Goal: Task Accomplishment & Management: Manage account settings

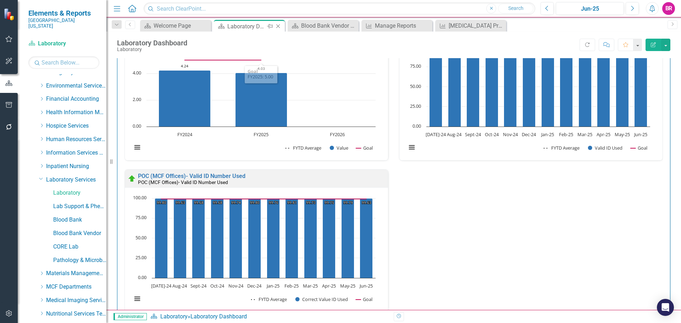
click at [281, 26] on icon "Close" at bounding box center [278, 26] width 7 height 6
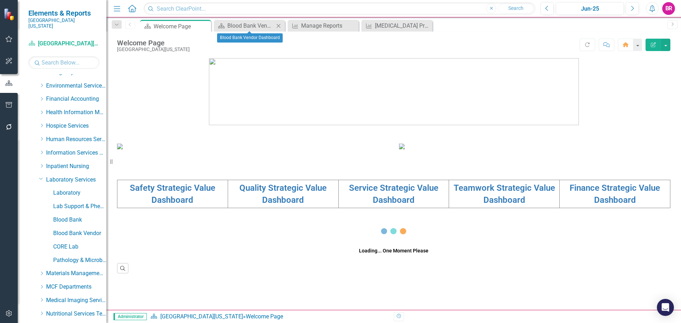
click at [279, 26] on icon "Close" at bounding box center [278, 26] width 7 height 6
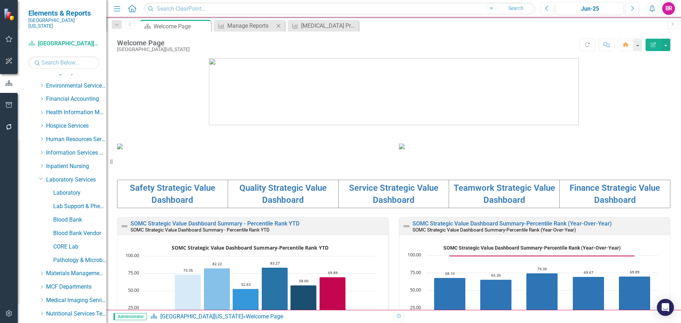
click at [279, 26] on icon "Close" at bounding box center [278, 26] width 7 height 6
click at [0, 0] on icon "Close" at bounding box center [0, 0] width 0 height 0
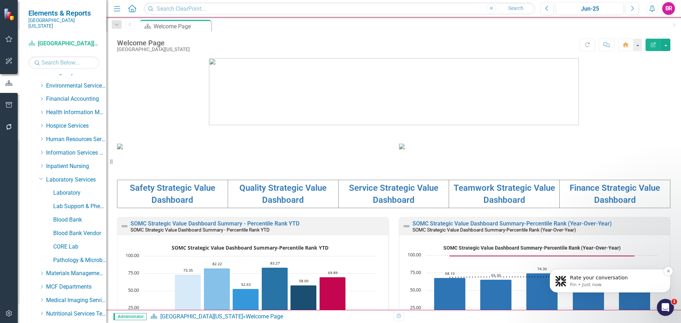
click at [619, 283] on p "Fin • Just now" at bounding box center [616, 285] width 92 height 6
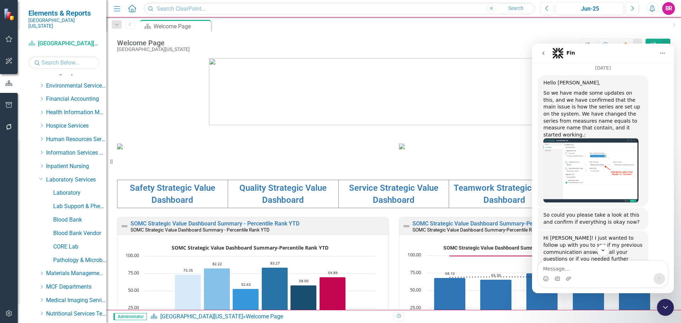
scroll to position [1941, 0]
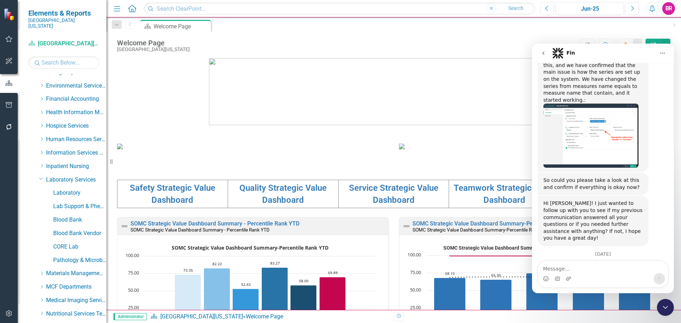
click at [596, 275] on div "Intercom messenger" at bounding box center [603, 278] width 130 height 11
click at [568, 271] on textarea "Message…" at bounding box center [603, 267] width 130 height 12
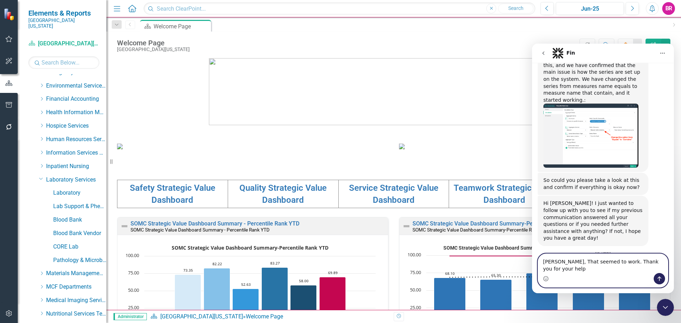
type textarea "Jeff, That seemed to work. Thank you for your help!"
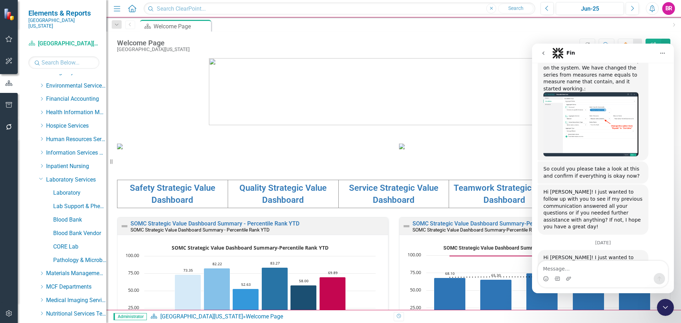
click at [665, 306] on icon "Close Intercom Messenger" at bounding box center [665, 307] width 9 height 9
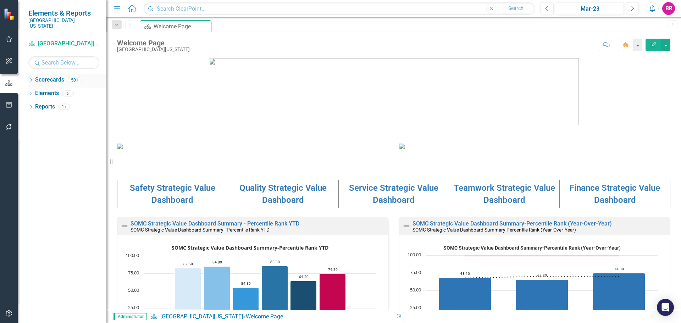
click at [30, 79] on icon "Dropdown" at bounding box center [30, 81] width 5 height 4
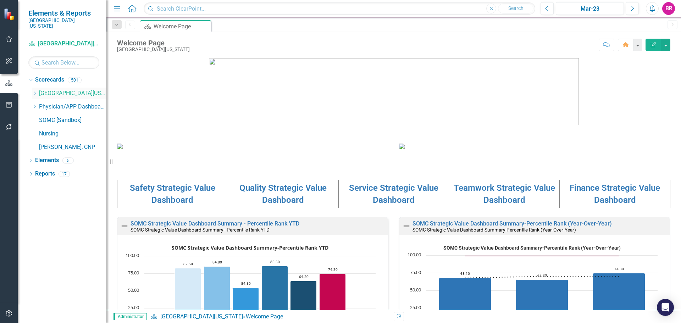
click at [33, 91] on icon "Dropdown" at bounding box center [34, 93] width 5 height 4
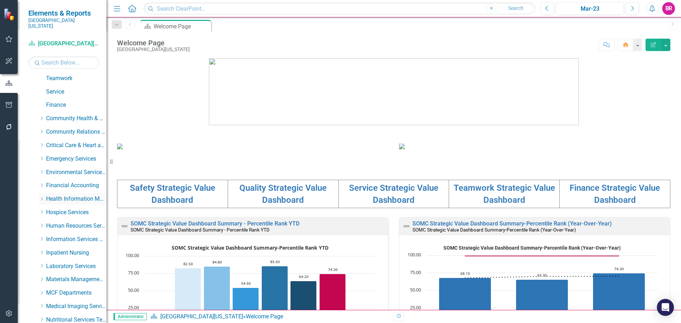
scroll to position [177, 0]
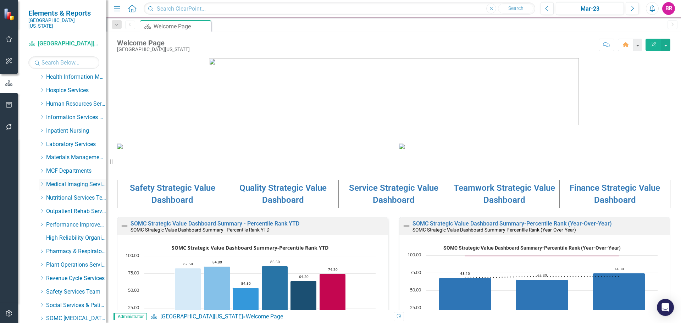
click at [42, 182] on div "Dropdown" at bounding box center [41, 185] width 5 height 6
click at [70, 194] on link "Breast Center" at bounding box center [79, 198] width 53 height 8
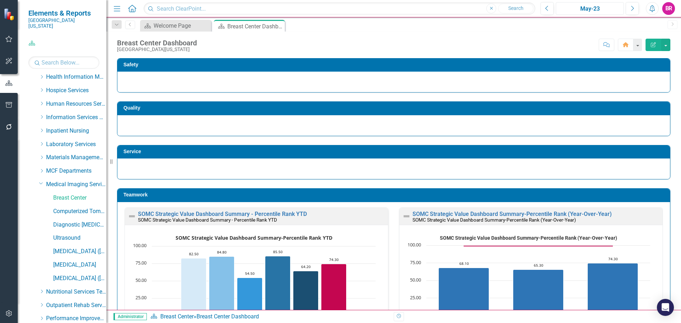
click at [582, 11] on div "May-23" at bounding box center [589, 9] width 63 height 9
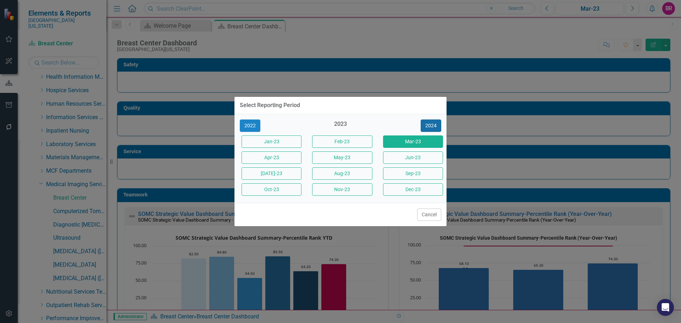
click at [434, 125] on button "2024" at bounding box center [431, 126] width 21 height 12
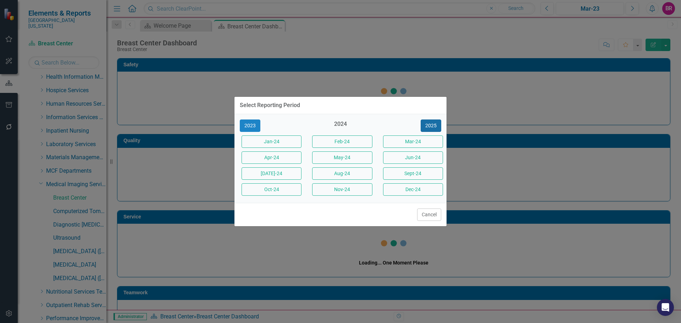
click at [434, 125] on button "2025" at bounding box center [431, 126] width 21 height 12
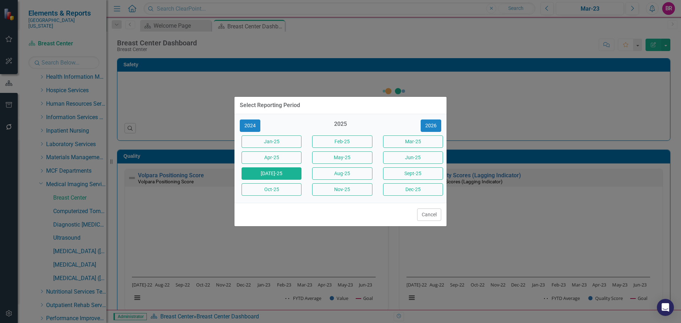
click at [267, 172] on button "[DATE]-25" at bounding box center [272, 173] width 60 height 12
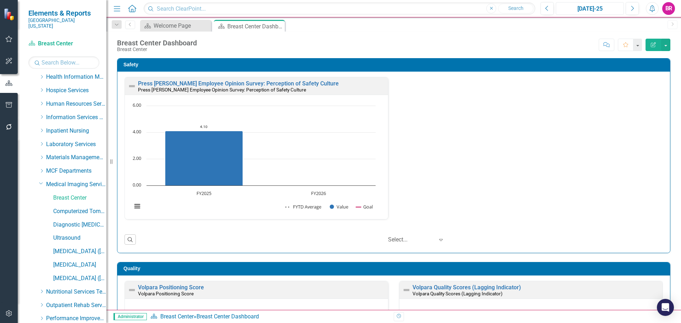
scroll to position [376, 0]
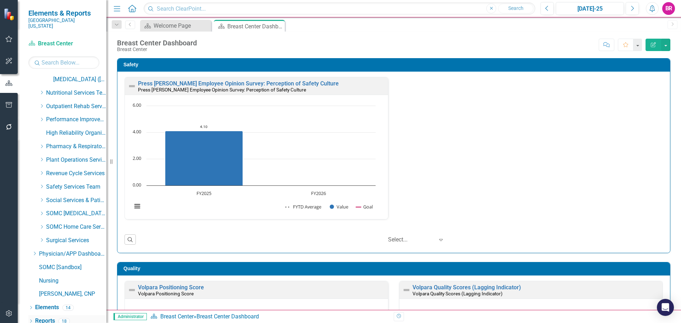
click at [44, 317] on link "Reports" at bounding box center [45, 321] width 20 height 8
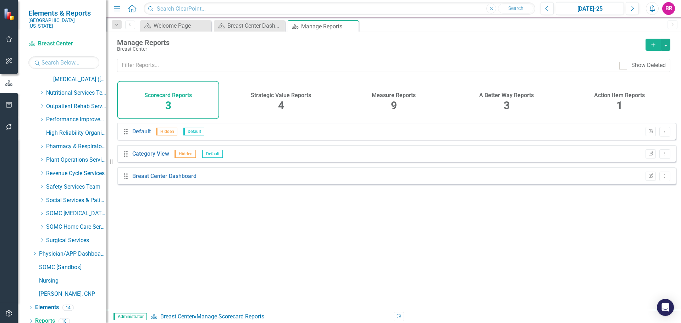
click at [397, 100] on div "Measure Reports 9" at bounding box center [394, 100] width 102 height 38
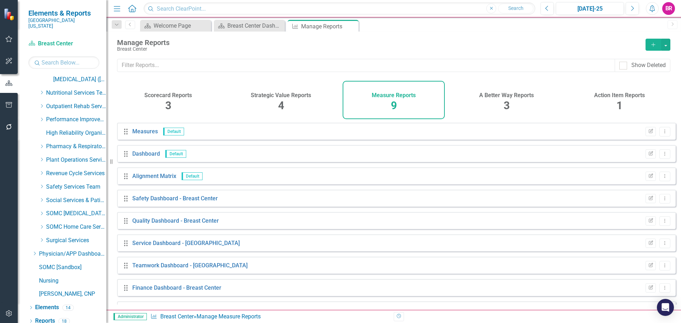
scroll to position [19, 0]
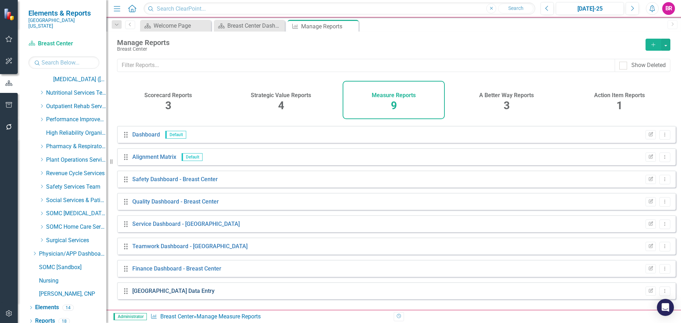
click at [157, 294] on link "Brest Center Data Entry" at bounding box center [173, 291] width 82 height 7
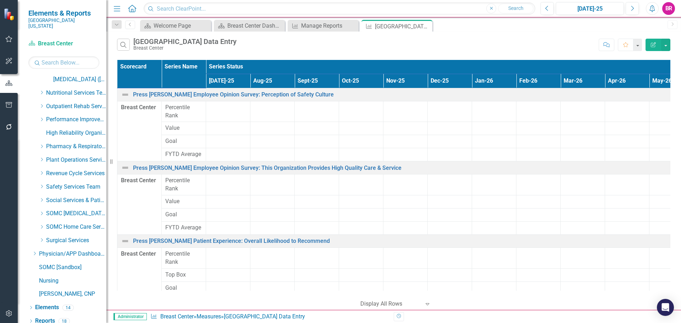
click at [655, 42] on icon "Edit Report" at bounding box center [653, 44] width 6 height 5
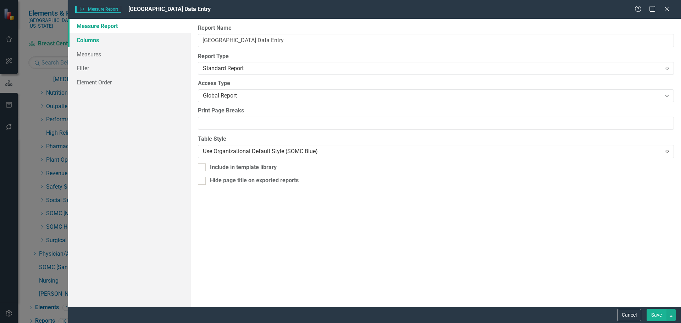
click at [94, 39] on link "Columns" at bounding box center [129, 40] width 123 height 14
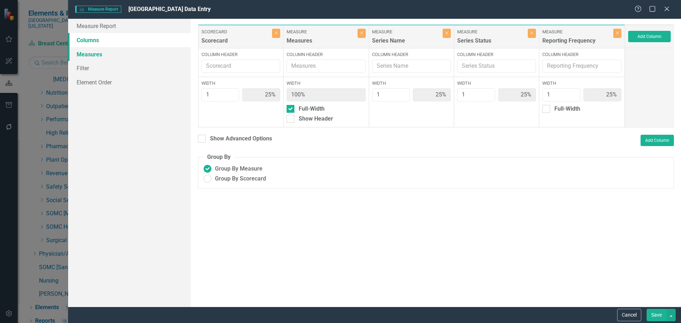
click at [92, 54] on link "Measures" at bounding box center [129, 54] width 123 height 14
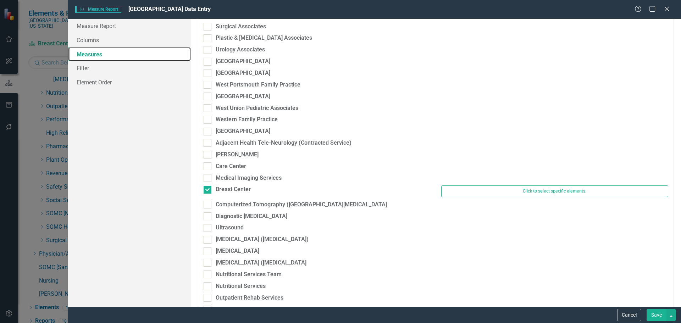
scroll to position [1241, 0]
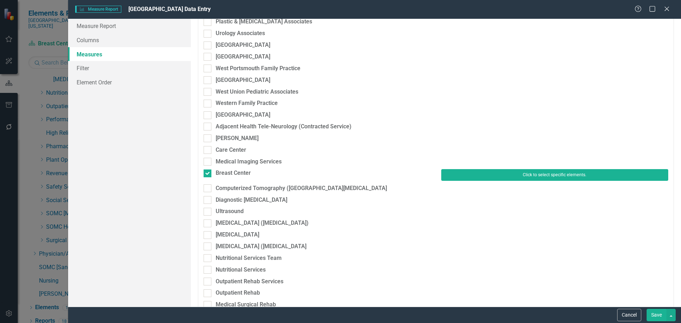
click at [490, 180] on button "Click to select specific elements." at bounding box center [554, 174] width 227 height 11
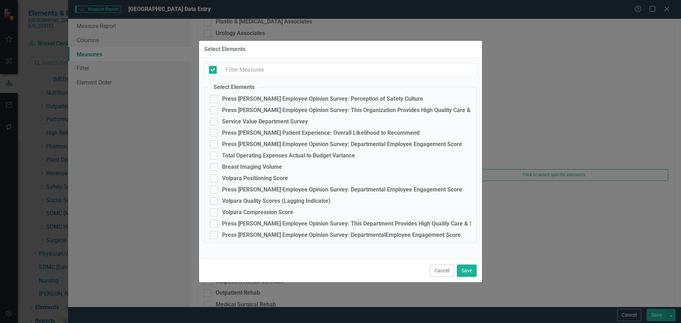
checkbox input "false"
click at [245, 168] on div "Breast Imaging Volume" at bounding box center [252, 167] width 60 height 6
click at [215, 168] on input "Breast Imaging Volume" at bounding box center [212, 165] width 5 height 5
checkbox input "true"
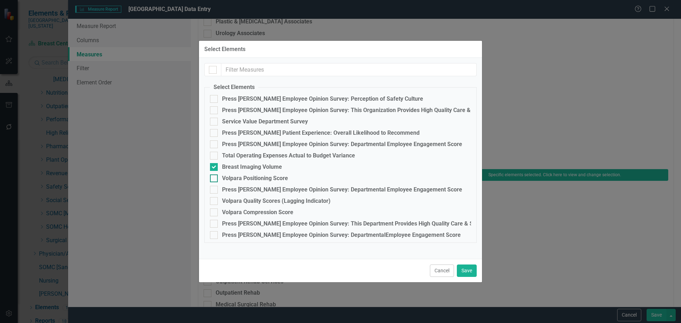
click at [246, 178] on div "Volpara Positioning Score" at bounding box center [255, 178] width 66 height 6
click at [215, 178] on input "Volpara Positioning Score" at bounding box center [212, 177] width 5 height 5
checkbox input "true"
click at [240, 201] on div "Volpara Quality Scores (Lagging Indicator)" at bounding box center [276, 201] width 109 height 6
click at [215, 201] on input "Volpara Quality Scores (Lagging Indicator)" at bounding box center [212, 199] width 5 height 5
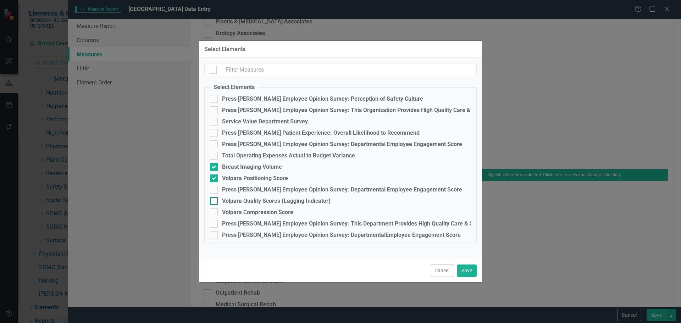
checkbox input "true"
click at [238, 211] on div "Volpara Compression Score" at bounding box center [257, 212] width 71 height 6
click at [215, 211] on input "Volpara Compression Score" at bounding box center [212, 211] width 5 height 5
checkbox input "true"
click at [468, 273] on button "Save" at bounding box center [467, 271] width 20 height 12
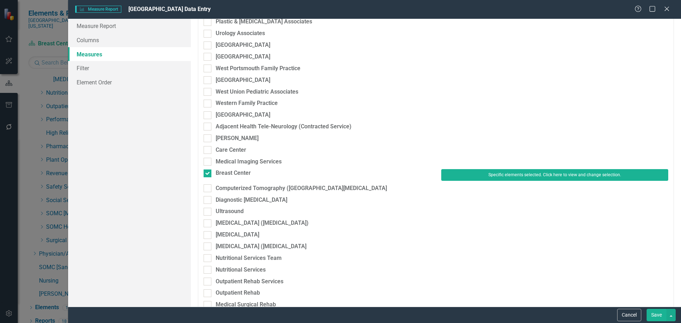
click at [658, 319] on button "Save" at bounding box center [657, 315] width 20 height 12
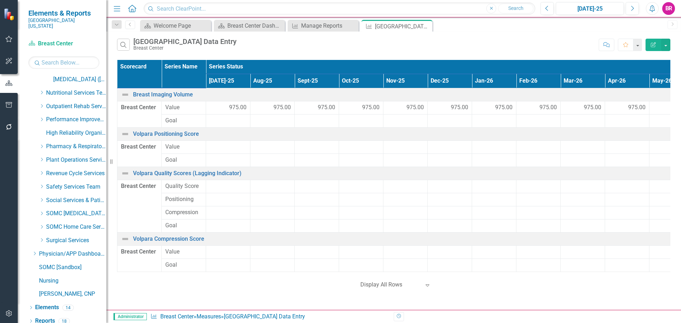
scroll to position [234, 0]
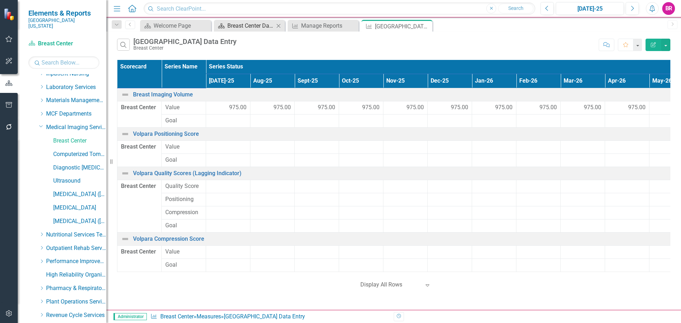
click at [243, 28] on div "Breast Center Dashboard" at bounding box center [250, 25] width 47 height 9
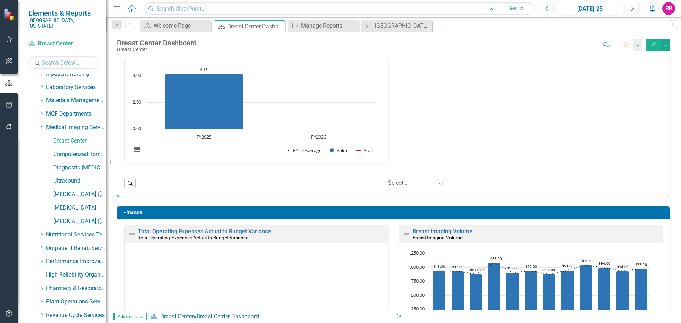
scroll to position [887, 0]
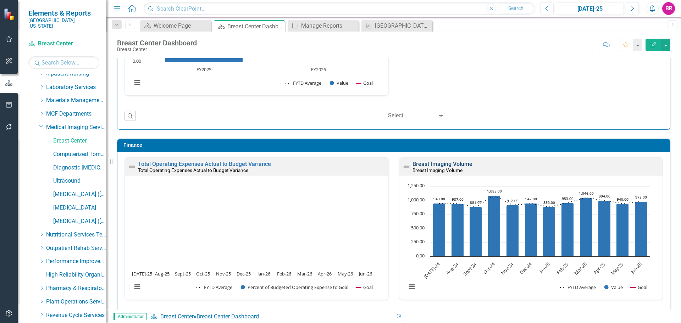
click at [430, 162] on link "Breast Imaging Volume" at bounding box center [443, 164] width 60 height 7
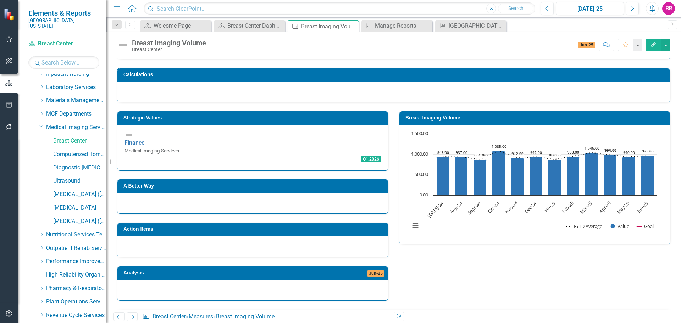
scroll to position [65, 0]
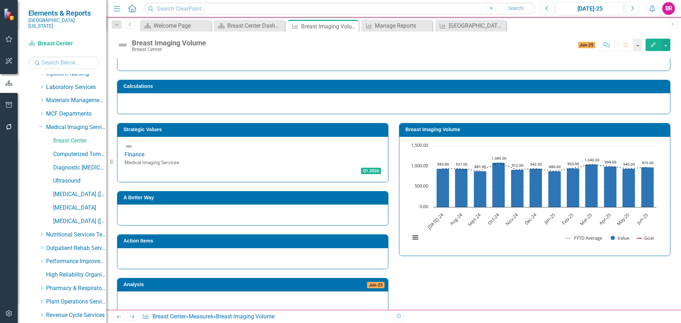
click at [422, 129] on h3 "Breast Imaging Volume" at bounding box center [535, 129] width 261 height 5
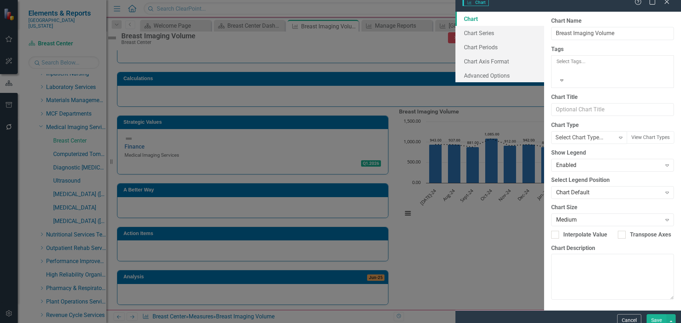
type input "Breast Imaging Volume"
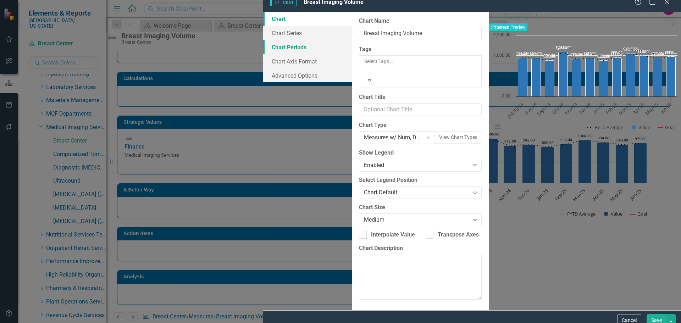
click at [263, 50] on link "Chart Periods" at bounding box center [307, 47] width 89 height 14
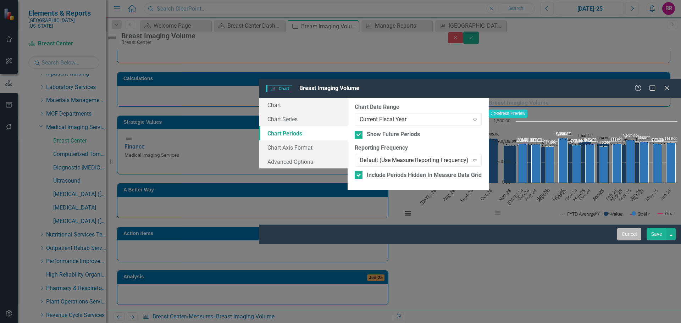
click at [625, 240] on button "Cancel" at bounding box center [629, 234] width 24 height 12
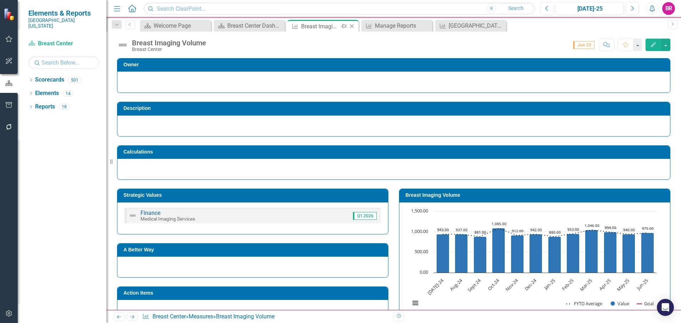
click at [351, 29] on icon "Close" at bounding box center [351, 26] width 7 height 6
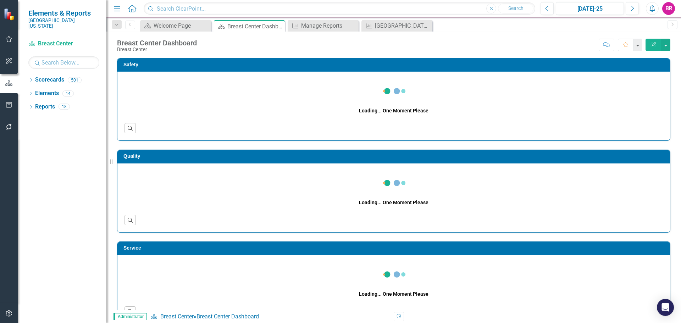
click at [669, 141] on div "Safety Loading... One Moment Please Search" at bounding box center [394, 95] width 564 height 92
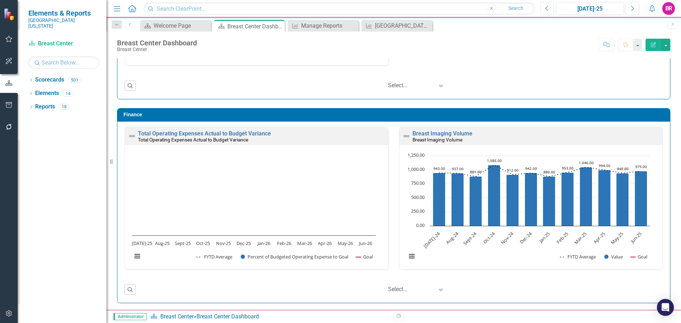
scroll to position [918, 0]
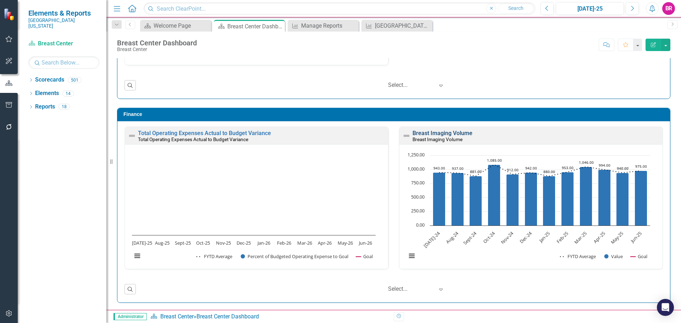
click at [436, 134] on link "Breast Imaging Volume" at bounding box center [443, 133] width 60 height 7
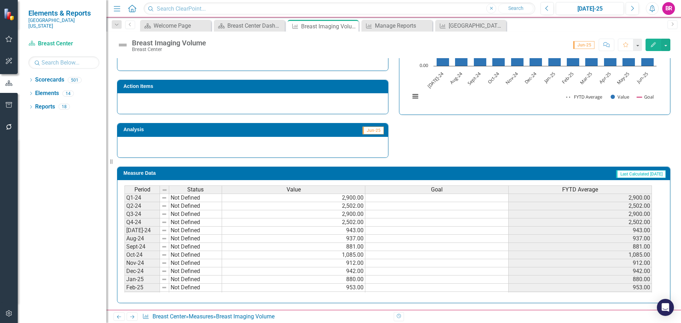
scroll to position [207, 0]
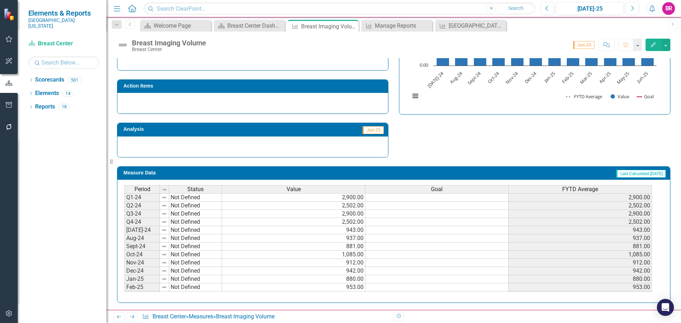
click at [650, 48] on button "Edit" at bounding box center [654, 45] width 16 height 12
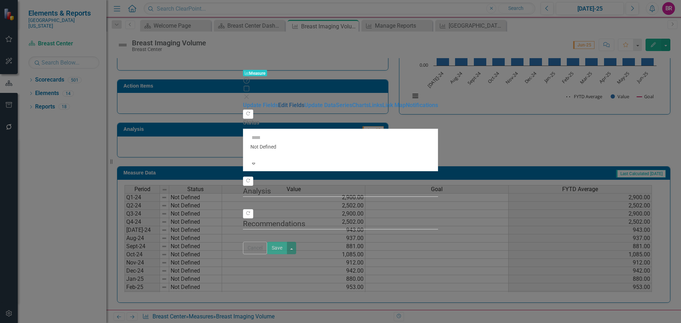
click at [278, 102] on link "Edit Fields" at bounding box center [291, 105] width 26 height 7
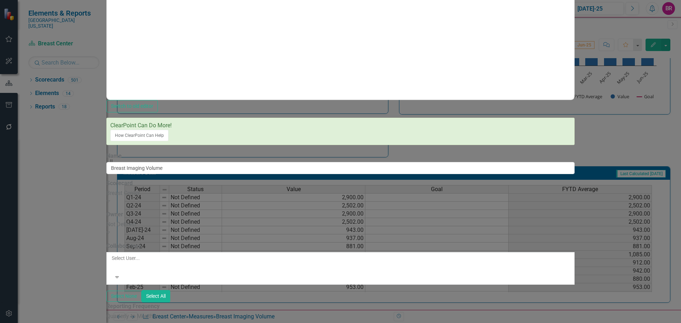
scroll to position [0, 0]
click at [248, 312] on div "Quarterly to Monthly" at bounding box center [340, 316] width 468 height 8
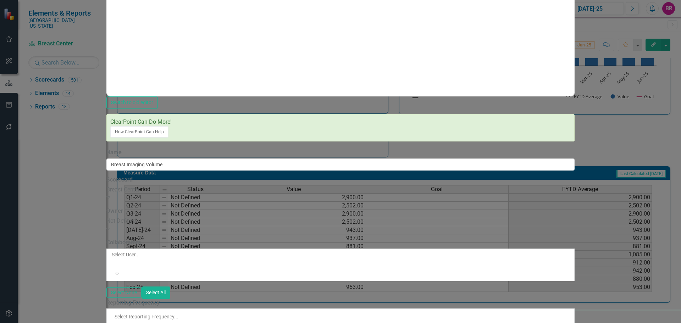
scroll to position [10, 0]
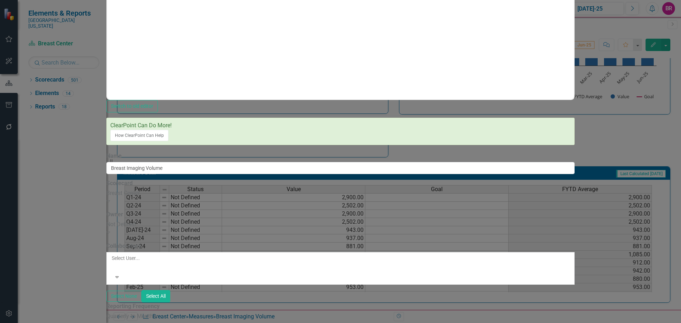
click at [110, 321] on icon "Expand" at bounding box center [108, 324] width 4 height 6
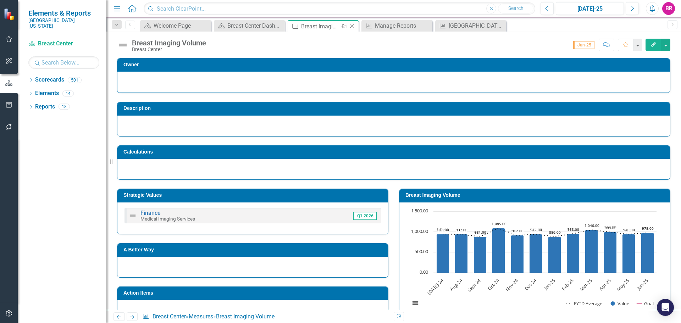
click at [350, 27] on icon "Close" at bounding box center [351, 26] width 7 height 6
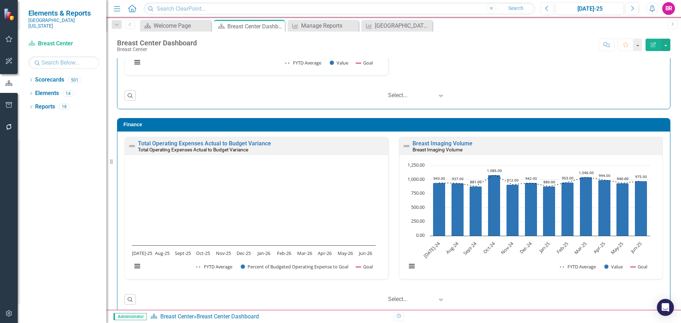
scroll to position [918, 0]
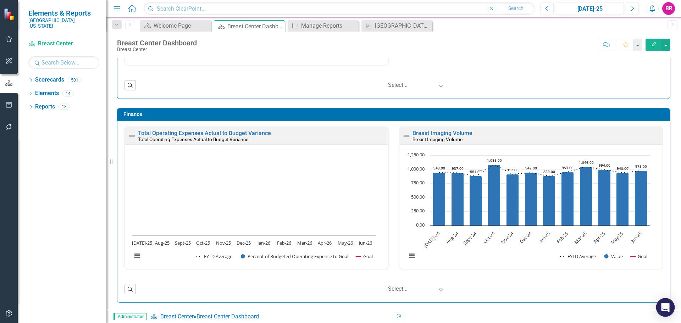
click at [664, 306] on icon "Open Intercom Messenger" at bounding box center [665, 307] width 8 height 9
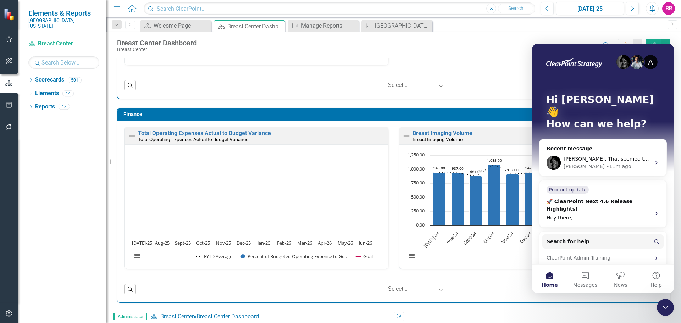
scroll to position [0, 0]
click at [583, 275] on button "Messages" at bounding box center [585, 279] width 35 height 28
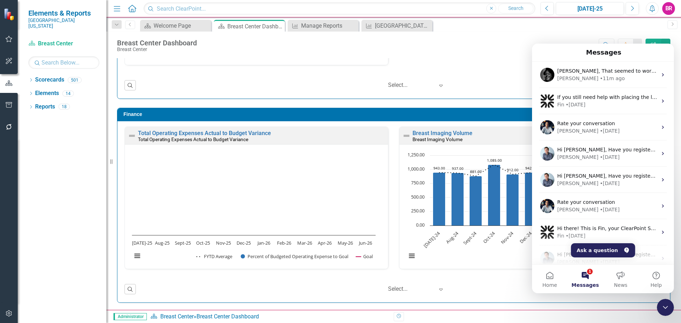
click at [586, 273] on button "1 Messages" at bounding box center [585, 279] width 35 height 28
click at [540, 282] on button "Home" at bounding box center [549, 279] width 35 height 28
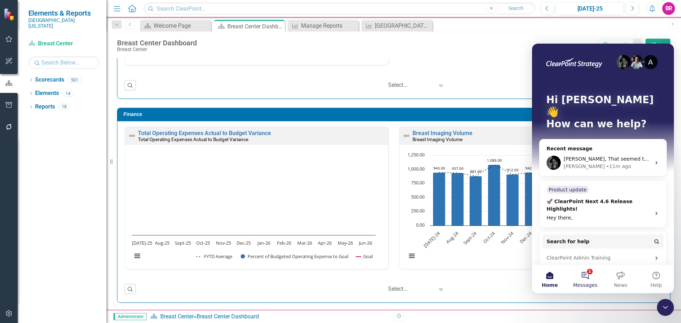
click at [589, 274] on button "1 Messages" at bounding box center [585, 279] width 35 height 28
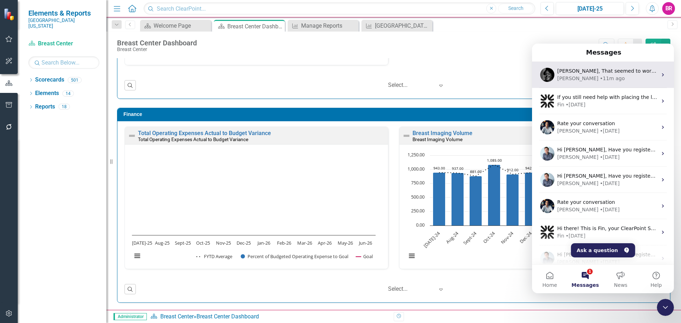
click at [600, 77] on div "• 11m ago" at bounding box center [612, 78] width 25 height 7
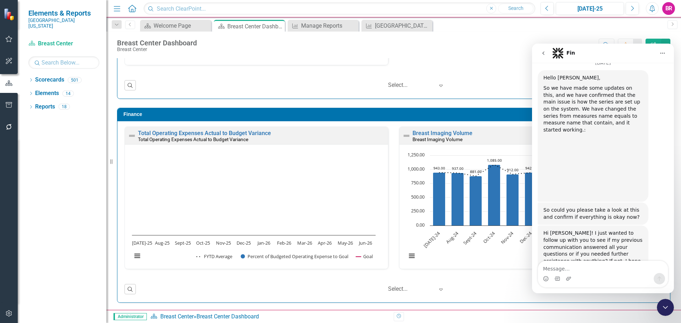
scroll to position [1952, 0]
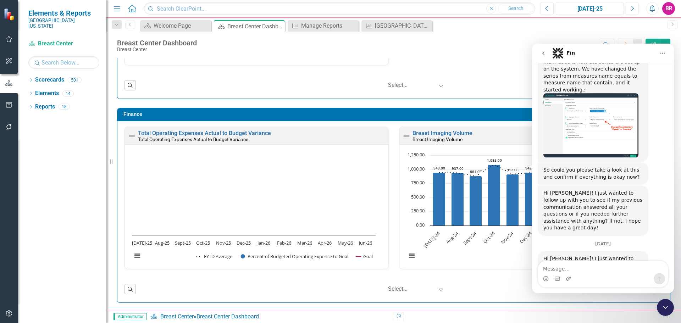
click at [543, 54] on icon "go back" at bounding box center [543, 53] width 2 height 4
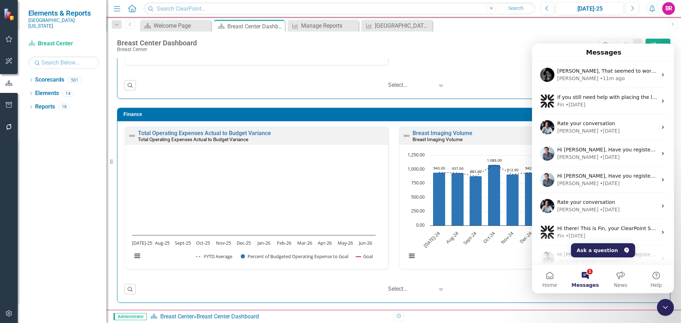
scroll to position [0, 0]
click at [593, 249] on button "Ask a question" at bounding box center [603, 250] width 64 height 14
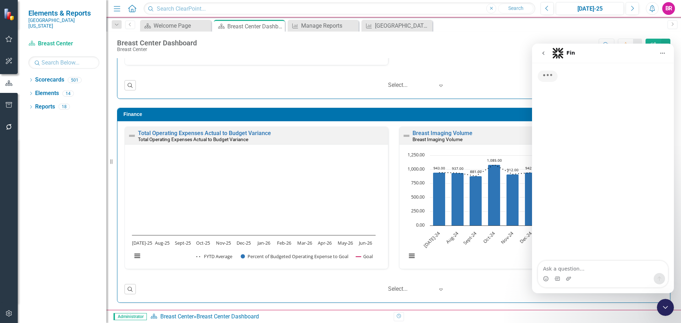
click at [567, 264] on textarea "Ask a question…" at bounding box center [603, 267] width 130 height 12
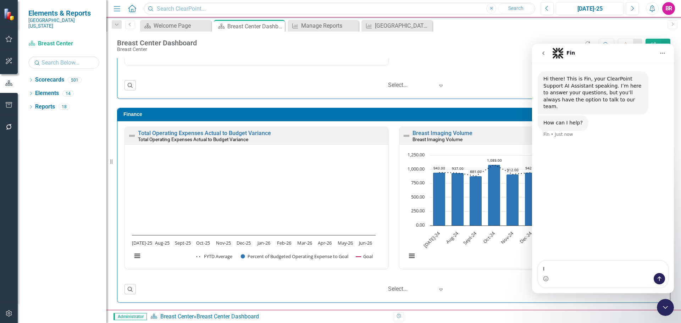
type textarea "I"
type textarea "I have a measure that did not switch over to the new fisical year with the rest…"
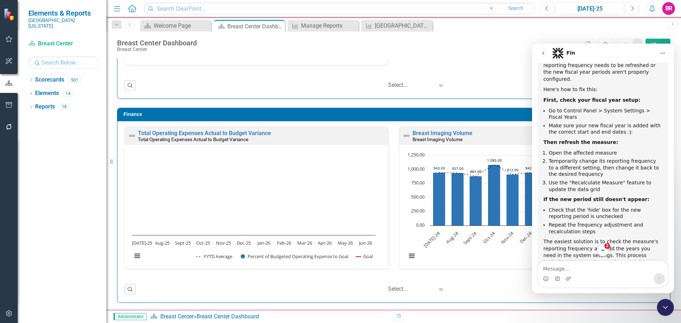
scroll to position [173, 0]
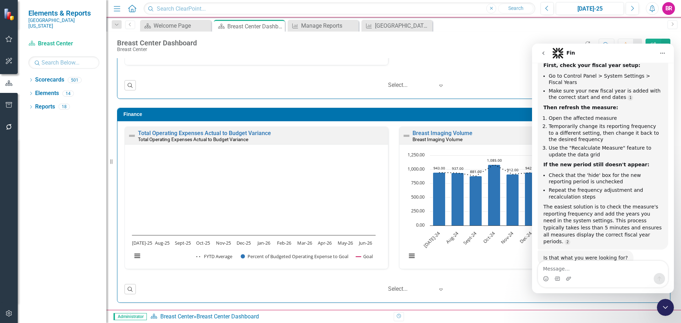
click at [667, 308] on icon "Close Intercom Messenger" at bounding box center [665, 307] width 9 height 9
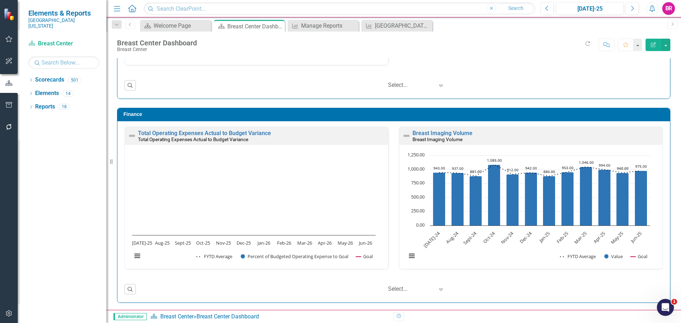
scroll to position [161, 0]
click at [456, 138] on small "Breast Imaging Volume" at bounding box center [438, 140] width 50 height 6
click at [457, 133] on link "Breast Imaging Volume" at bounding box center [443, 133] width 60 height 7
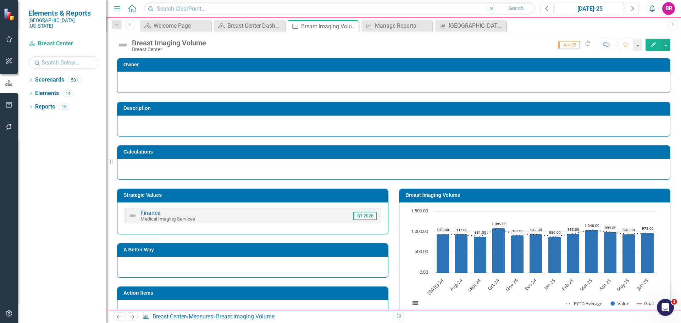
click at [418, 191] on td "Breast Imaging Volume" at bounding box center [535, 196] width 261 height 11
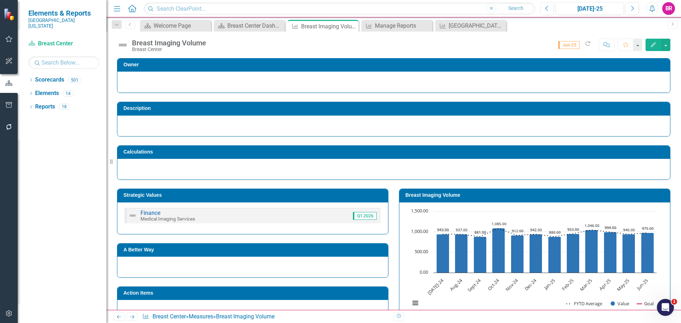
click at [653, 47] on button "Edit" at bounding box center [654, 45] width 16 height 12
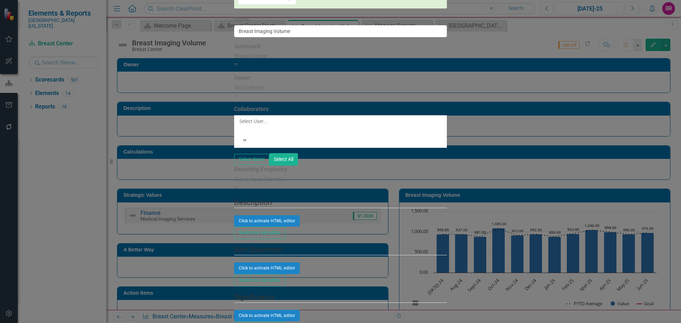
click at [256, 184] on div "Quarterly to Monthly" at bounding box center [340, 180] width 213 height 8
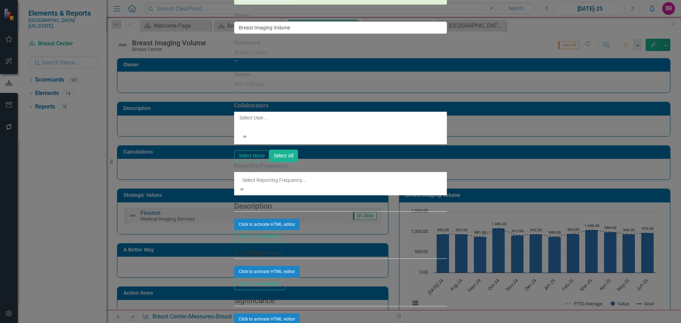
scroll to position [10, 0]
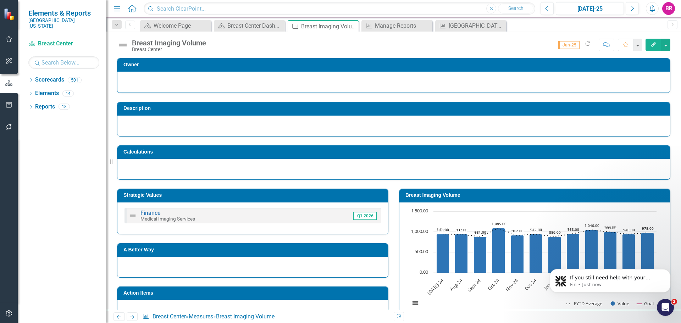
scroll to position [205, 0]
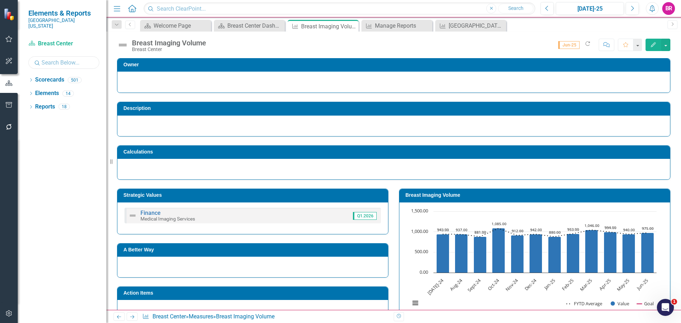
click at [58, 57] on input "text" at bounding box center [63, 62] width 71 height 12
drag, startPoint x: 48, startPoint y: 162, endPoint x: 37, endPoint y: 143, distance: 21.8
click at [48, 162] on div "Dropdown Scorecards 501 Dropdown Southern Ohio Medical Center Safety Quality Te…" at bounding box center [62, 198] width 89 height 249
click at [29, 79] on icon "Dropdown" at bounding box center [30, 81] width 5 height 4
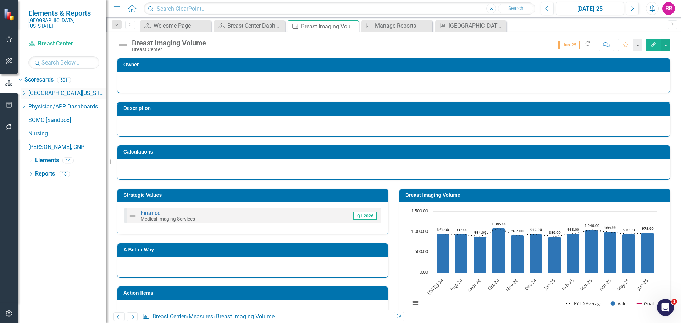
click at [25, 92] on icon at bounding box center [24, 94] width 2 height 4
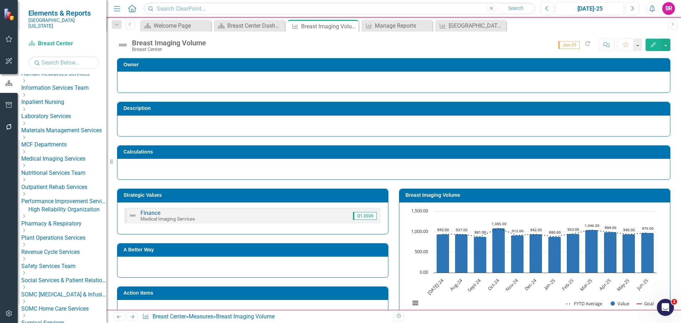
scroll to position [213, 0]
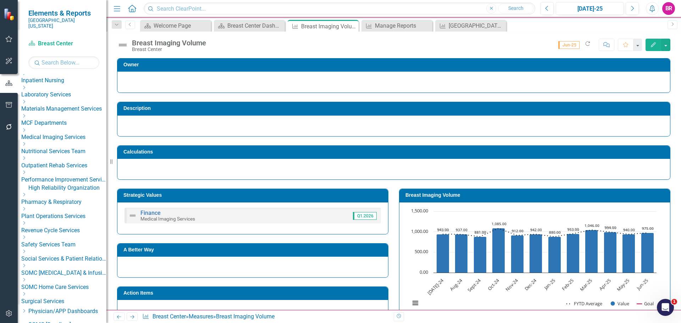
click at [27, 90] on icon "Dropdown" at bounding box center [23, 87] width 5 height 4
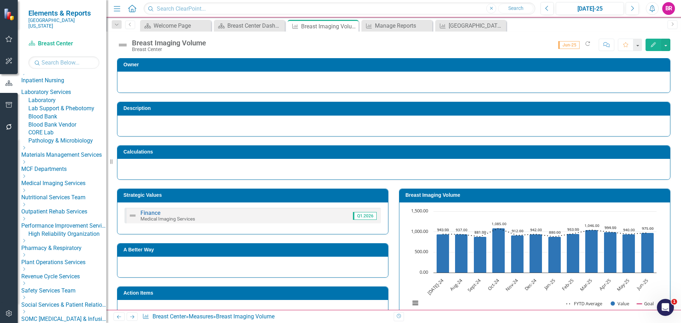
click at [76, 129] on link "Blood Bank Vendor" at bounding box center [67, 125] width 78 height 8
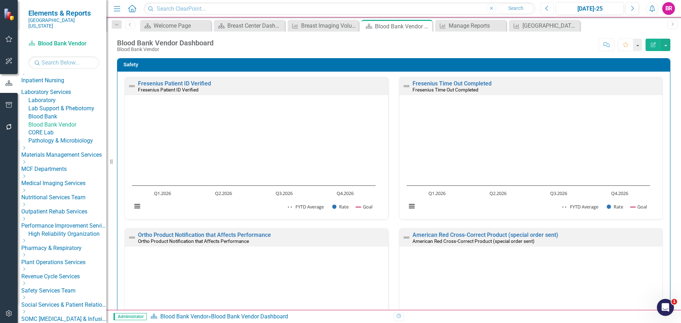
click at [547, 11] on icon "Previous" at bounding box center [547, 8] width 4 height 6
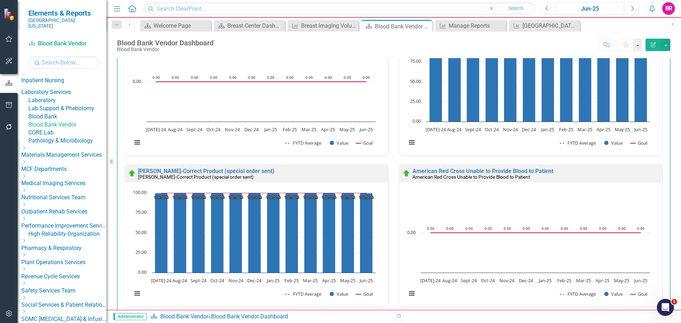
scroll to position [213, 0]
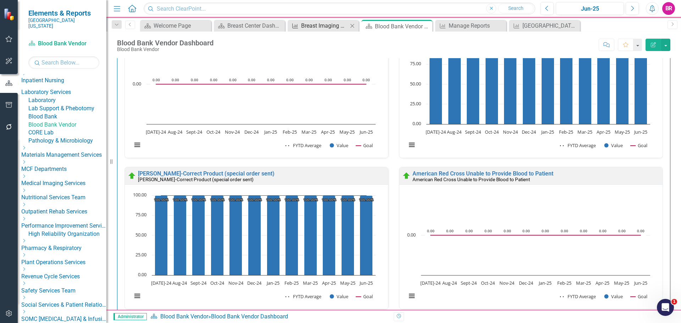
click at [314, 26] on div "Breast Imaging Volume" at bounding box center [324, 25] width 47 height 9
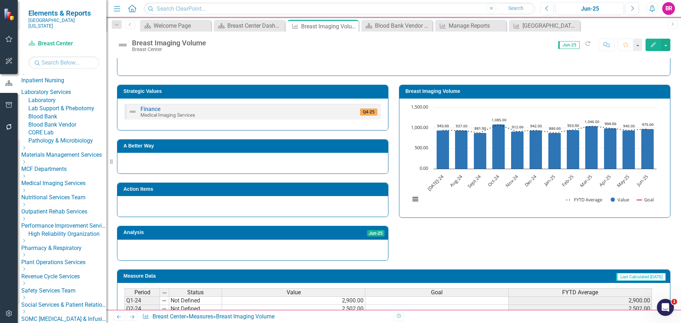
scroll to position [65, 0]
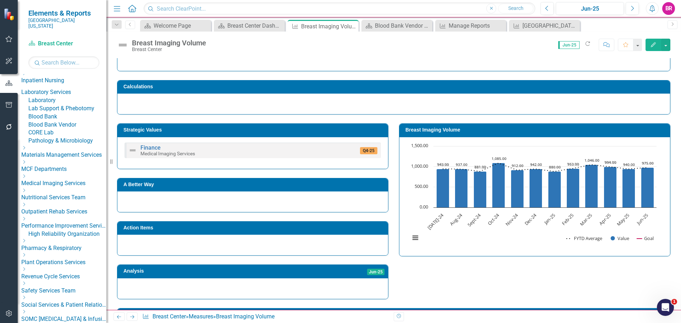
click at [254, 32] on div "Breast Imaging Volume Breast Center Score: 0.00 Jun-25 Completed Refresh Commen…" at bounding box center [393, 42] width 575 height 21
click at [258, 24] on div "Breast Center Dashboard" at bounding box center [250, 25] width 47 height 9
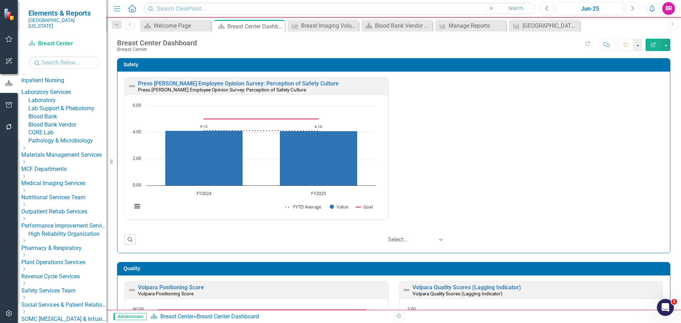
click at [635, 10] on button "Next" at bounding box center [632, 8] width 13 height 13
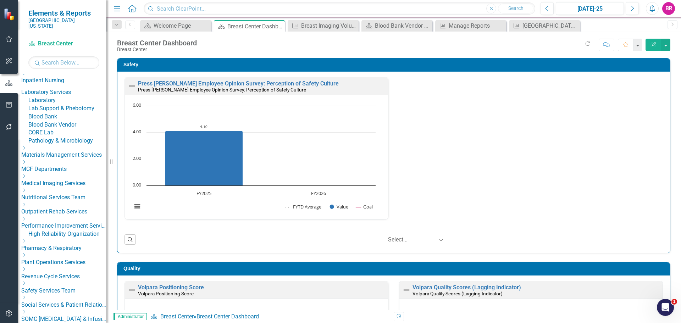
click at [582, 117] on div "Press Ganey Employee Opinion Survey: Perception of Safety Culture Press Ganey E…" at bounding box center [393, 152] width 549 height 151
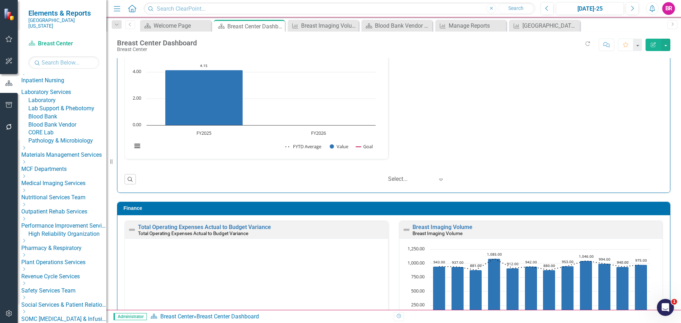
scroll to position [918, 0]
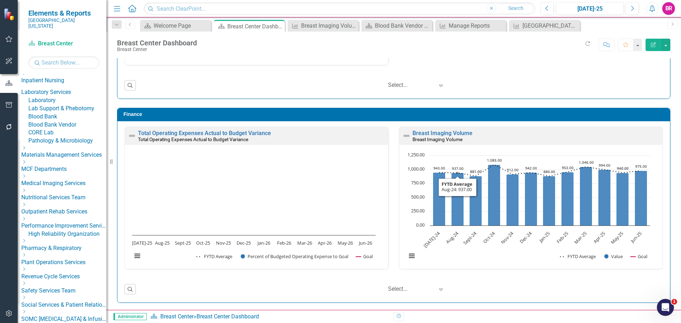
click at [480, 142] on div "Breast Imaging Volume" at bounding box center [537, 140] width 248 height 6
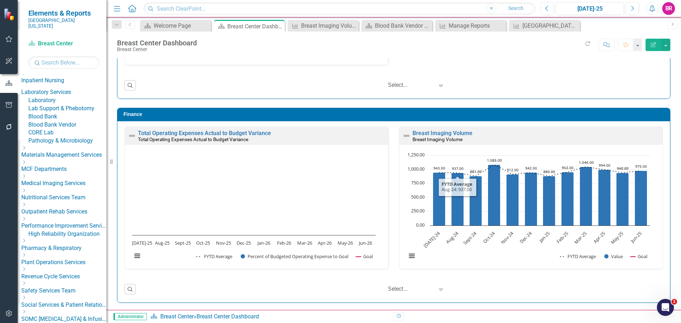
click at [480, 142] on div "Breast Imaging Volume" at bounding box center [537, 140] width 248 height 6
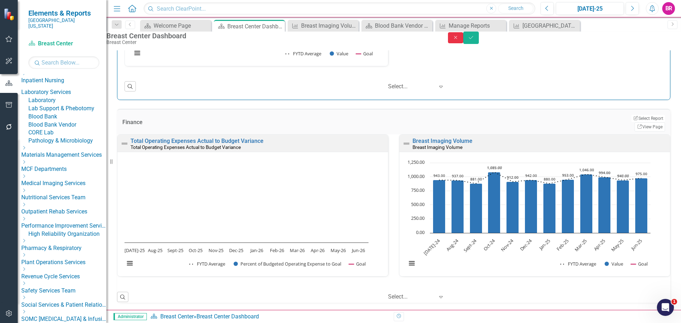
click at [459, 40] on icon "Close" at bounding box center [456, 37] width 6 height 5
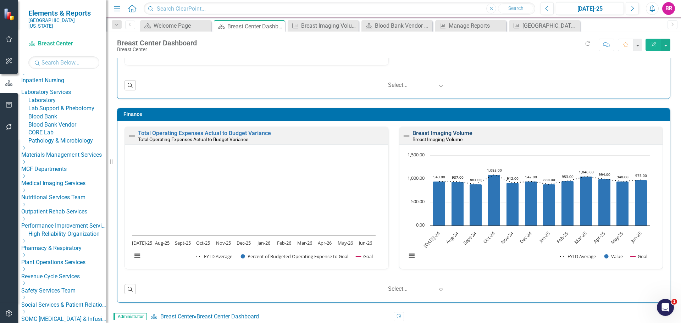
click at [454, 135] on link "Breast Imaging Volume" at bounding box center [443, 133] width 60 height 7
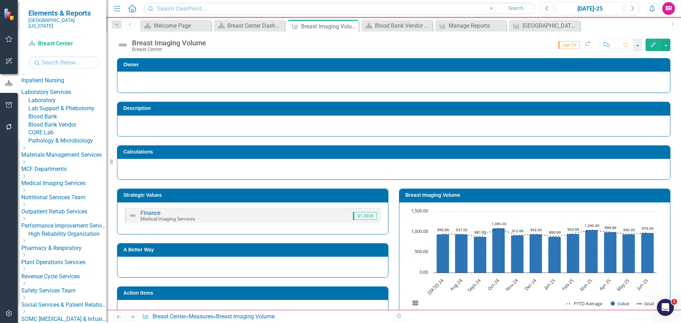
click at [655, 45] on icon "Edit" at bounding box center [653, 44] width 6 height 5
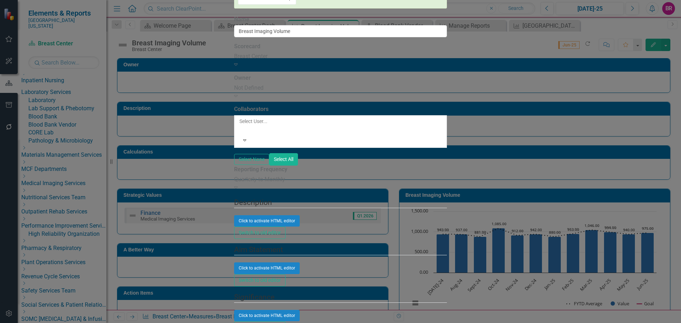
scroll to position [71, 0]
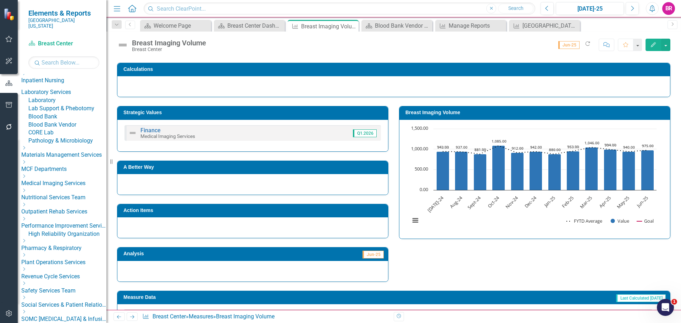
scroll to position [0, 0]
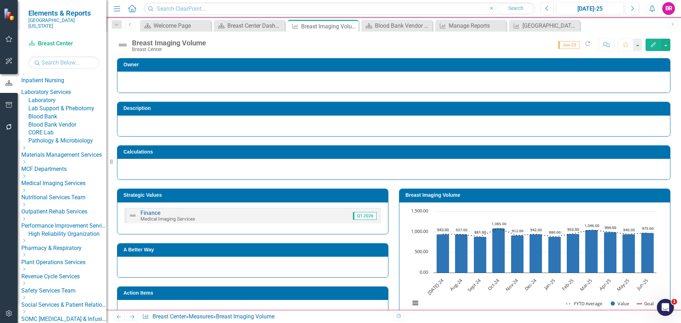
drag, startPoint x: 354, startPoint y: 25, endPoint x: 301, endPoint y: 2, distance: 57.5
click at [0, 0] on icon "Close" at bounding box center [0, 0] width 0 height 0
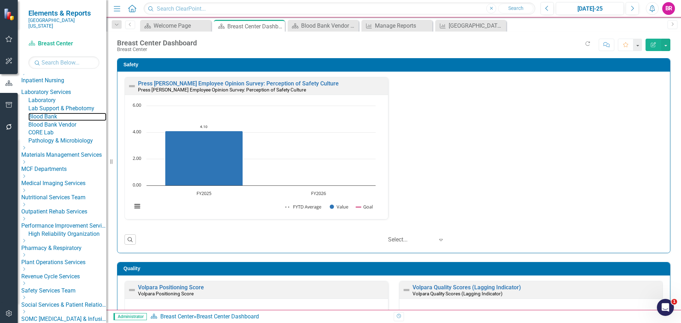
drag, startPoint x: 67, startPoint y: 145, endPoint x: 63, endPoint y: 135, distance: 11.3
click at [67, 121] on link "Blood Bank" at bounding box center [67, 117] width 78 height 8
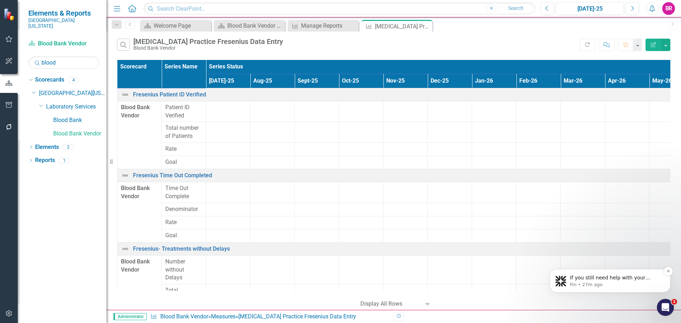
click at [640, 284] on p "Fin • 27m ago" at bounding box center [616, 285] width 92 height 6
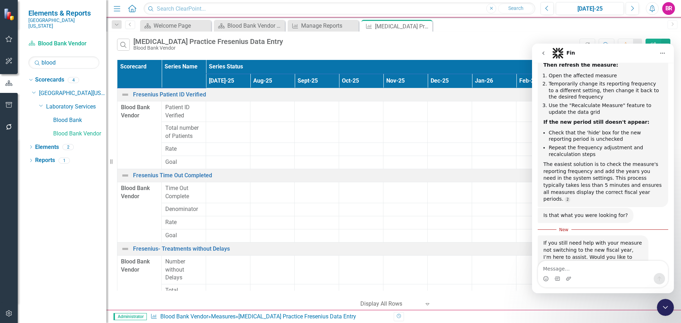
scroll to position [217, 0]
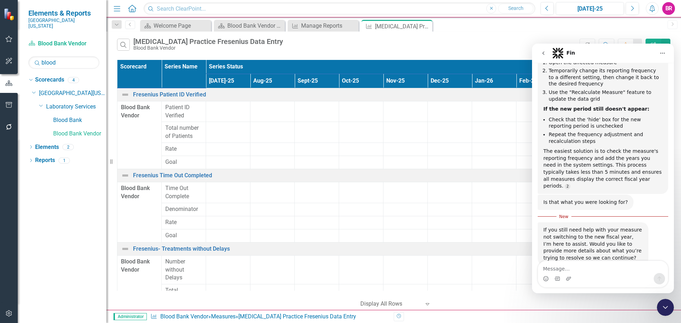
click at [666, 309] on icon "Close Intercom Messenger" at bounding box center [665, 307] width 9 height 9
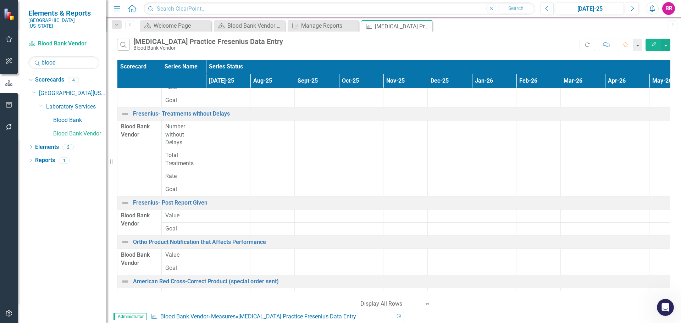
scroll to position [0, 0]
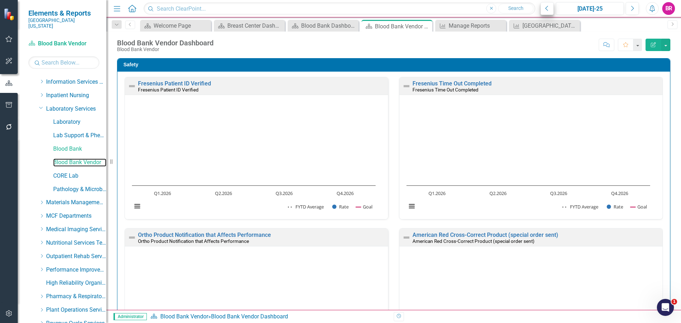
scroll to position [205, 0]
click at [549, 8] on icon "Previous" at bounding box center [547, 8] width 4 height 6
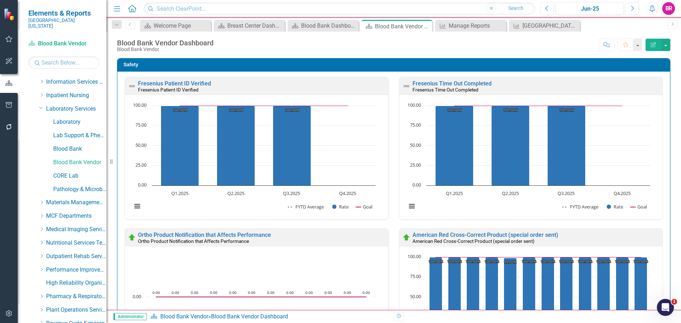
drag, startPoint x: 425, startPoint y: 26, endPoint x: 338, endPoint y: 3, distance: 89.0
click at [0, 0] on icon "Close" at bounding box center [0, 0] width 0 height 0
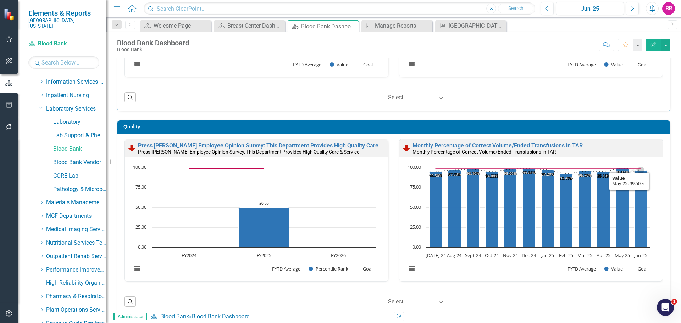
scroll to position [0, 0]
click at [86, 159] on link "Blood Bank Vendor" at bounding box center [79, 163] width 53 height 8
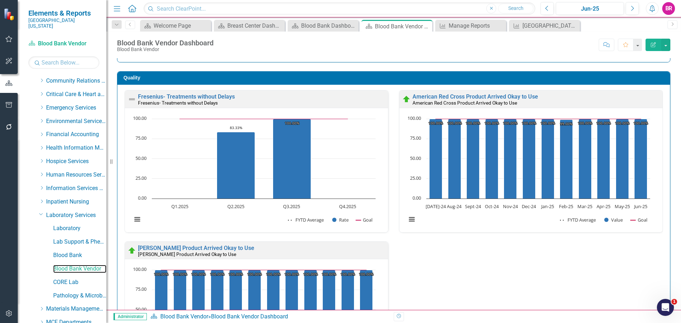
scroll to position [610, 0]
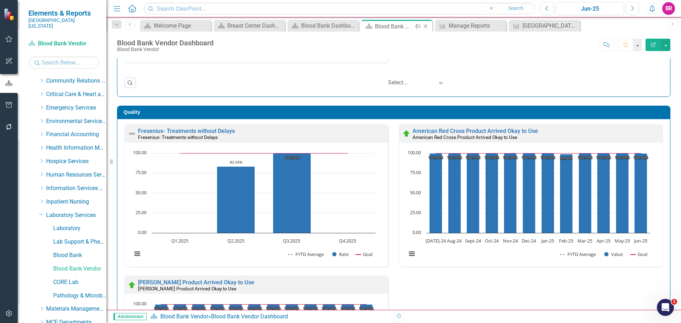
click at [425, 26] on icon "Close" at bounding box center [425, 26] width 7 height 6
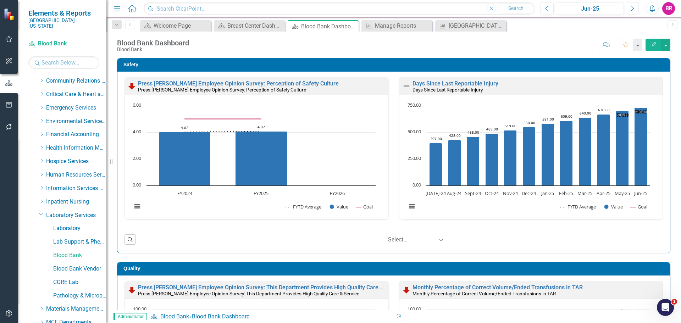
click at [629, 10] on button "Next" at bounding box center [632, 8] width 13 height 13
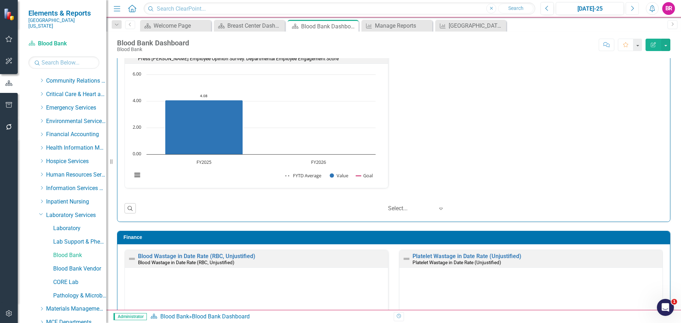
scroll to position [608, 0]
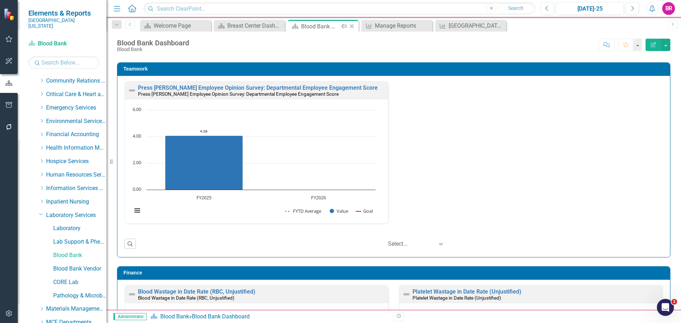
click at [351, 26] on icon "Close" at bounding box center [351, 26] width 7 height 6
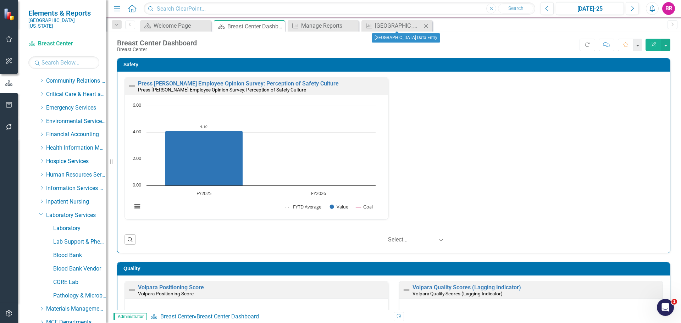
click at [426, 25] on icon "Close" at bounding box center [425, 26] width 7 height 6
click at [664, 138] on div "Press Ganey Employee Opinion Survey: Perception of Safety Culture Press Ganey E…" at bounding box center [393, 162] width 553 height 181
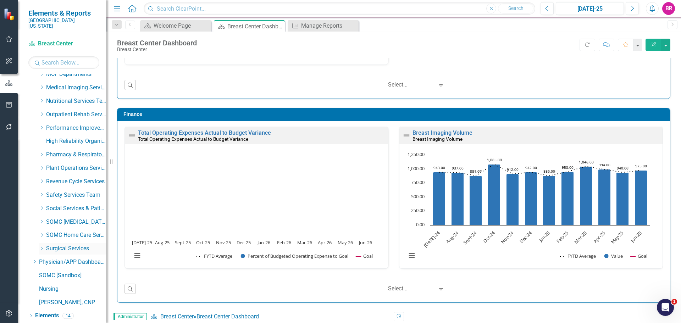
scroll to position [363, 0]
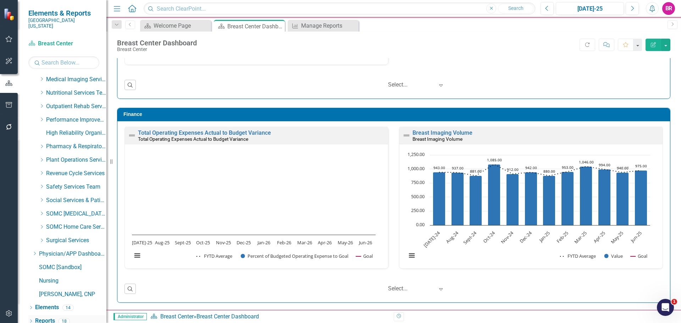
click at [46, 317] on link "Reports" at bounding box center [45, 321] width 20 height 8
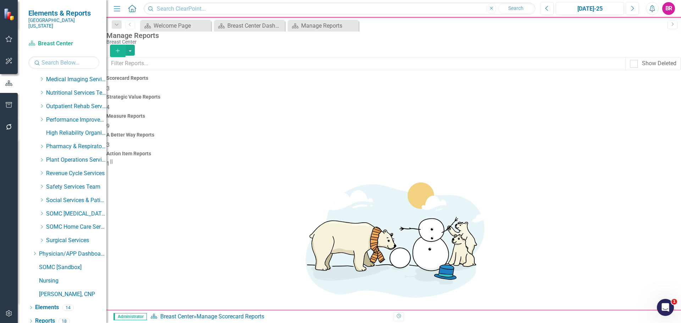
click at [400, 114] on div "Measure Reports 9" at bounding box center [393, 122] width 575 height 17
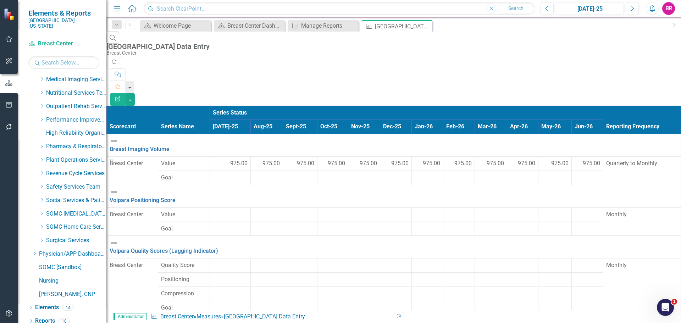
click at [232, 160] on span "975.00" at bounding box center [238, 164] width 17 height 8
click at [236, 160] on span "975.00" at bounding box center [238, 164] width 17 height 8
click at [237, 160] on span "975.00" at bounding box center [238, 164] width 17 height 8
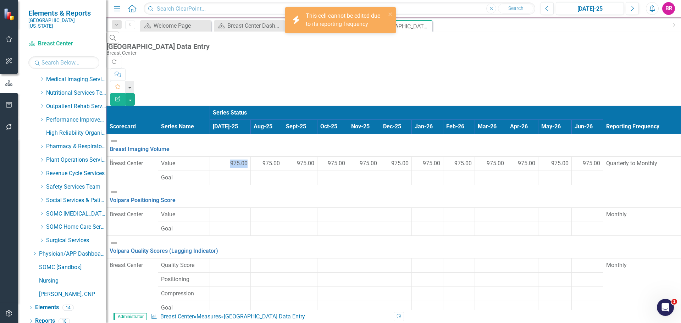
click at [237, 160] on span "975.00" at bounding box center [238, 164] width 17 height 8
click at [438, 47] on div "Search Brest Center Data Entry Breast Center" at bounding box center [393, 44] width 575 height 24
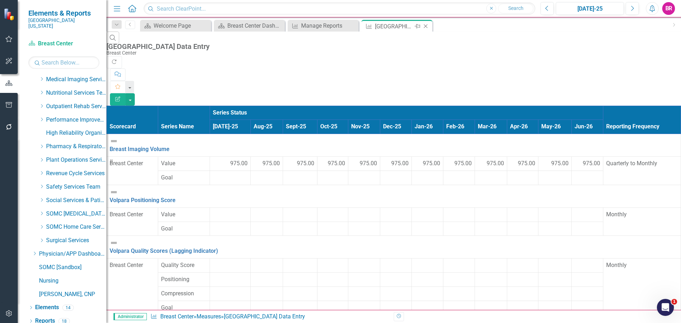
click at [426, 26] on icon "Close" at bounding box center [425, 26] width 7 height 6
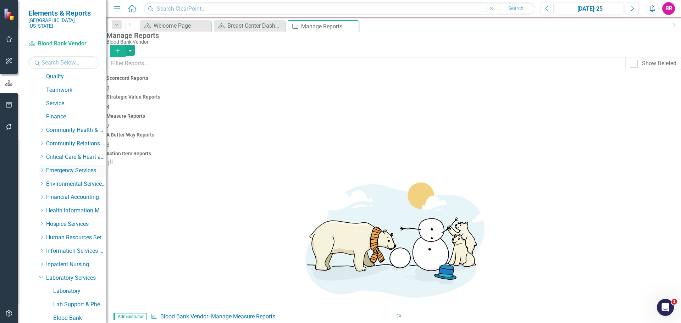
scroll to position [79, 0]
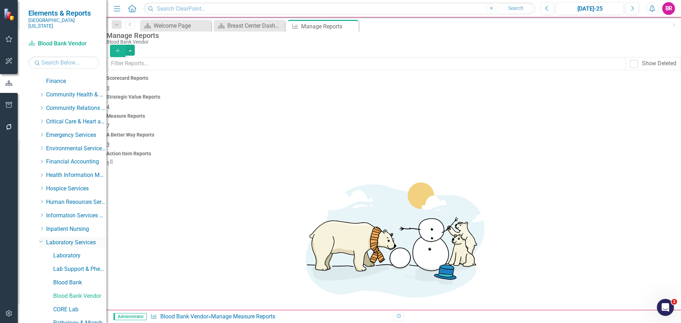
click at [42, 239] on icon "Dropdown" at bounding box center [41, 241] width 4 height 5
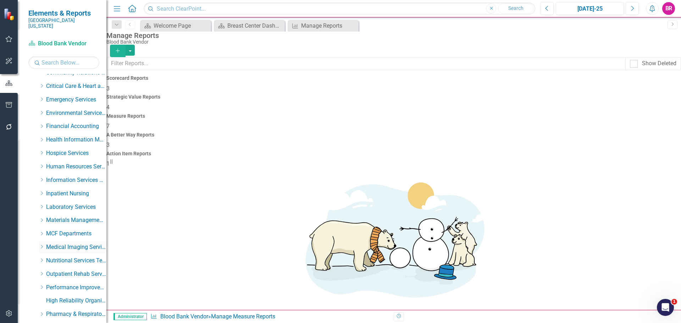
click at [42, 245] on div "Dropdown Medical Imaging Services" at bounding box center [72, 248] width 67 height 12
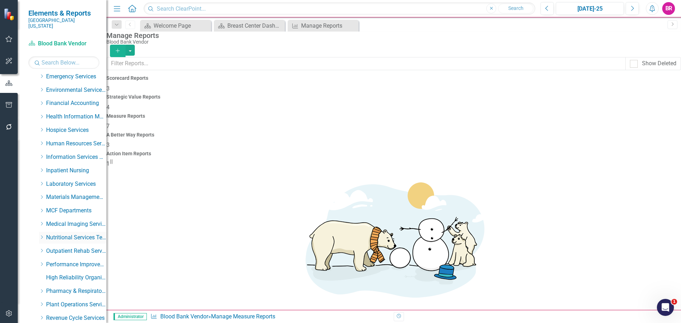
scroll to position [150, 0]
click at [41, 209] on icon "Dropdown" at bounding box center [41, 211] width 5 height 4
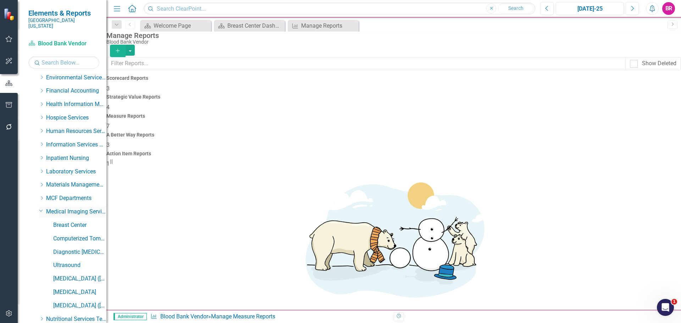
scroll to position [186, 0]
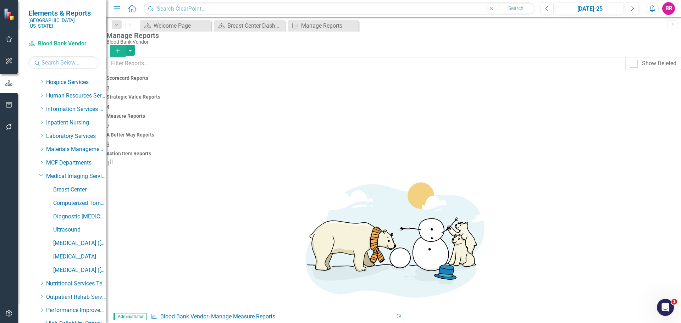
click at [66, 199] on link "Computerized Tomography ([GEOGRAPHIC_DATA][MEDICAL_DATA]" at bounding box center [79, 203] width 53 height 8
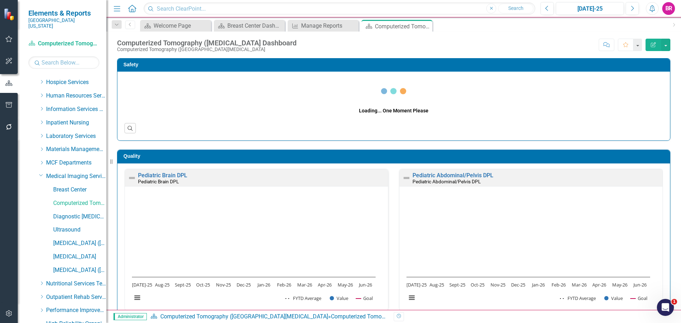
click at [669, 103] on div "Safety Loading... One Moment Please Search" at bounding box center [394, 95] width 564 height 92
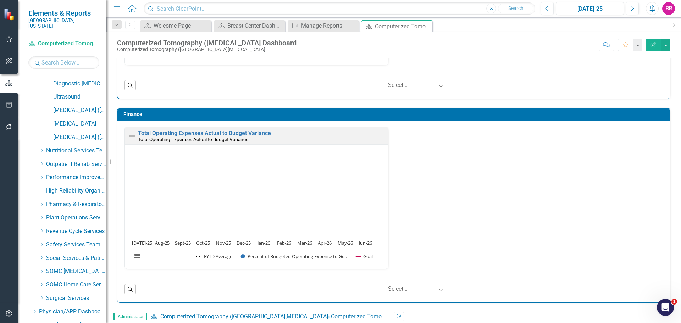
scroll to position [376, 0]
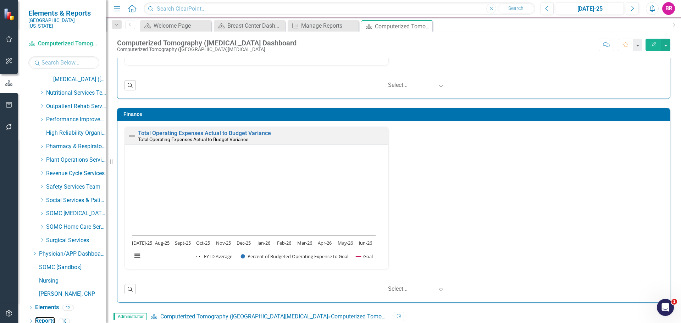
drag, startPoint x: 46, startPoint y: 315, endPoint x: 1, endPoint y: 303, distance: 47.2
click at [46, 317] on link "Reports" at bounding box center [45, 321] width 20 height 8
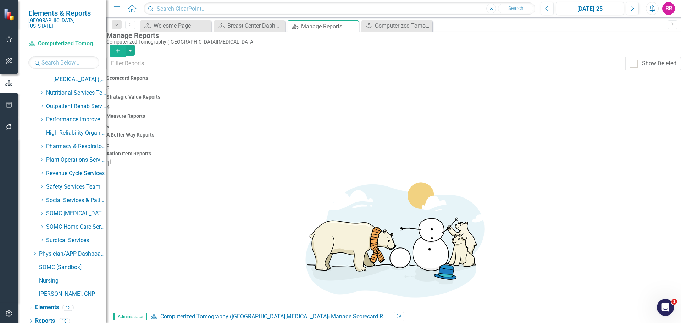
click at [389, 114] on div "Measure Reports 9" at bounding box center [393, 122] width 575 height 17
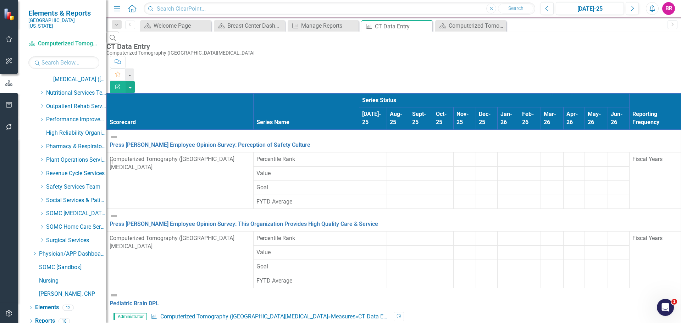
click at [121, 84] on icon "Edit Report" at bounding box center [118, 86] width 6 height 5
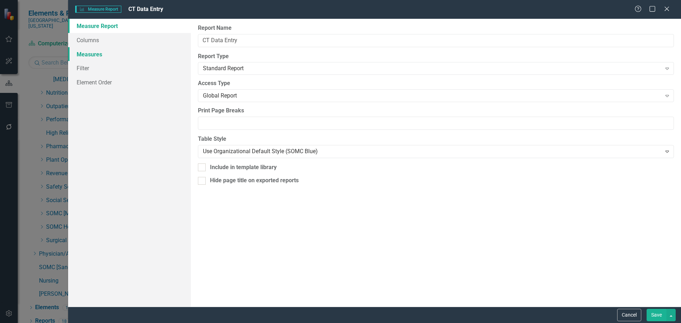
click at [94, 55] on link "Measures" at bounding box center [129, 54] width 123 height 14
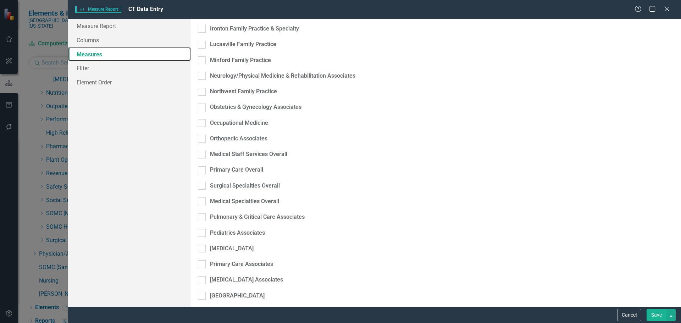
scroll to position [1277, 0]
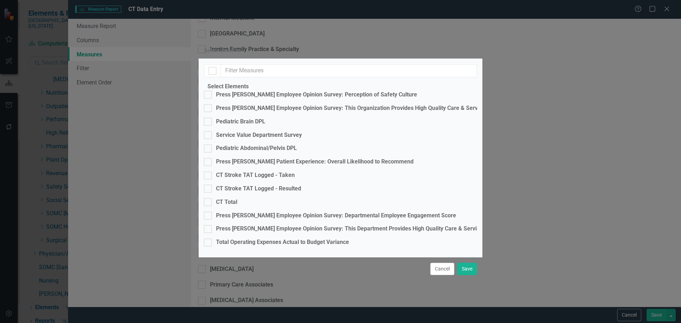
checkbox input "false"
click at [247, 121] on div "Pediatric Brain DPL" at bounding box center [240, 122] width 49 height 8
click at [209, 121] on input "Pediatric Brain DPL" at bounding box center [206, 120] width 5 height 5
checkbox input "true"
click at [251, 144] on div "Pediatric Abdominal/Pelvis DPL" at bounding box center [256, 148] width 81 height 8
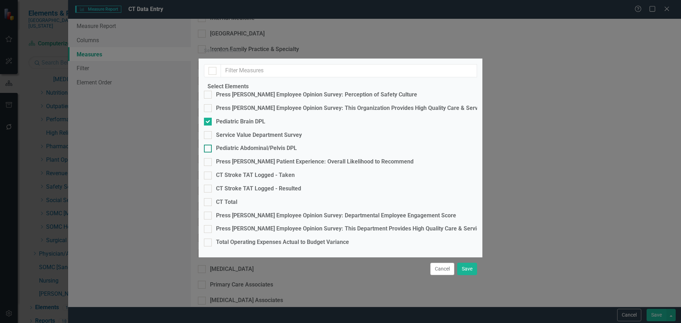
click at [209, 145] on input "Pediatric Abdominal/Pelvis DPL" at bounding box center [206, 147] width 5 height 5
checkbox input "true"
click at [248, 171] on div "CT Stroke TAT Logged - Taken" at bounding box center [255, 175] width 79 height 8
click at [209, 172] on input "CT Stroke TAT Logged - Taken" at bounding box center [206, 174] width 5 height 5
checkbox input "true"
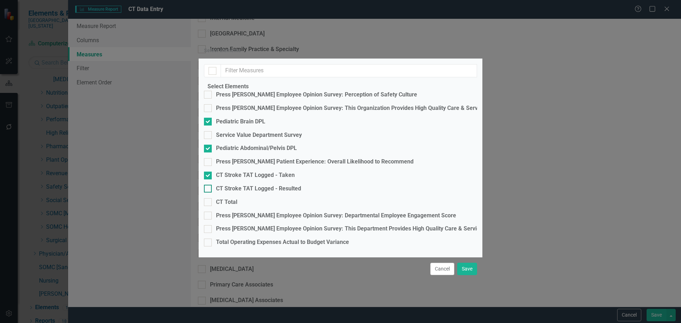
click at [247, 185] on div "CT Stroke TAT Logged - Resulted" at bounding box center [258, 189] width 85 height 8
click at [209, 185] on input "CT Stroke TAT Logged - Resulted" at bounding box center [206, 187] width 5 height 5
checkbox input "true"
click at [235, 198] on div "CT Total" at bounding box center [226, 202] width 21 height 8
click at [209, 198] on input "CT Total" at bounding box center [206, 200] width 5 height 5
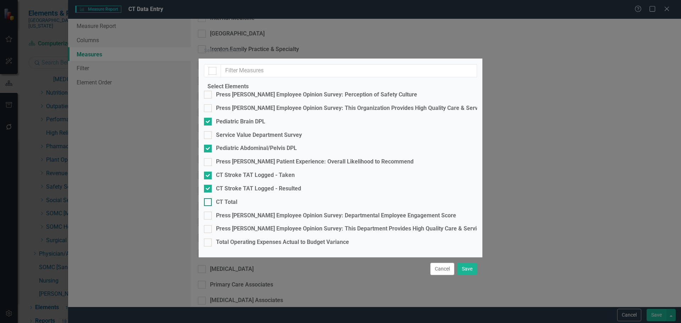
checkbox input "true"
click at [466, 272] on button "Save" at bounding box center [467, 269] width 20 height 12
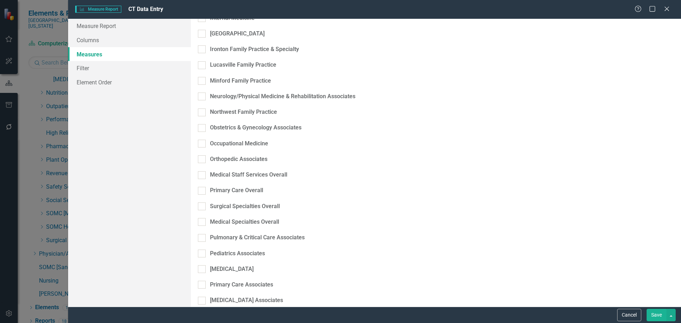
click at [662, 317] on button "Save" at bounding box center [657, 315] width 20 height 12
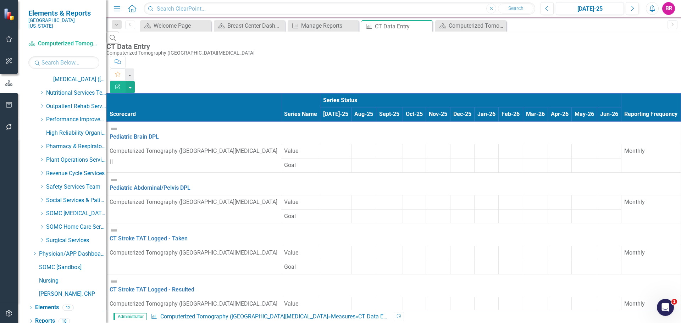
scroll to position [0, 0]
click at [135, 81] on button "button" at bounding box center [130, 87] width 9 height 12
click at [657, 84] on link "Excel Export to Excel" at bounding box center [642, 85] width 56 height 13
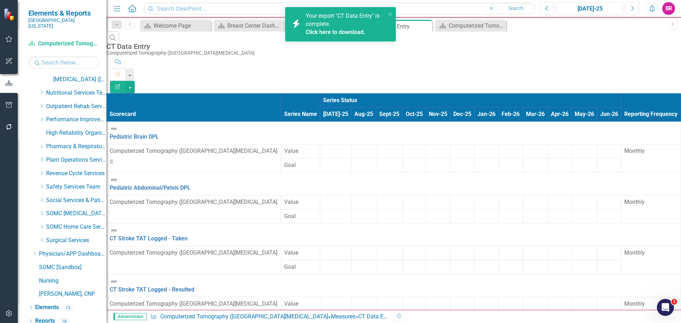
click at [335, 32] on link "Click here to download." at bounding box center [336, 32] width 60 height 7
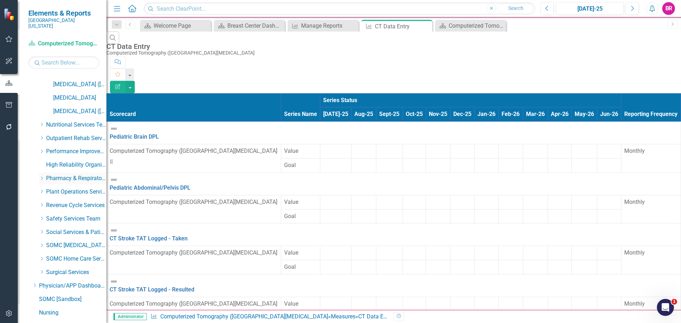
scroll to position [305, 0]
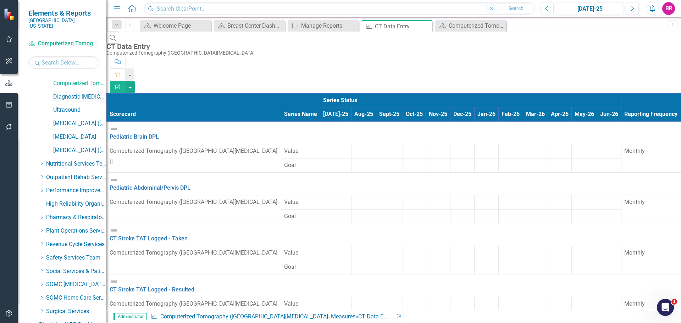
click at [85, 91] on div "Diagnostic [MEDICAL_DATA]" at bounding box center [79, 97] width 53 height 12
click at [71, 93] on link "Diagnostic [MEDICAL_DATA]" at bounding box center [79, 97] width 53 height 8
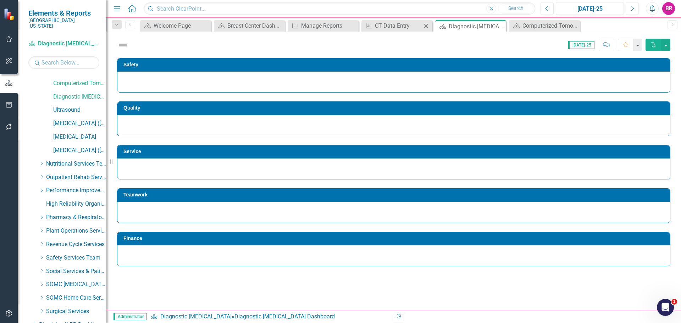
click at [427, 27] on icon "Close" at bounding box center [425, 26] width 7 height 6
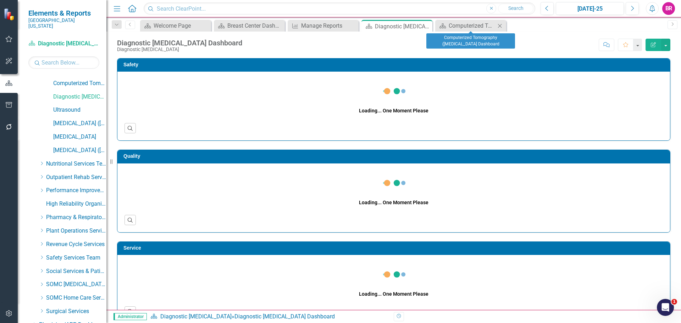
click at [499, 26] on icon "Close" at bounding box center [499, 26] width 7 height 6
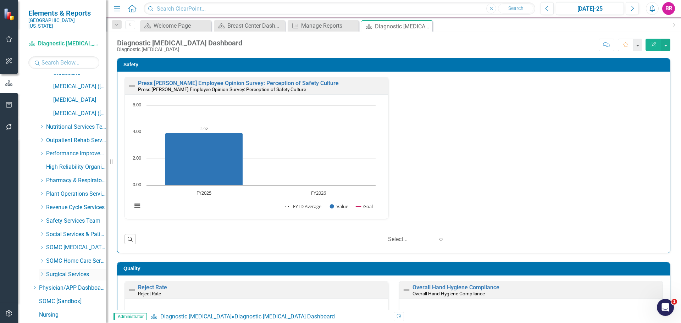
scroll to position [376, 0]
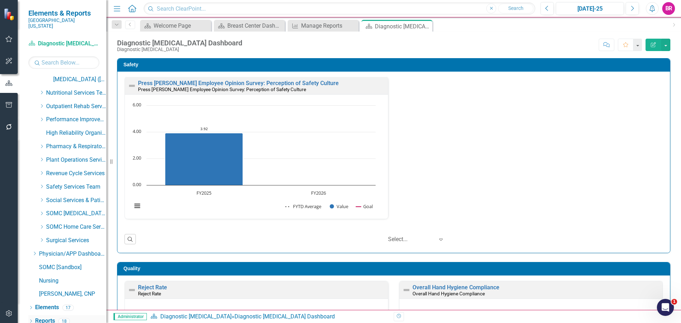
click at [52, 317] on link "Reports" at bounding box center [45, 321] width 20 height 8
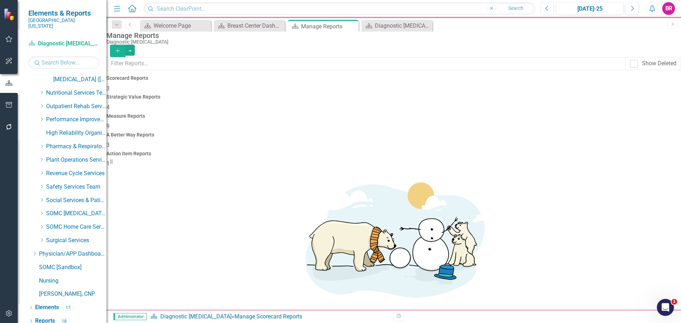
click at [404, 114] on div "Measure Reports" at bounding box center [393, 116] width 575 height 5
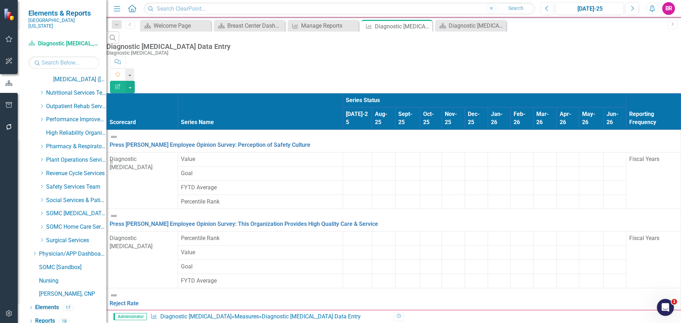
click at [120, 84] on icon "button" at bounding box center [117, 86] width 5 height 5
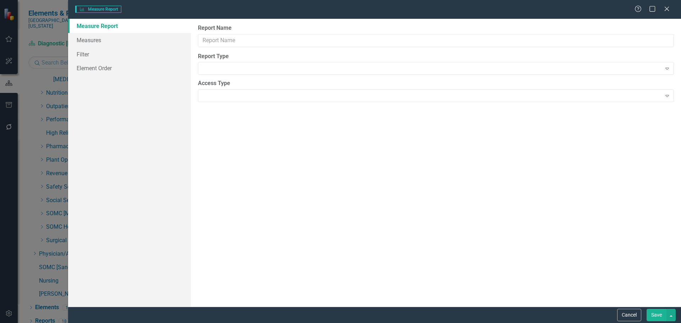
type input "Diagnostic Radiology Data Entry"
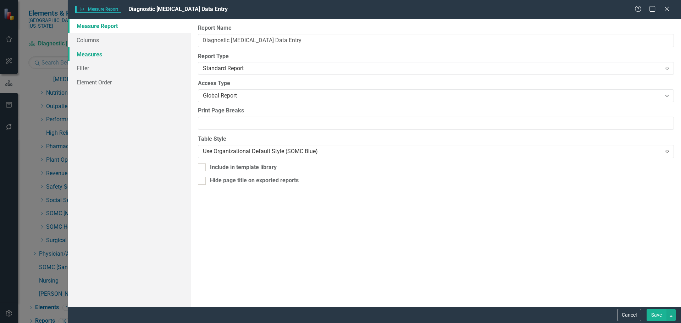
click at [92, 52] on link "Measures" at bounding box center [129, 54] width 123 height 14
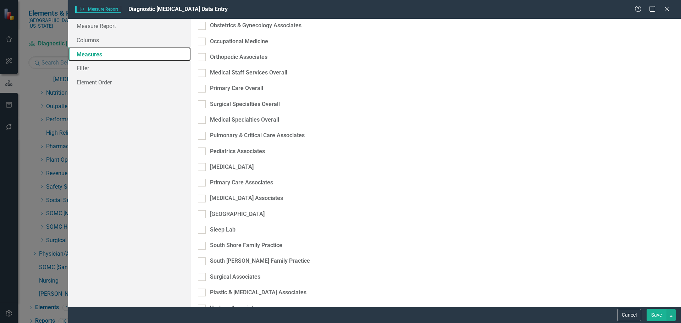
scroll to position [1312, 0]
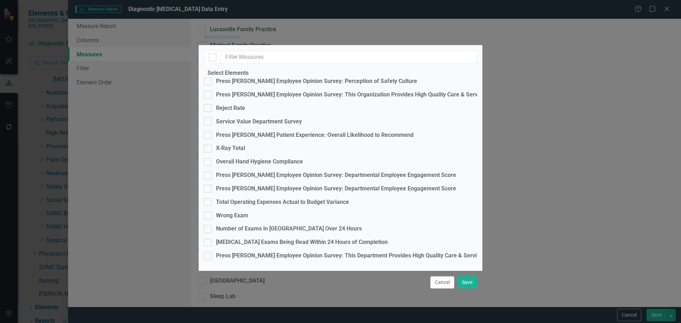
checkbox input "false"
click at [234, 112] on div "Reject Rate" at bounding box center [230, 108] width 29 height 8
click at [209, 109] on input "Reject Rate" at bounding box center [206, 106] width 5 height 5
checkbox input "true"
click at [230, 153] on div "X-Ray Total" at bounding box center [230, 148] width 29 height 8
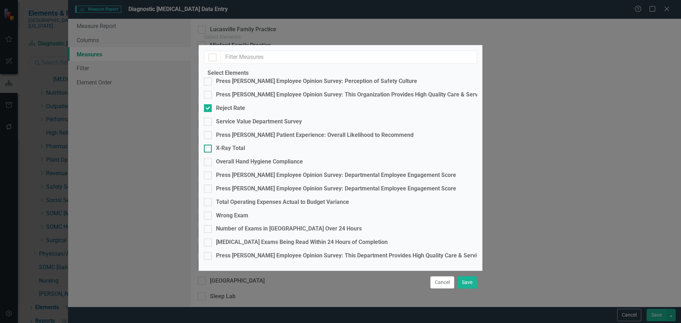
click at [209, 149] on input "X-Ray Total" at bounding box center [206, 147] width 5 height 5
checkbox input "true"
click at [232, 166] on div "Overall Hand Hygiene Compliance" at bounding box center [259, 162] width 87 height 8
click at [209, 163] on input "Overall Hand Hygiene Compliance" at bounding box center [206, 160] width 5 height 5
checkbox input "true"
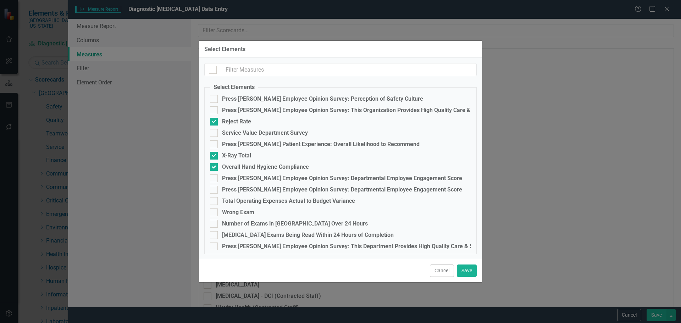
scroll to position [1312, 0]
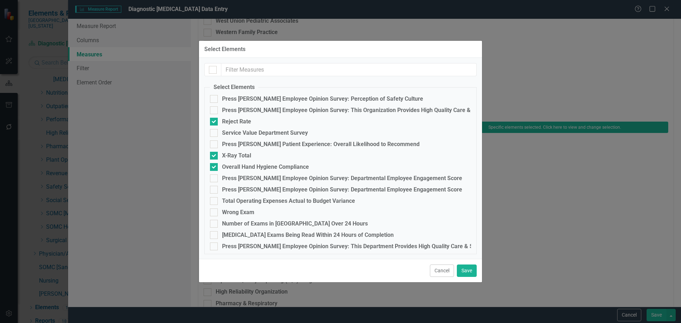
click at [238, 214] on div "Wrong Exam" at bounding box center [238, 212] width 32 height 6
click at [215, 213] on input "Wrong Exam" at bounding box center [212, 211] width 5 height 5
checkbox input "true"
click at [241, 222] on div "Number of Exams in [GEOGRAPHIC_DATA] Over 24 Hours" at bounding box center [295, 224] width 146 height 6
click at [215, 222] on input "Number of Exams in [GEOGRAPHIC_DATA] Over 24 Hours" at bounding box center [212, 222] width 5 height 5
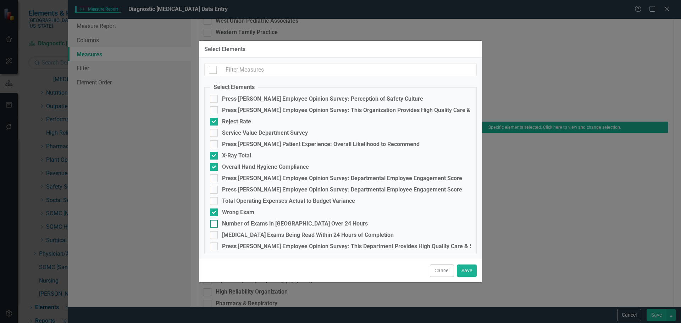
checkbox input "true"
click at [245, 237] on div "[MEDICAL_DATA] Exams Being Read Within 24 Hours of Completion" at bounding box center [308, 235] width 172 height 6
click at [215, 236] on input "[MEDICAL_DATA] Exams Being Read Within 24 Hours of Completion" at bounding box center [212, 233] width 5 height 5
checkbox input "true"
click at [469, 271] on button "Save" at bounding box center [467, 271] width 20 height 12
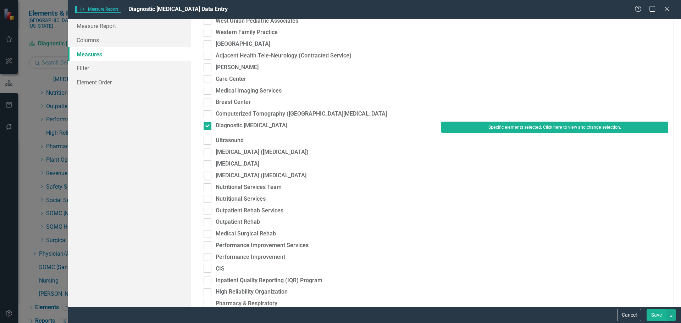
click at [654, 315] on button "Save" at bounding box center [657, 315] width 20 height 12
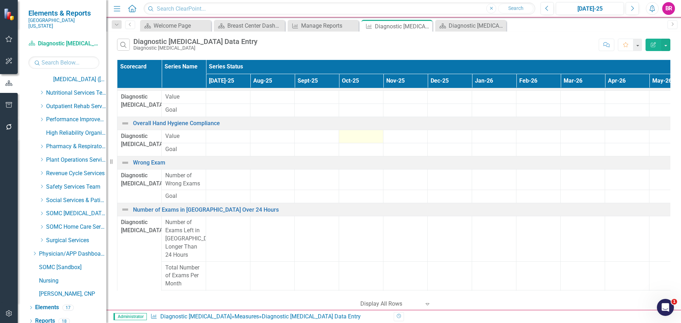
scroll to position [178, 0]
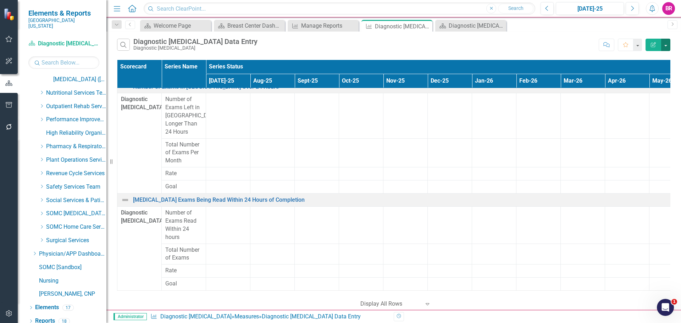
click at [665, 47] on button "button" at bounding box center [665, 45] width 9 height 12
click at [648, 86] on link "Excel Export to Excel" at bounding box center [642, 85] width 56 height 13
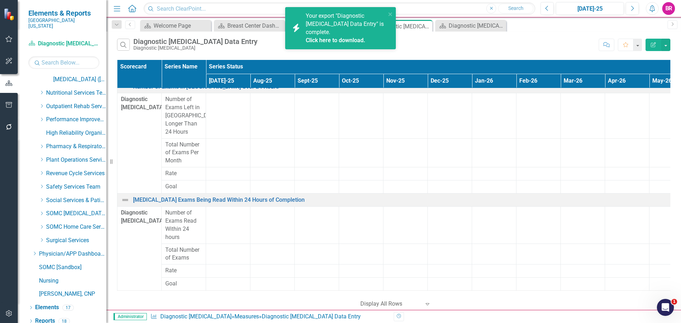
click at [325, 39] on link "Click here to download." at bounding box center [336, 40] width 60 height 7
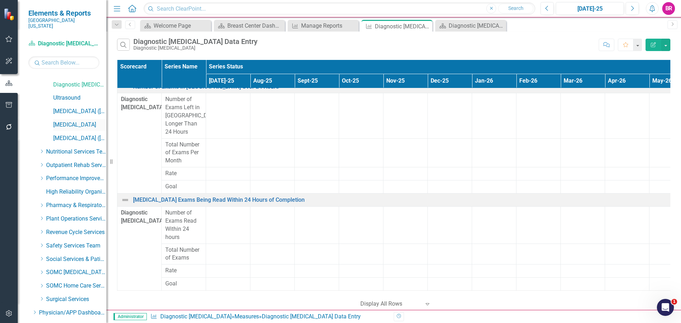
scroll to position [305, 0]
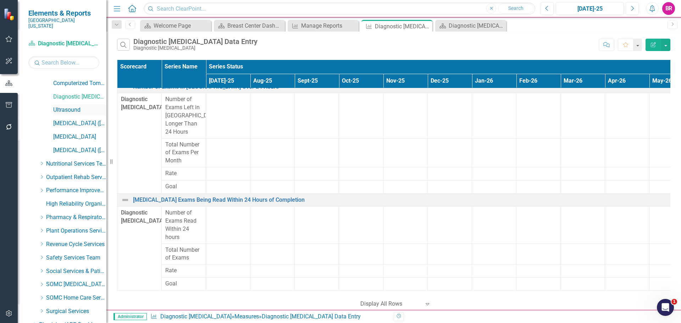
click at [73, 106] on link "Ultrasound" at bounding box center [79, 110] width 53 height 8
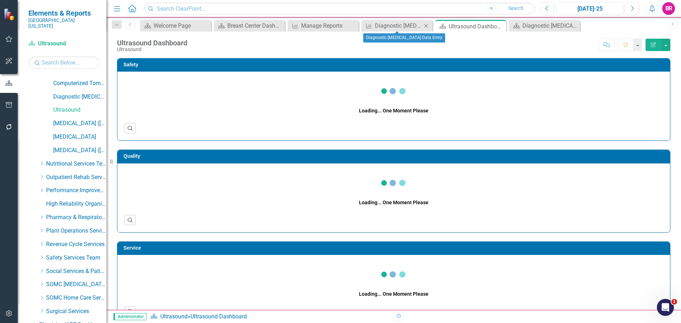
click at [426, 24] on icon "Close" at bounding box center [425, 26] width 7 height 6
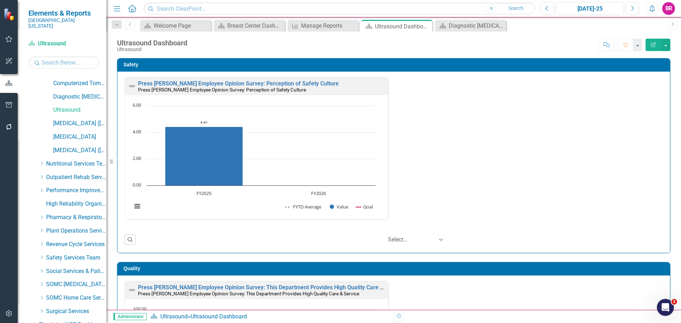
scroll to position [376, 0]
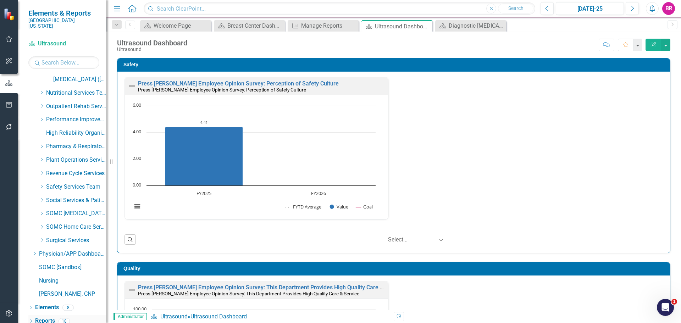
click at [52, 317] on link "Reports" at bounding box center [45, 321] width 20 height 8
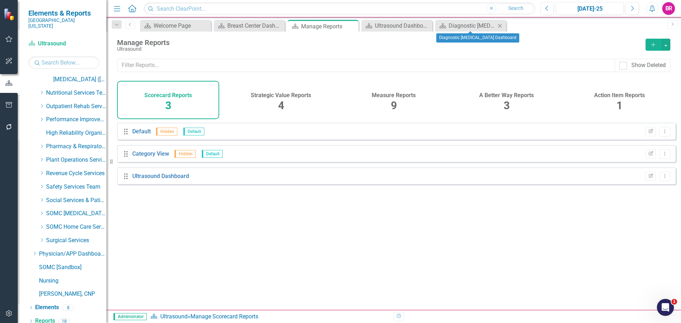
click at [502, 26] on icon "Close" at bounding box center [499, 26] width 7 height 6
click at [387, 95] on h4 "Measure Reports" at bounding box center [394, 95] width 44 height 6
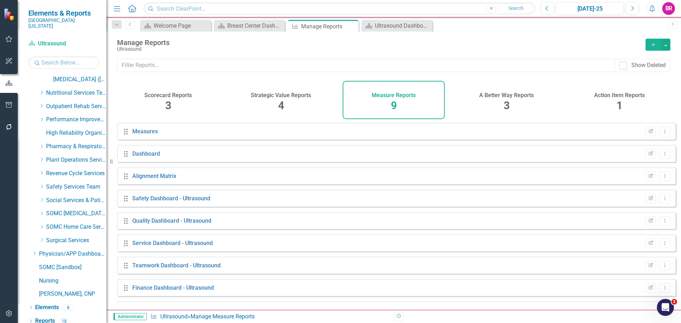
scroll to position [19, 0]
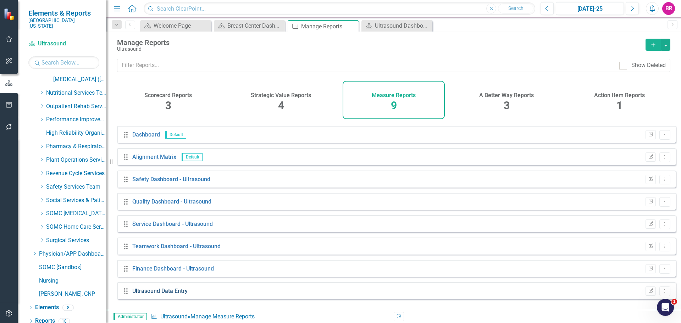
click at [172, 294] on link "Ultrasound Data Entry" at bounding box center [159, 291] width 55 height 7
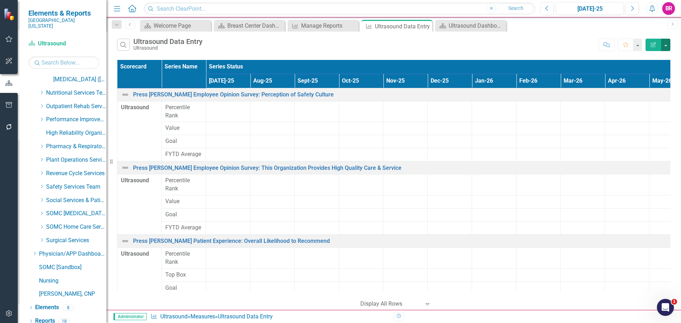
click at [665, 43] on button "button" at bounding box center [665, 45] width 9 height 12
click at [652, 84] on link "Excel Export to Excel" at bounding box center [642, 85] width 56 height 13
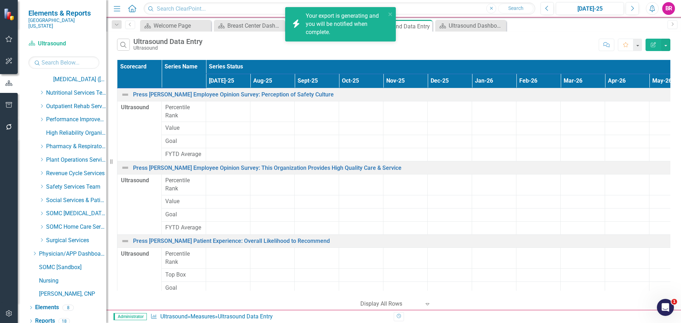
click at [654, 47] on icon "button" at bounding box center [653, 44] width 5 height 5
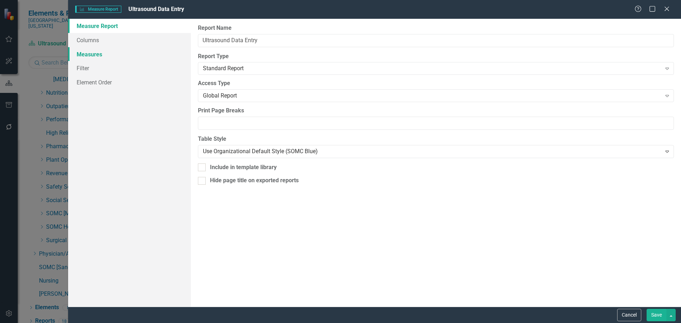
click at [84, 55] on link "Measures" at bounding box center [129, 54] width 123 height 14
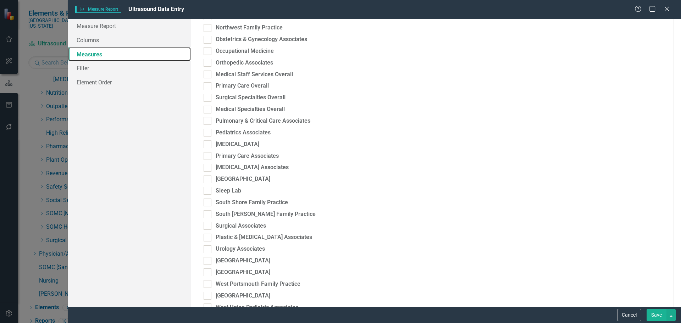
scroll to position [1171, 0]
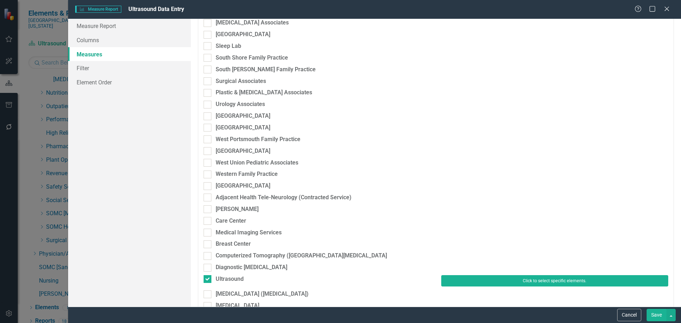
click at [499, 280] on button "Click to select specific elements." at bounding box center [554, 280] width 227 height 11
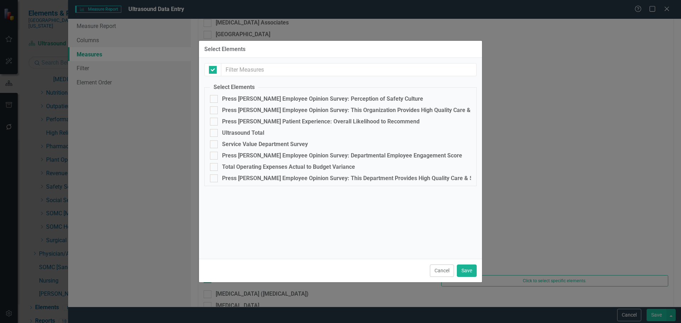
checkbox input "false"
click at [258, 132] on div "Ultrasound Total" at bounding box center [243, 133] width 42 height 6
click at [215, 132] on input "Ultrasound Total" at bounding box center [212, 131] width 5 height 5
checkbox input "true"
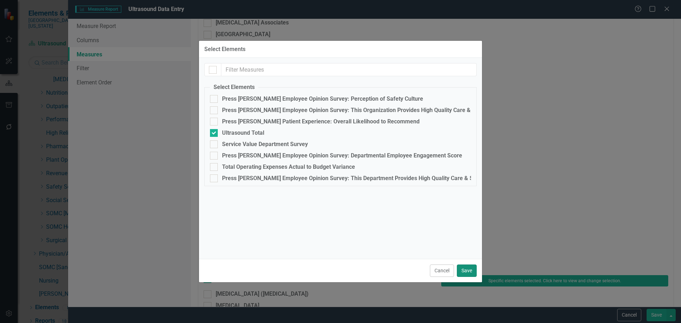
click at [469, 269] on button "Save" at bounding box center [467, 271] width 20 height 12
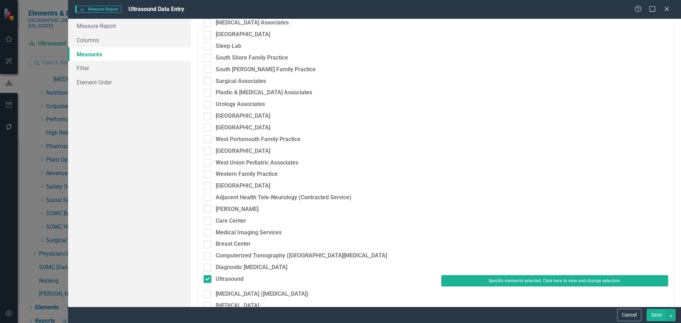
click at [654, 314] on button "Save" at bounding box center [657, 315] width 20 height 12
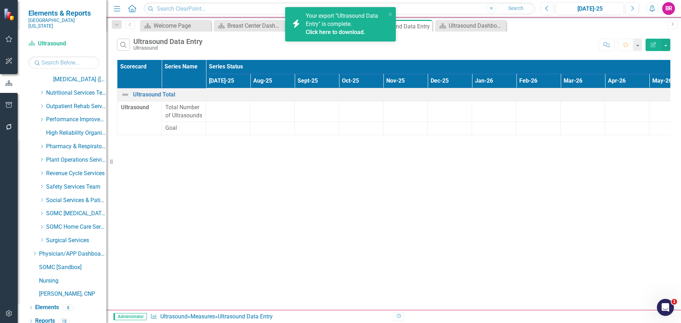
click at [333, 35] on div "Click here to download." at bounding box center [345, 32] width 78 height 8
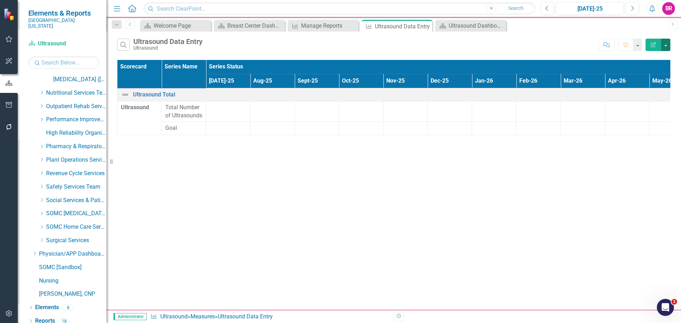
click at [665, 44] on button "button" at bounding box center [665, 45] width 9 height 12
click at [662, 81] on link "Excel Export to Excel" at bounding box center [642, 85] width 56 height 13
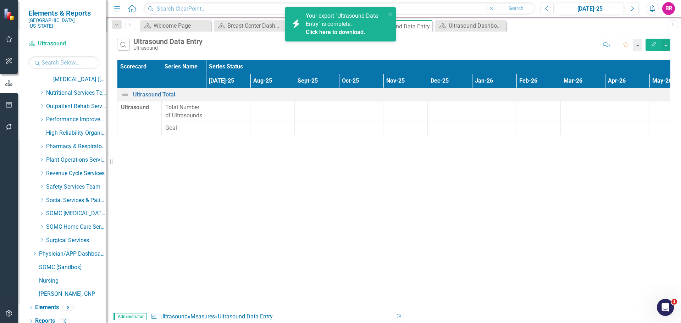
click at [348, 33] on link "Click here to download." at bounding box center [336, 32] width 60 height 7
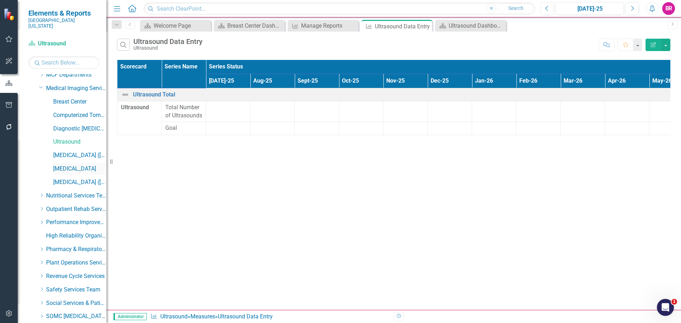
scroll to position [270, 0]
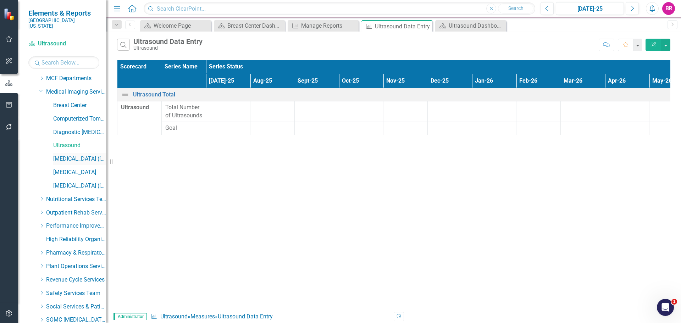
click at [74, 155] on link "[MEDICAL_DATA] ([MEDICAL_DATA])" at bounding box center [79, 159] width 53 height 8
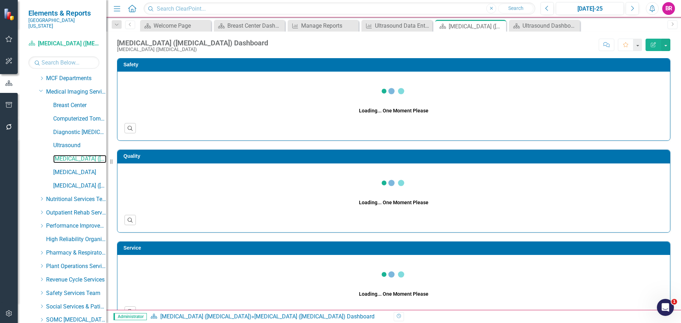
scroll to position [376, 0]
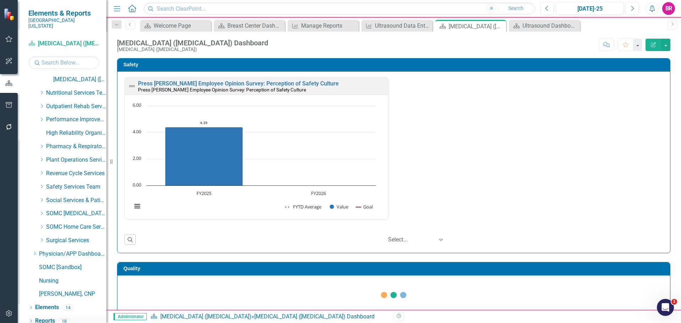
click at [54, 317] on link "Reports" at bounding box center [45, 321] width 20 height 8
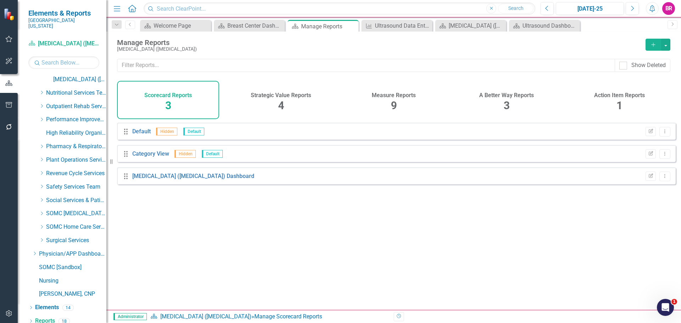
click at [385, 101] on div "Measure Reports 9" at bounding box center [394, 100] width 102 height 38
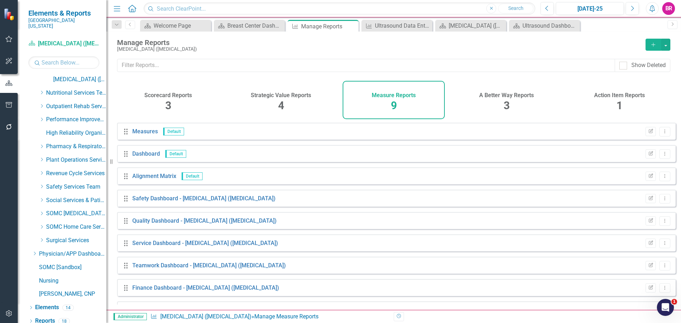
scroll to position [19, 0]
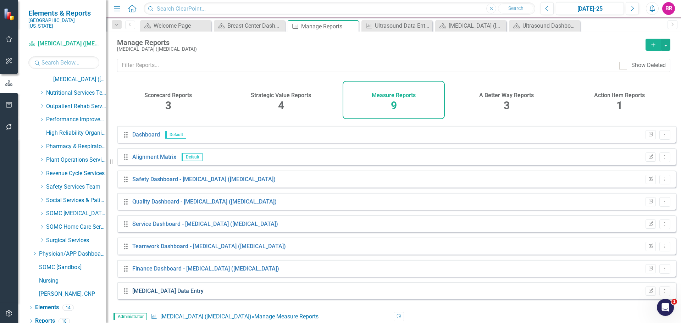
click at [161, 294] on link "MRI Data Entry" at bounding box center [167, 291] width 71 height 7
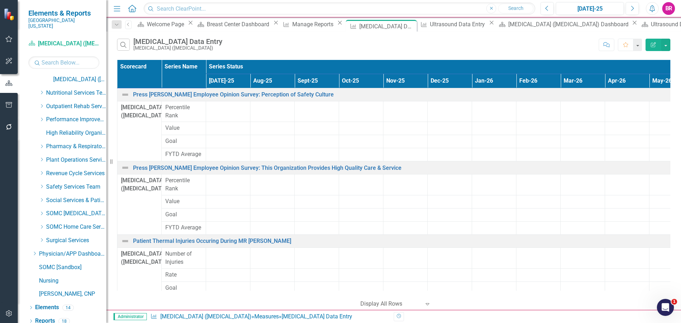
click at [655, 46] on icon "Edit Report" at bounding box center [653, 44] width 6 height 5
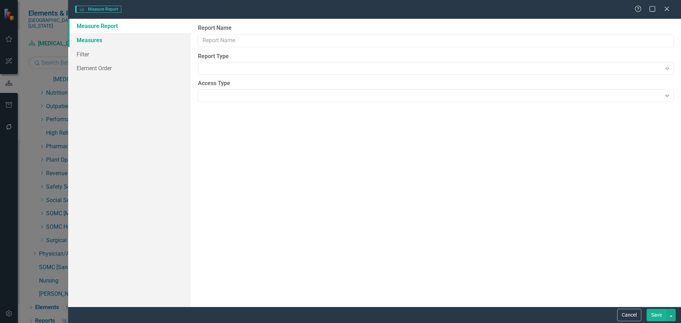
type input "MRI Data Entry"
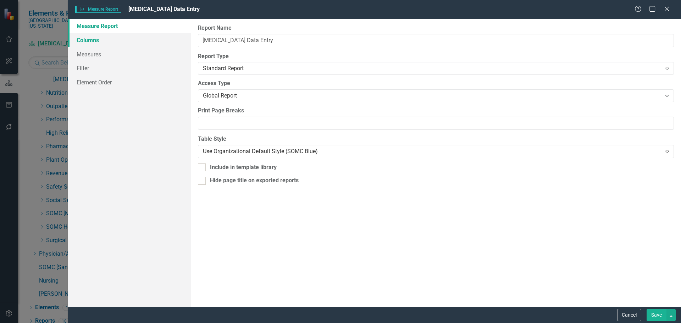
click at [92, 38] on link "Columns" at bounding box center [129, 40] width 123 height 14
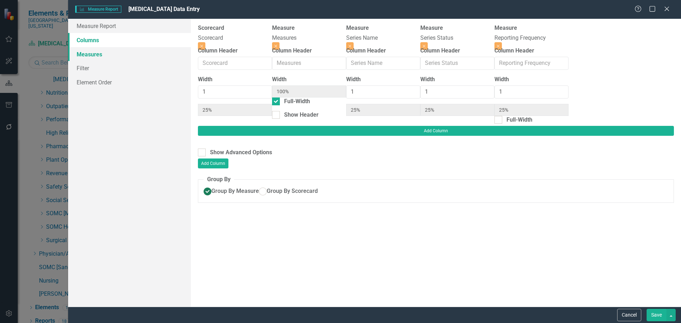
click at [84, 53] on link "Measures" at bounding box center [129, 54] width 123 height 14
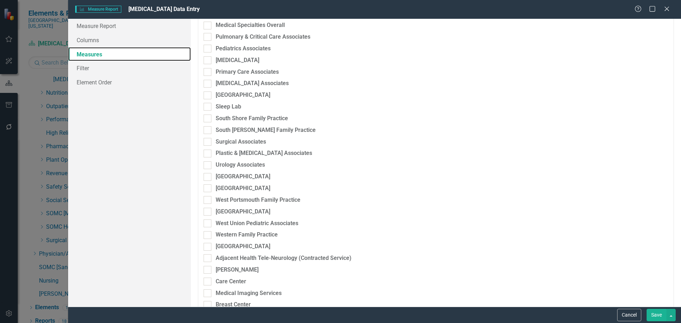
scroll to position [1206, 0]
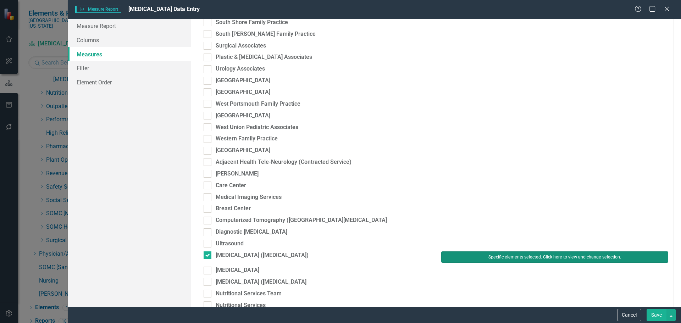
click at [536, 258] on button "Specific elements selected. Click here to view and change selection." at bounding box center [554, 256] width 227 height 11
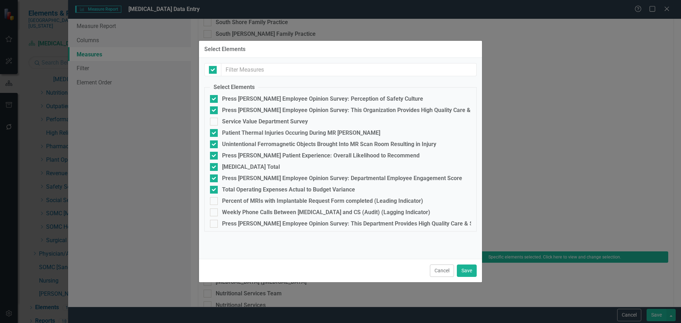
checkbox input "true"
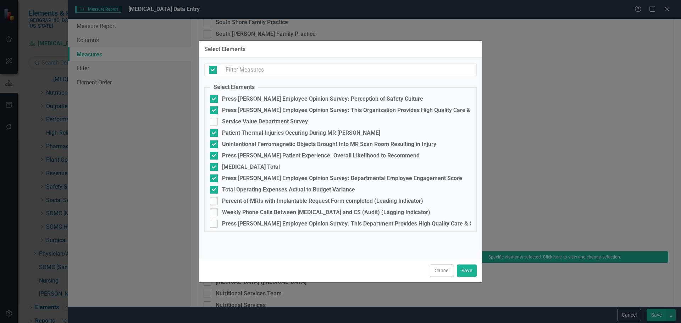
checkbox input "true"
checkbox input "false"
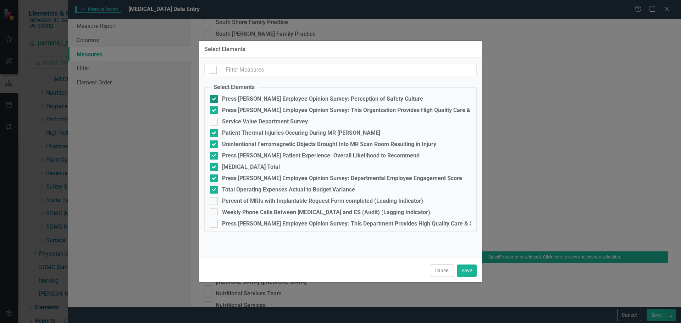
click at [213, 96] on input "Press [PERSON_NAME] Employee Opinion Survey: Perception of Safety Culture" at bounding box center [212, 97] width 5 height 5
checkbox input "false"
click at [216, 108] on div at bounding box center [214, 110] width 8 height 8
click at [215, 108] on input "Press [PERSON_NAME] Employee Opinion Survey: This Organization Provides High Qu…" at bounding box center [212, 108] width 5 height 5
checkbox input "false"
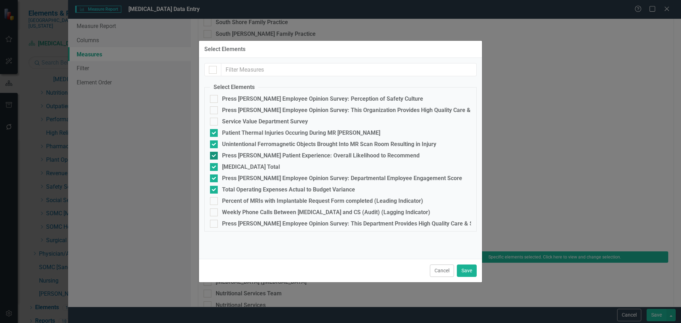
click at [280, 157] on div "Press Ganey Patient Experience: Overall Likelihood to Recommend" at bounding box center [321, 156] width 198 height 6
click at [215, 156] on input "Press Ganey Patient Experience: Overall Likelihood to Recommend" at bounding box center [212, 154] width 5 height 5
checkbox input "false"
click at [277, 176] on div "Press [PERSON_NAME] Employee Opinion Survey: Departmental Employee Engagement S…" at bounding box center [342, 178] width 240 height 6
click at [215, 176] on input "Press [PERSON_NAME] Employee Opinion Survey: Departmental Employee Engagement S…" at bounding box center [212, 177] width 5 height 5
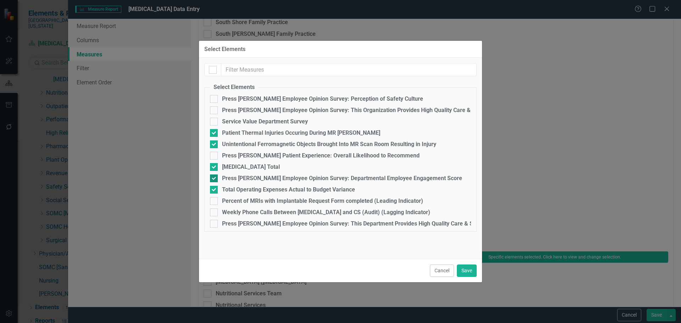
checkbox input "false"
click at [468, 272] on button "Save" at bounding box center [467, 271] width 20 height 12
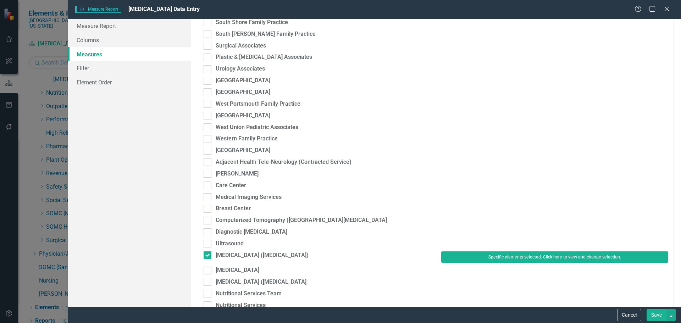
click at [657, 312] on button "Save" at bounding box center [657, 315] width 20 height 12
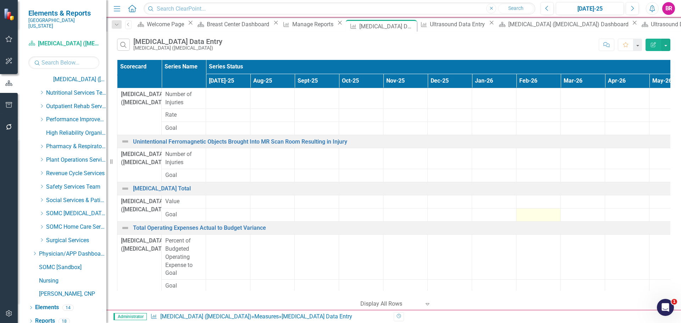
scroll to position [1, 0]
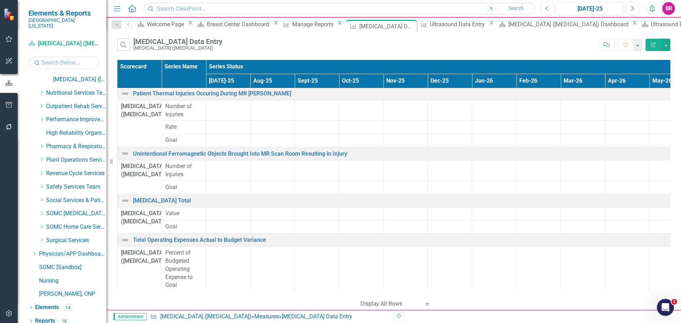
click at [648, 48] on button "Edit Report" at bounding box center [654, 45] width 16 height 12
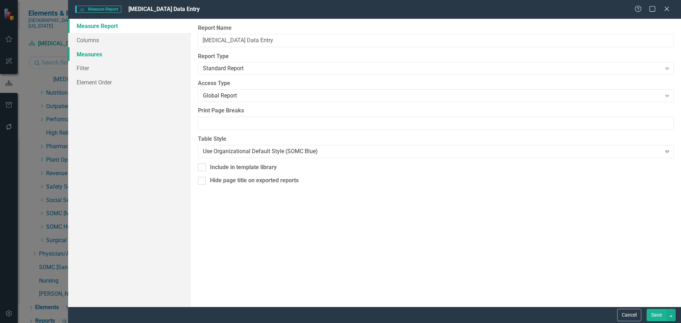
click at [89, 55] on link "Measures" at bounding box center [129, 54] width 123 height 14
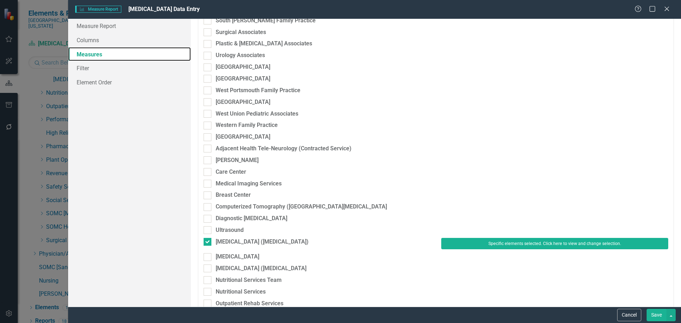
scroll to position [1241, 0]
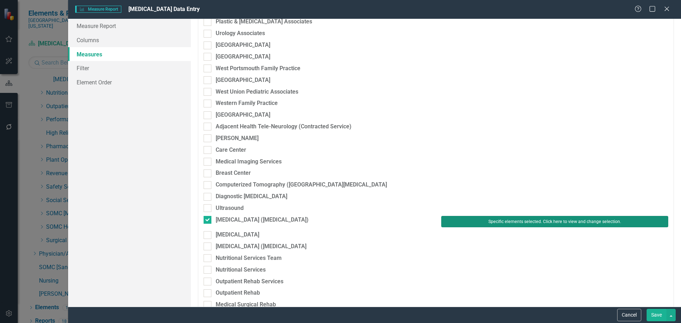
click at [496, 222] on button "Specific elements selected. Click here to view and change selection." at bounding box center [554, 221] width 227 height 11
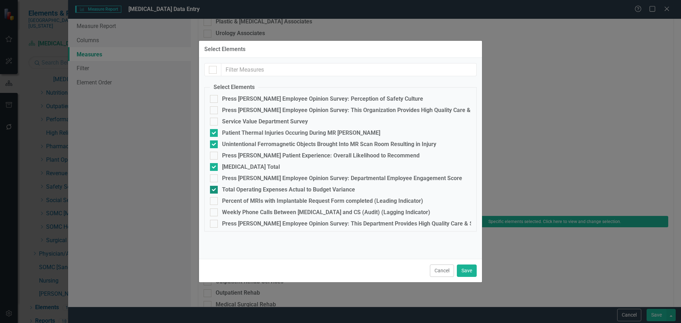
click at [288, 188] on div "Total Operating Expenses Actual to Budget Variance" at bounding box center [288, 190] width 133 height 6
click at [215, 188] on input "Total Operating Expenses Actual to Budget Variance" at bounding box center [212, 188] width 5 height 5
checkbox input "false"
click at [466, 267] on button "Save" at bounding box center [467, 271] width 20 height 12
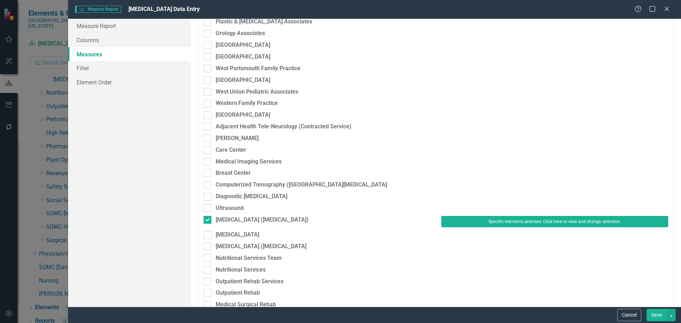
click at [657, 314] on button "Save" at bounding box center [657, 315] width 20 height 12
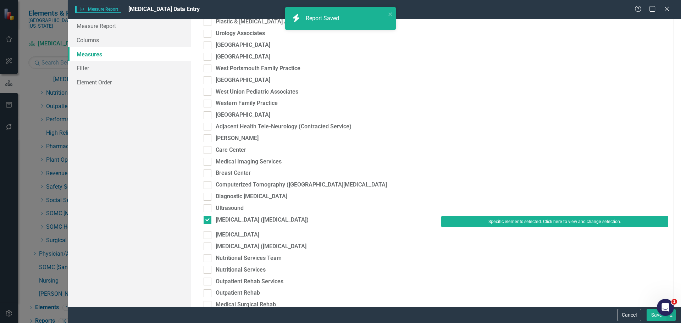
scroll to position [0, 0]
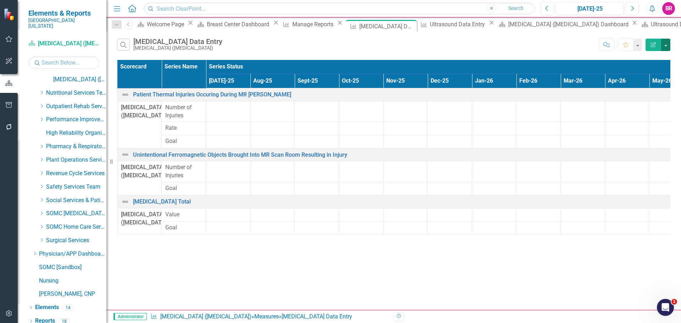
click at [668, 42] on button "button" at bounding box center [665, 45] width 9 height 12
click at [660, 84] on link "Excel Export to Excel" at bounding box center [642, 85] width 56 height 13
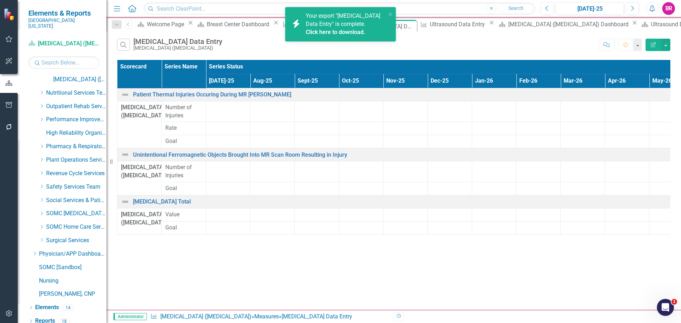
click at [349, 32] on link "Click here to download." at bounding box center [336, 32] width 60 height 7
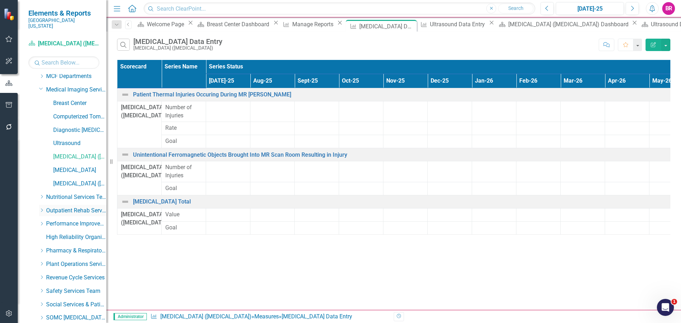
scroll to position [270, 0]
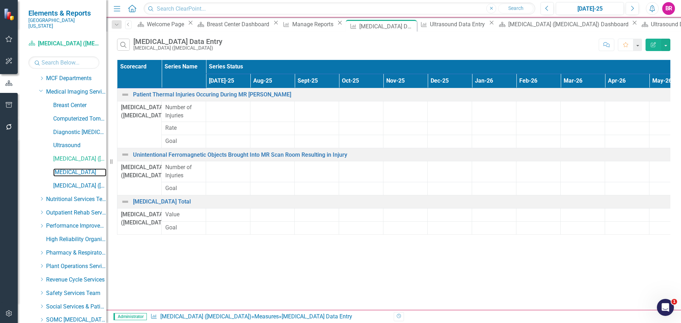
drag, startPoint x: 83, startPoint y: 167, endPoint x: 24, endPoint y: 195, distance: 65.9
click at [83, 168] on link "[MEDICAL_DATA]" at bounding box center [79, 172] width 53 height 8
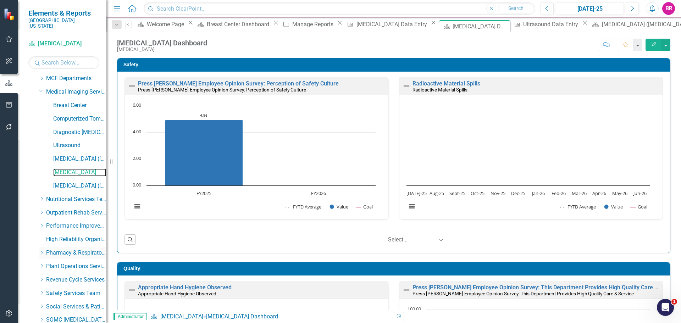
scroll to position [376, 0]
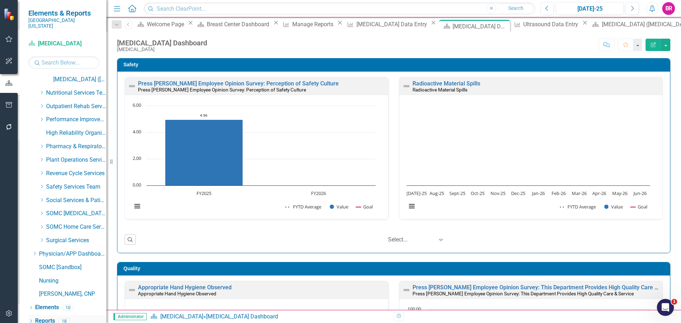
click at [44, 317] on link "Reports" at bounding box center [45, 321] width 20 height 8
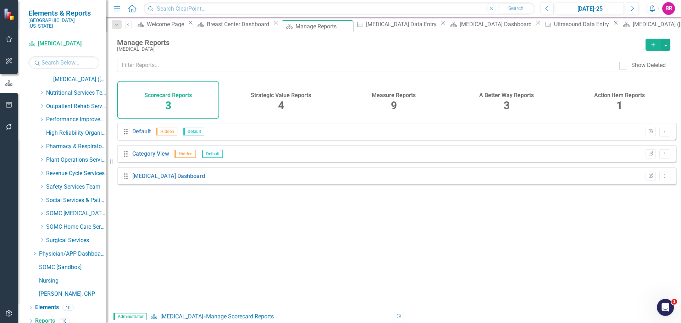
click at [382, 97] on h4 "Measure Reports" at bounding box center [394, 95] width 44 height 6
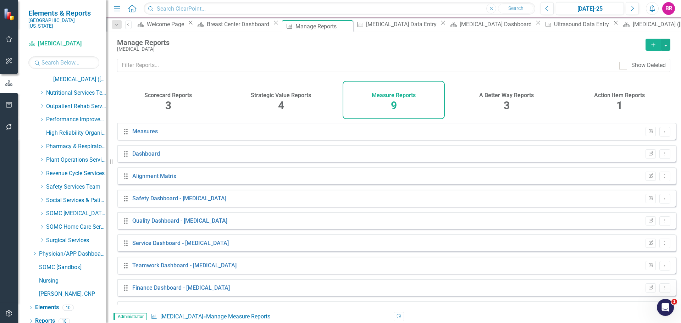
scroll to position [19, 0]
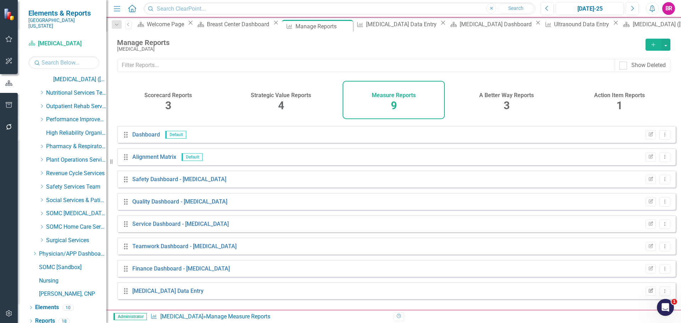
click at [648, 293] on icon "Edit Report" at bounding box center [650, 291] width 5 height 4
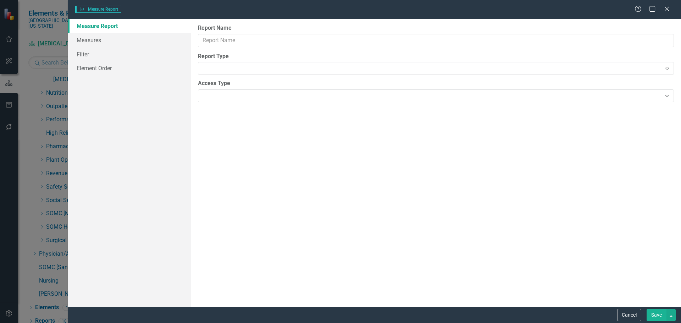
type input "Nuclear Medicine Data Entry"
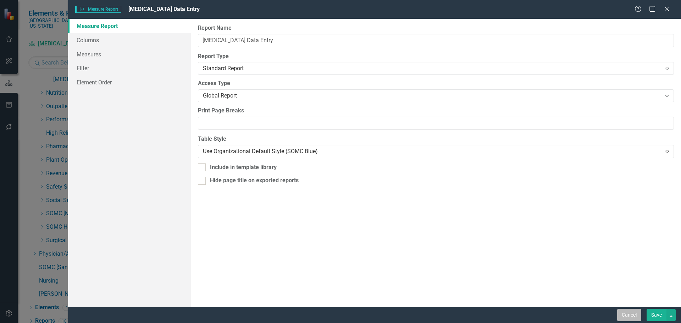
click at [627, 316] on button "Cancel" at bounding box center [629, 315] width 24 height 12
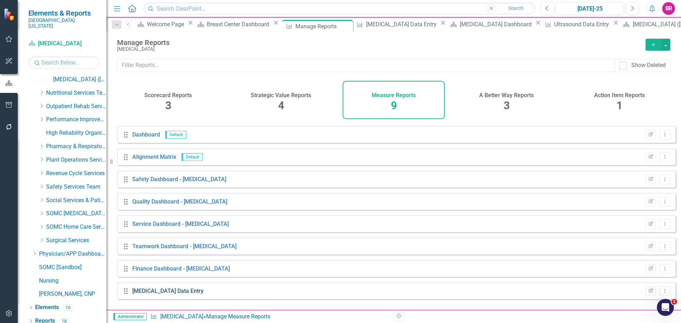
click at [156, 294] on link "Nuclear Medicine Data Entry" at bounding box center [167, 291] width 71 height 7
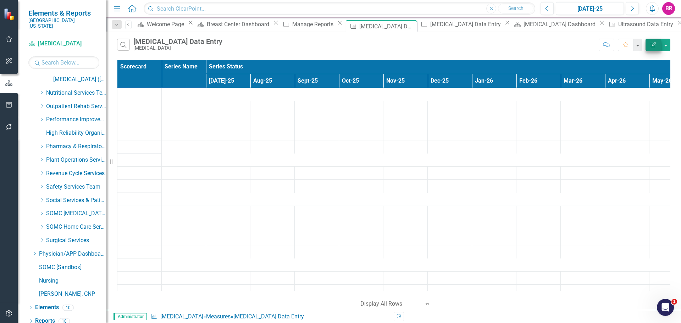
click at [652, 42] on icon "Edit Report" at bounding box center [653, 44] width 6 height 5
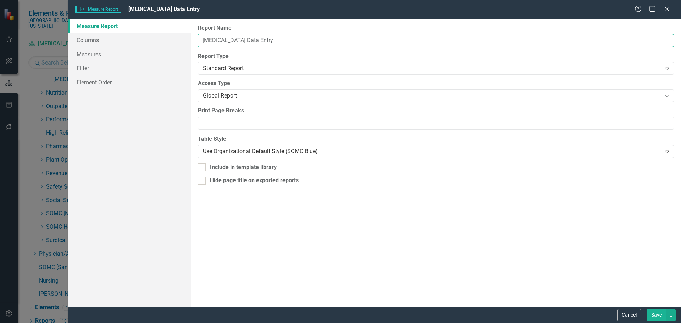
click at [245, 43] on input "Nuclear Medicine Data Entry" at bounding box center [436, 40] width 476 height 13
type input "[MEDICAL_DATA] & [MEDICAL_DATA] Data Entry"
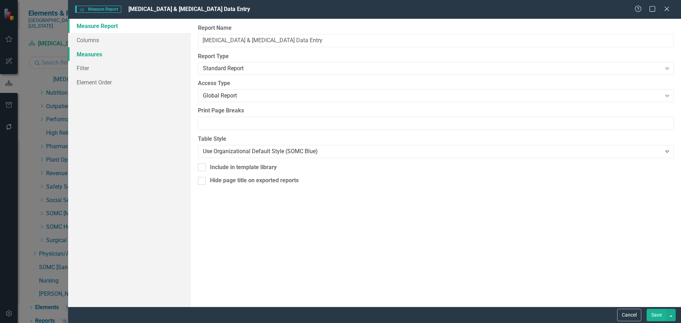
click at [90, 57] on link "Measures" at bounding box center [129, 54] width 123 height 14
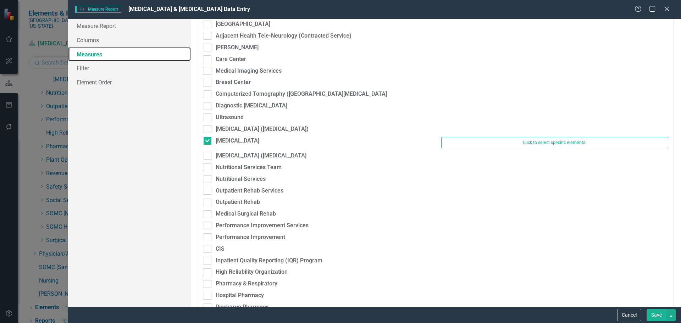
scroll to position [1348, 0]
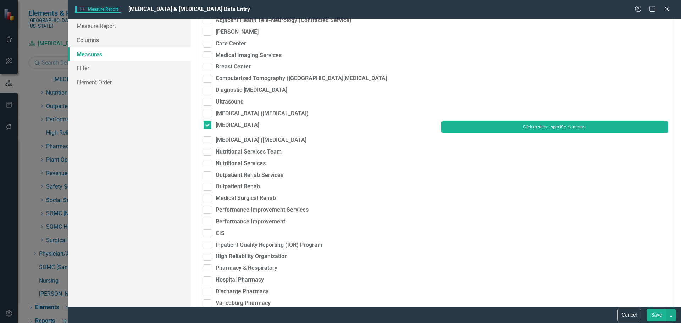
click at [496, 128] on button "Click to select specific elements." at bounding box center [554, 126] width 227 height 11
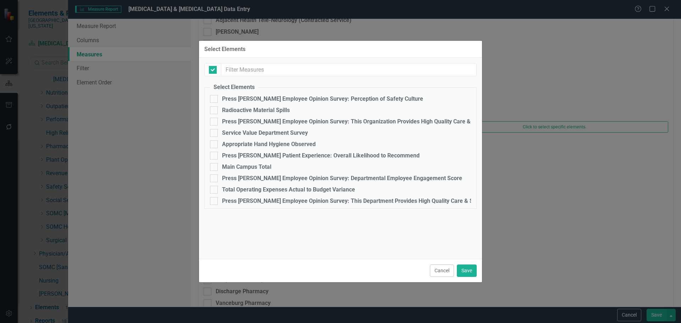
checkbox input "false"
click at [268, 109] on div "Radioactive Material Spills" at bounding box center [256, 110] width 68 height 6
click at [215, 109] on input "Radioactive Material Spills" at bounding box center [212, 108] width 5 height 5
checkbox input "true"
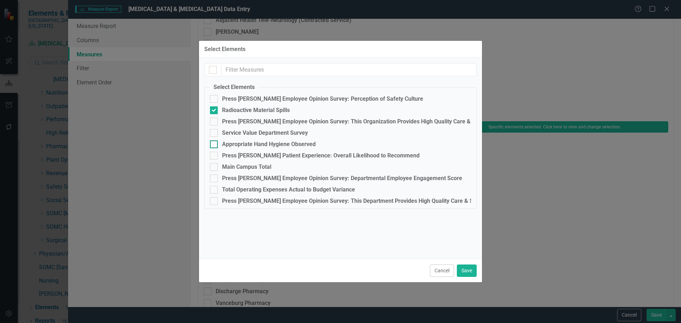
click at [255, 145] on div "Appropriate Hand Hygiene Observed" at bounding box center [269, 144] width 94 height 6
click at [215, 145] on input "Appropriate Hand Hygiene Observed" at bounding box center [212, 142] width 5 height 5
checkbox input "true"
click at [256, 164] on div "Main Campus Total" at bounding box center [246, 167] width 49 height 6
click at [215, 164] on input "Main Campus Total" at bounding box center [212, 165] width 5 height 5
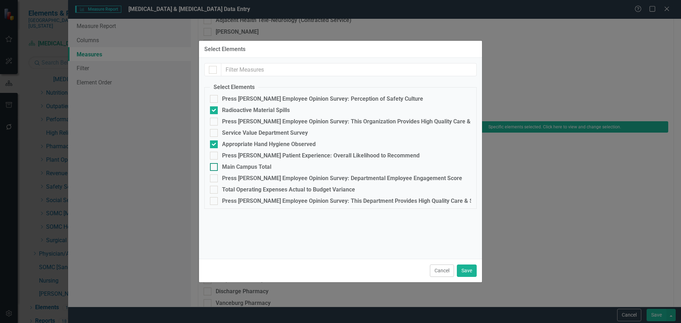
checkbox input "true"
click at [469, 270] on button "Save" at bounding box center [467, 271] width 20 height 12
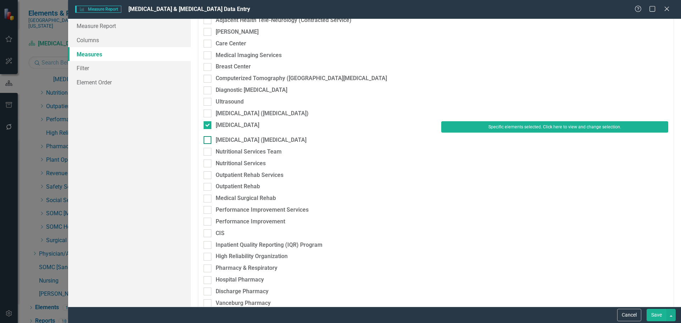
click at [209, 140] on div at bounding box center [208, 140] width 8 height 8
click at [208, 140] on input "[MEDICAL_DATA] ([MEDICAL_DATA]" at bounding box center [206, 138] width 5 height 5
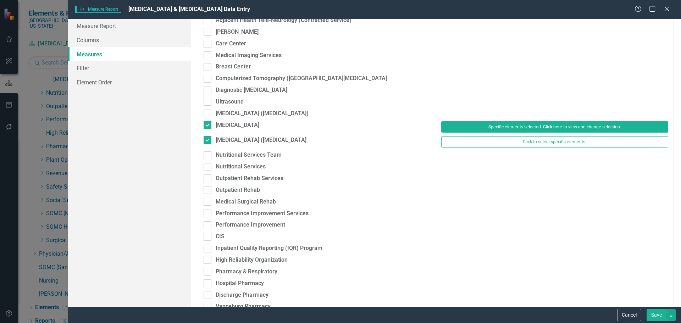
checkbox input "true"
click at [530, 149] on div "Click to select specific elements." at bounding box center [555, 143] width 238 height 15
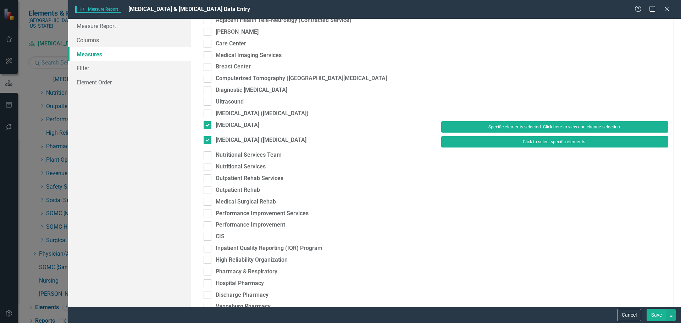
click at [527, 143] on button "Click to select specific elements." at bounding box center [554, 141] width 227 height 11
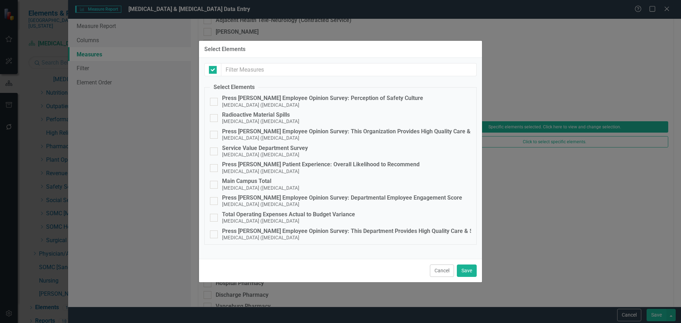
checkbox input "false"
click at [282, 117] on div "Radioactive Material Spills" at bounding box center [260, 115] width 77 height 6
click at [215, 117] on input "Radioactive Material Spills Positron Emission Tomography (PET) Scan" at bounding box center [212, 116] width 5 height 5
checkbox input "true"
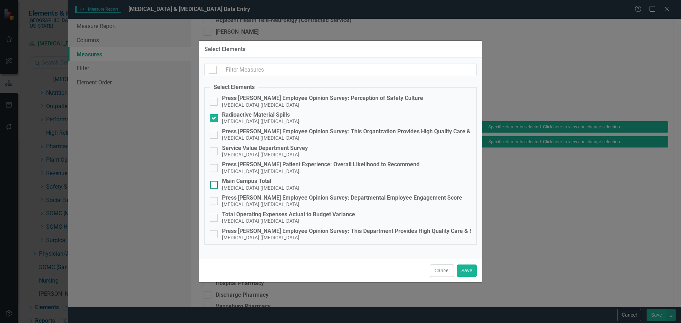
click at [266, 183] on div "Main Campus Total" at bounding box center [260, 181] width 77 height 6
click at [215, 183] on input "Main Campus Total Positron Emission Tomography (PET) Scan" at bounding box center [212, 183] width 5 height 5
checkbox input "true"
click at [472, 272] on button "Save" at bounding box center [467, 271] width 20 height 12
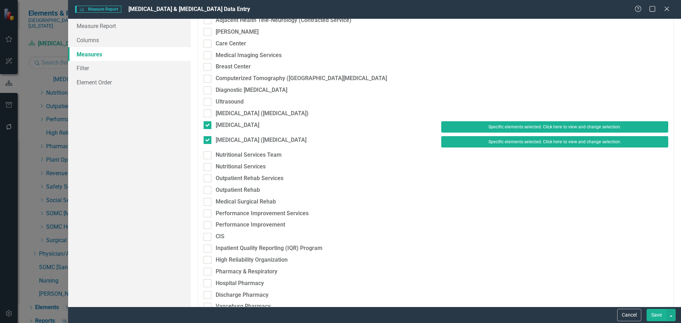
click at [652, 311] on button "Save" at bounding box center [657, 315] width 20 height 12
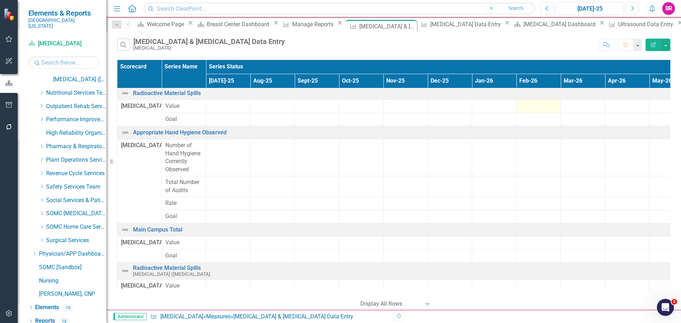
scroll to position [0, 0]
click at [669, 47] on button "button" at bounding box center [665, 45] width 9 height 12
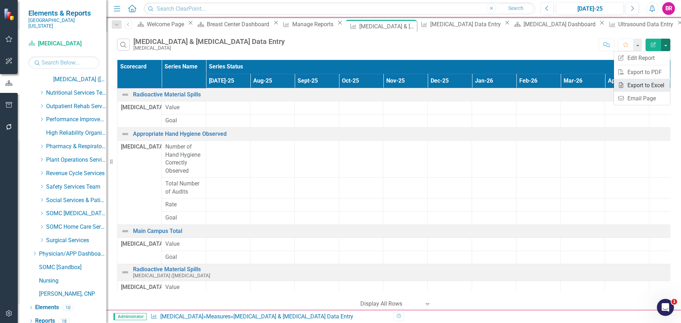
click at [647, 85] on link "Excel Export to Excel" at bounding box center [642, 85] width 56 height 13
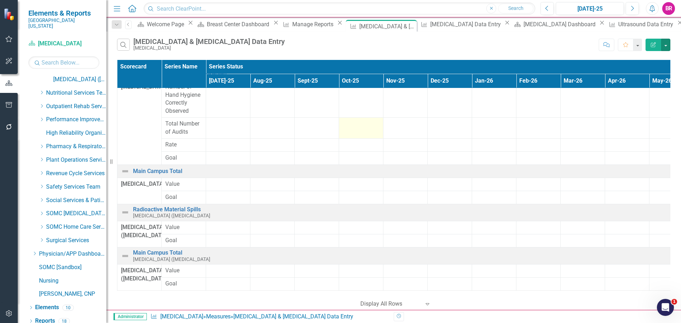
scroll to position [87, 0]
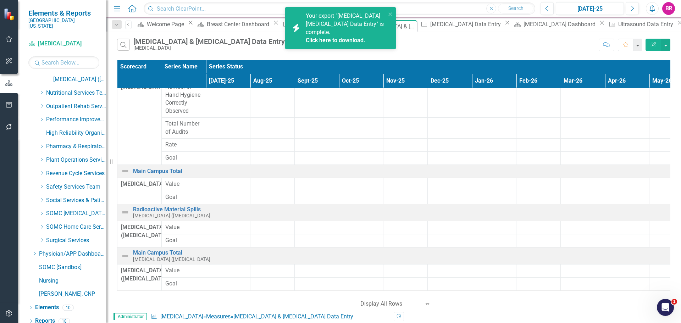
click at [319, 39] on link "Click here to download." at bounding box center [336, 40] width 60 height 7
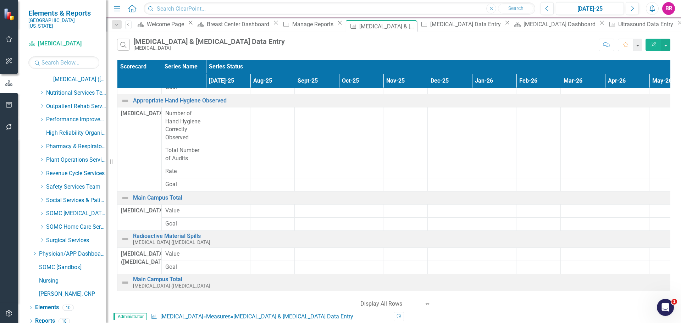
scroll to position [0, 0]
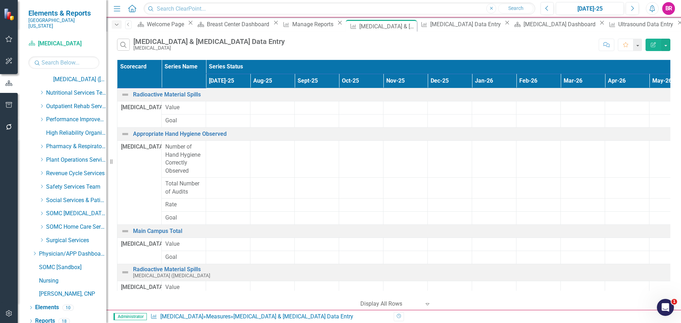
click at [113, 27] on div "Dropdown" at bounding box center [117, 24] width 10 height 9
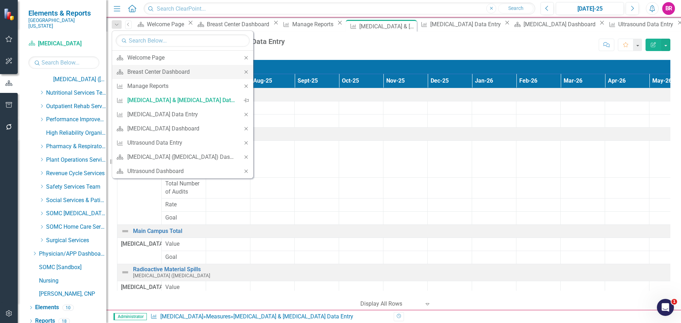
click at [250, 75] on div "Close" at bounding box center [246, 72] width 14 height 14
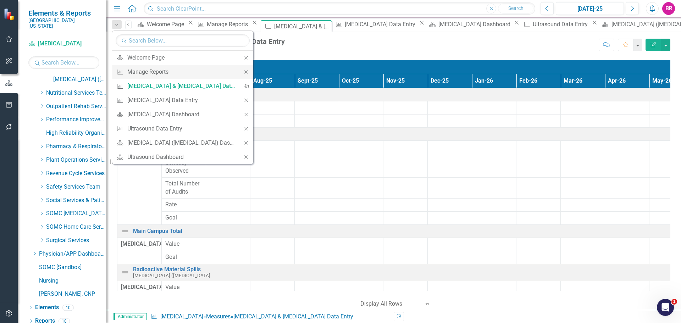
click at [248, 74] on icon "Close" at bounding box center [246, 72] width 6 height 5
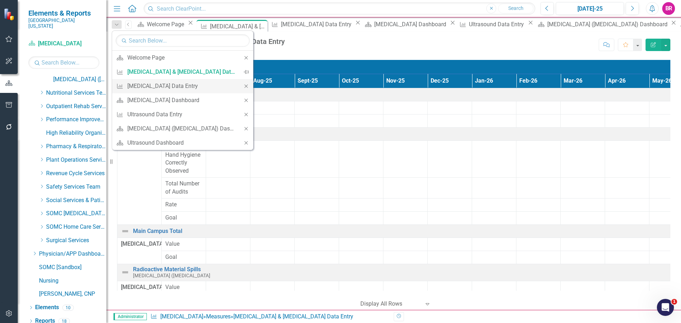
click at [247, 84] on icon "Close" at bounding box center [246, 86] width 6 height 5
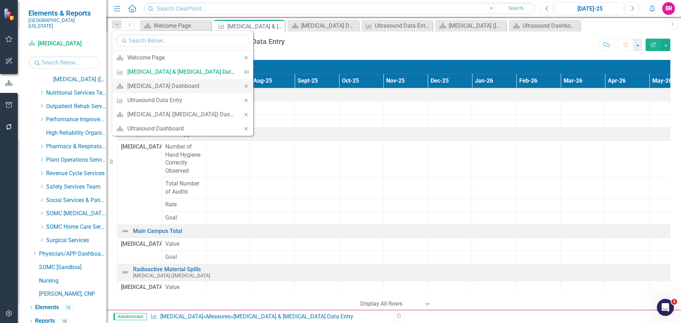
click at [247, 87] on icon at bounding box center [245, 85] width 3 height 3
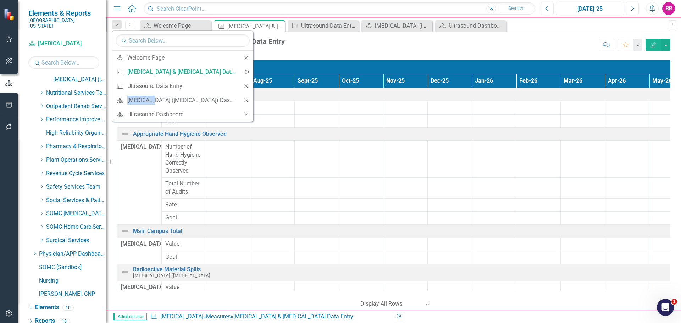
click at [247, 87] on icon at bounding box center [245, 85] width 3 height 3
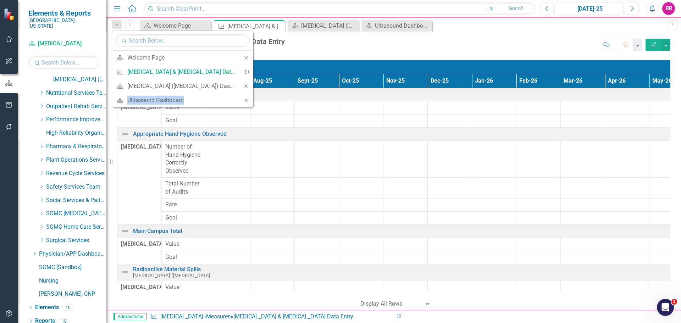
click at [247, 87] on icon at bounding box center [245, 85] width 3 height 3
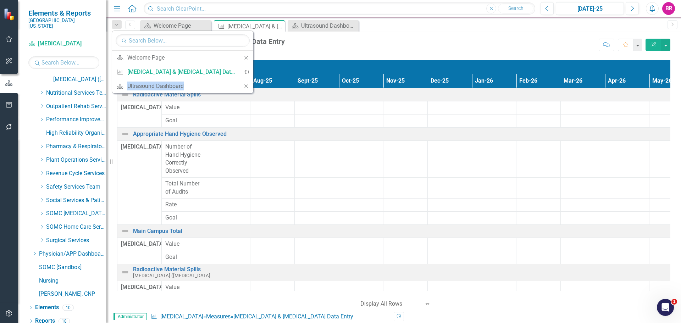
click at [247, 87] on div "Close" at bounding box center [246, 86] width 14 height 14
click at [312, 48] on div "Search Nuclear Medicine & PET Scan Data Entry Nuclear Medicine" at bounding box center [356, 45] width 478 height 12
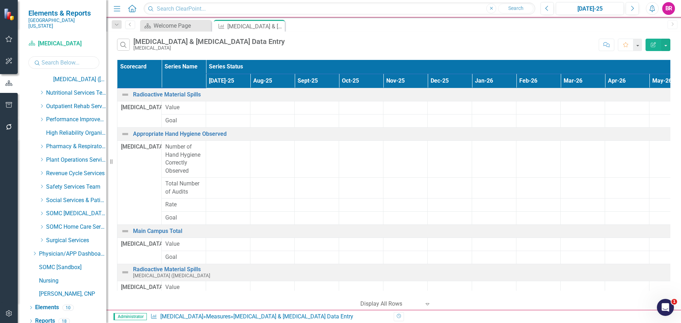
click at [64, 62] on input "text" at bounding box center [63, 62] width 71 height 12
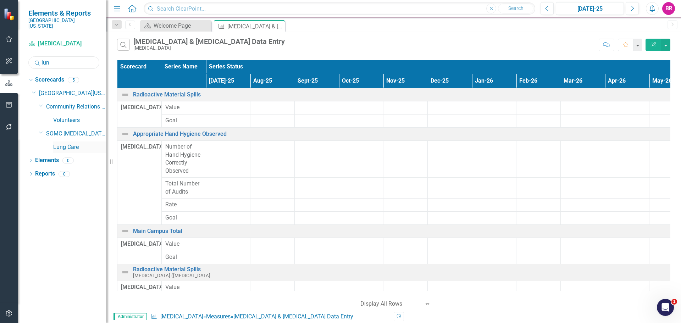
type input "lun"
click at [57, 143] on link "Lung Care" at bounding box center [79, 147] width 53 height 8
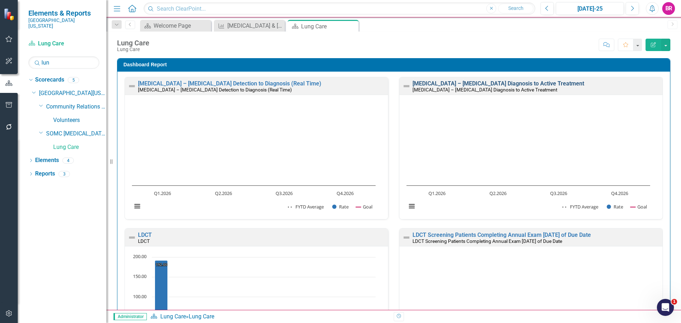
click at [466, 83] on link "[MEDICAL_DATA] – [MEDICAL_DATA] Diagnosis to Active Treatment" at bounding box center [499, 83] width 172 height 7
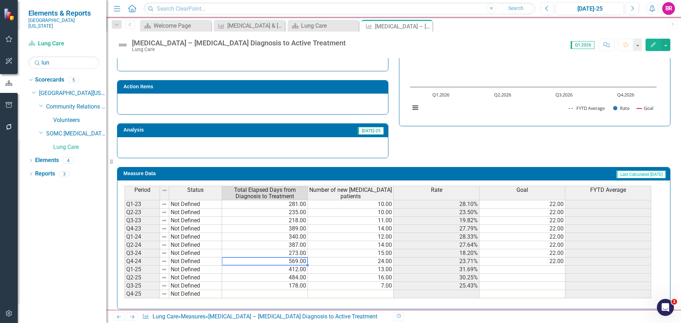
click at [299, 264] on td "569.00" at bounding box center [265, 262] width 86 height 8
click at [397, 151] on div "Strategic Values A Better Way Action Items Analysis Jul-25 Lung Cancer – NSCLC …" at bounding box center [394, 71] width 564 height 174
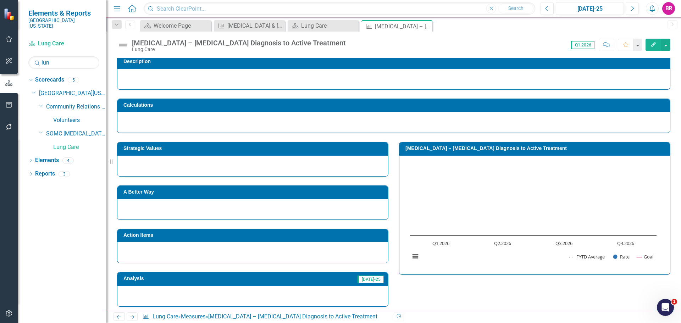
scroll to position [142, 0]
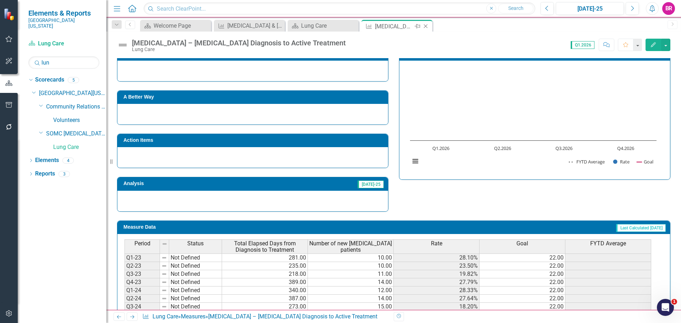
click at [427, 24] on icon "Close" at bounding box center [425, 26] width 7 height 6
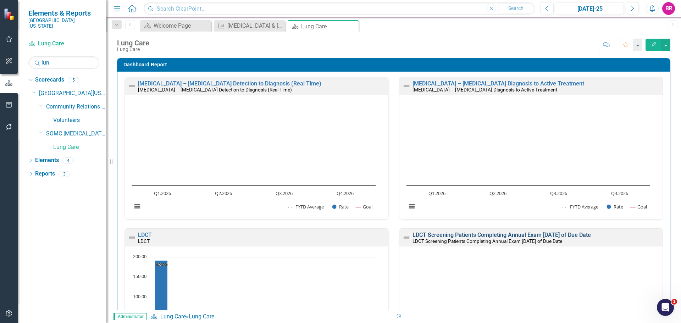
click at [457, 238] on link "LDCT Screening Patients Completing Annual Exam [DATE] of Due Date" at bounding box center [502, 235] width 178 height 7
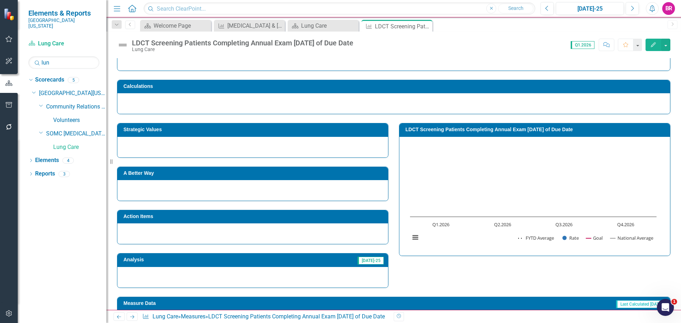
scroll to position [71, 0]
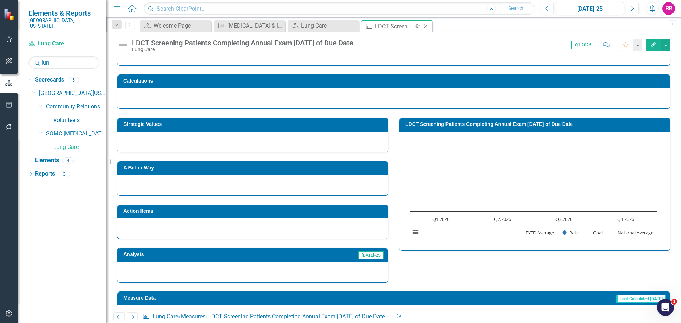
click at [427, 26] on icon "Close" at bounding box center [425, 26] width 7 height 6
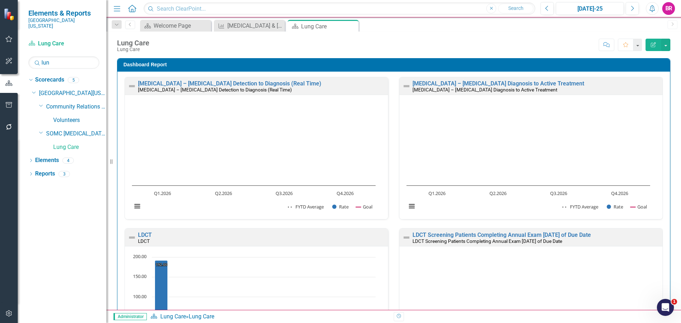
scroll to position [0, 0]
click at [547, 9] on icon "Previous" at bounding box center [547, 8] width 4 height 6
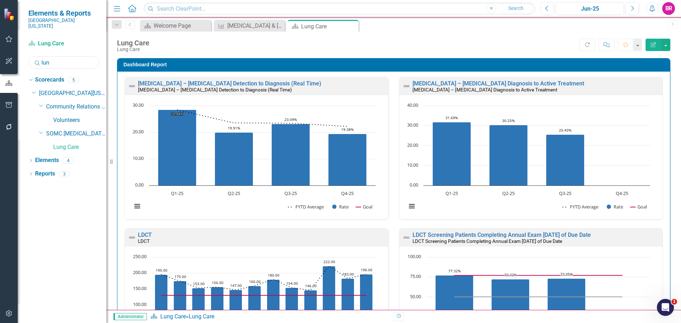
click at [53, 57] on input "lun" at bounding box center [63, 62] width 71 height 12
click at [54, 57] on input "lun" at bounding box center [63, 62] width 71 height 12
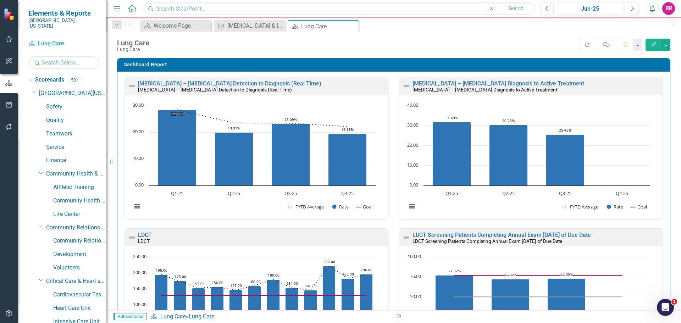
click at [34, 92] on icon at bounding box center [34, 93] width 4 height 2
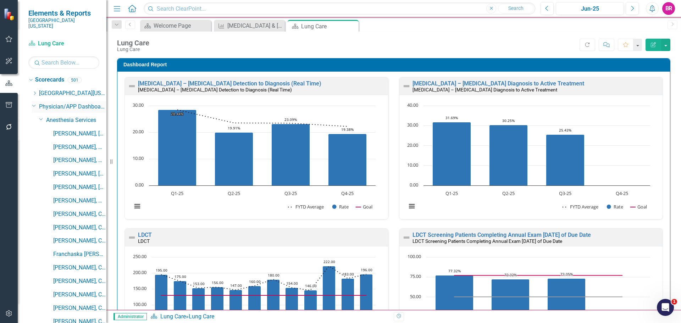
click at [33, 101] on div "Dropdown Physician/APP Dashboards" at bounding box center [69, 107] width 74 height 12
click at [33, 103] on icon "Dropdown" at bounding box center [34, 105] width 4 height 5
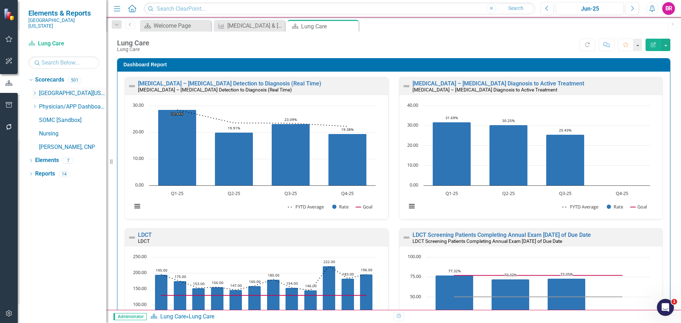
click at [34, 91] on icon "Dropdown" at bounding box center [34, 93] width 5 height 4
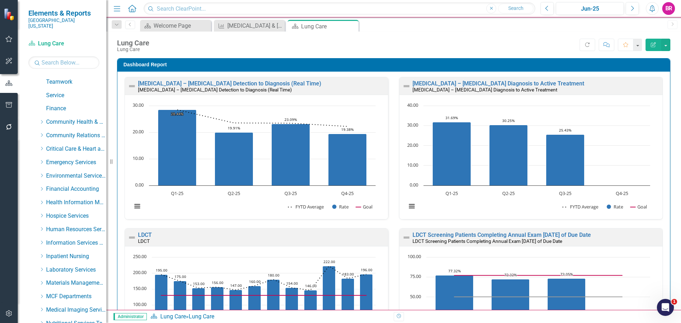
scroll to position [248, 0]
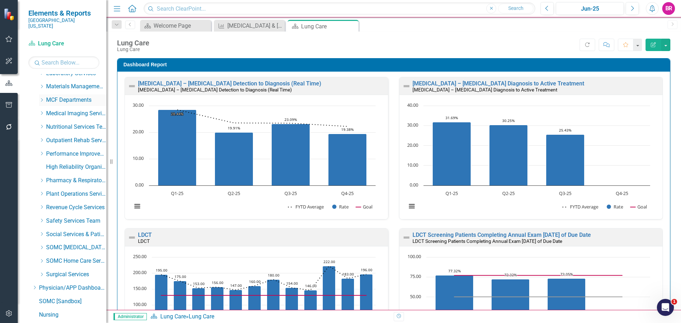
scroll to position [205, 0]
click at [42, 98] on icon at bounding box center [42, 100] width 2 height 4
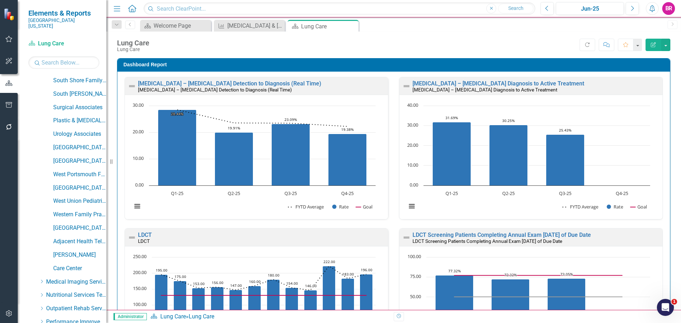
scroll to position [745, 0]
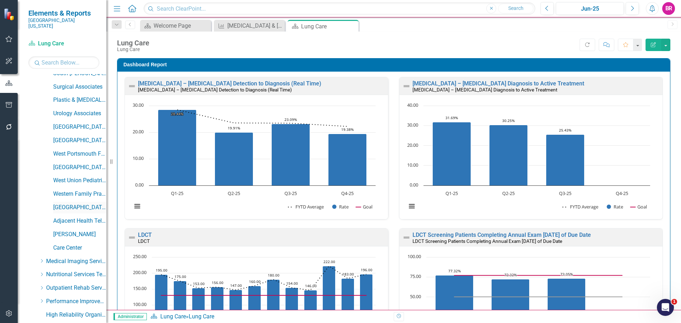
click at [82, 204] on link "[GEOGRAPHIC_DATA]" at bounding box center [79, 208] width 53 height 8
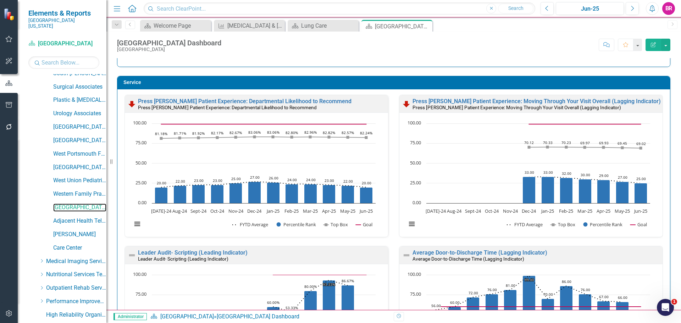
scroll to position [461, 0]
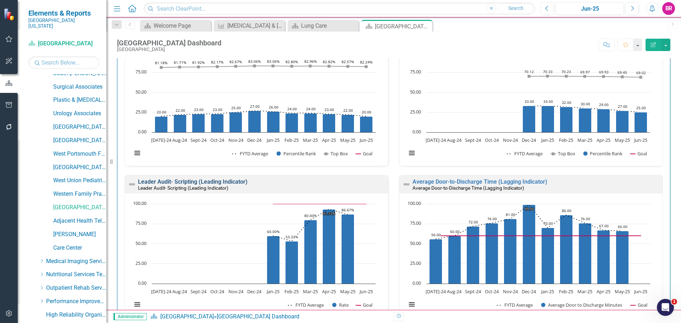
click at [193, 181] on link "Leader Audit- Scripting (Leading Indicator)" at bounding box center [193, 181] width 110 height 7
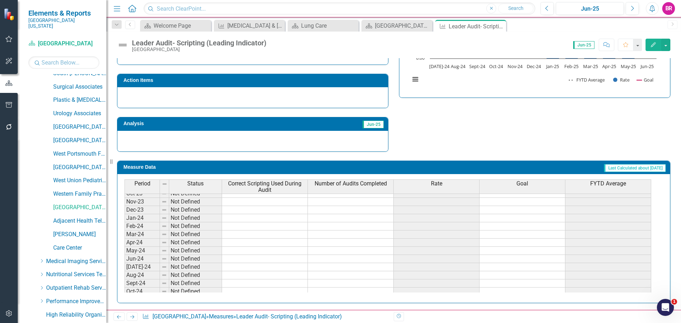
scroll to position [213, 0]
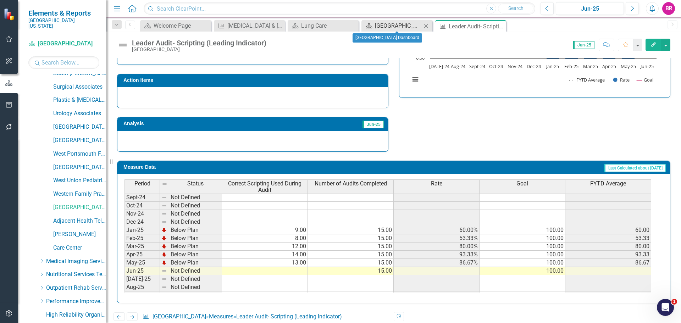
click at [387, 25] on div "[GEOGRAPHIC_DATA] Dashboard" at bounding box center [398, 25] width 47 height 9
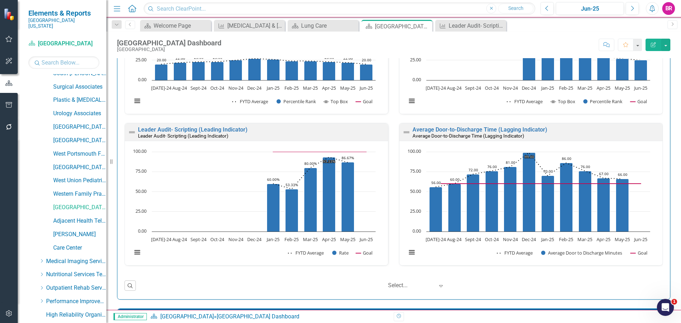
scroll to position [568, 0]
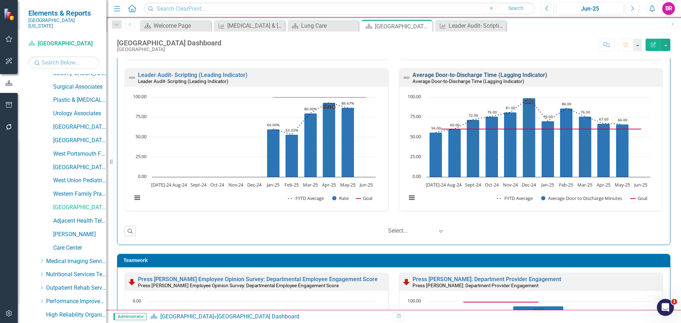
click at [485, 73] on link "Average Door-to-Discharge Time (Lagging Indicator)" at bounding box center [480, 75] width 135 height 7
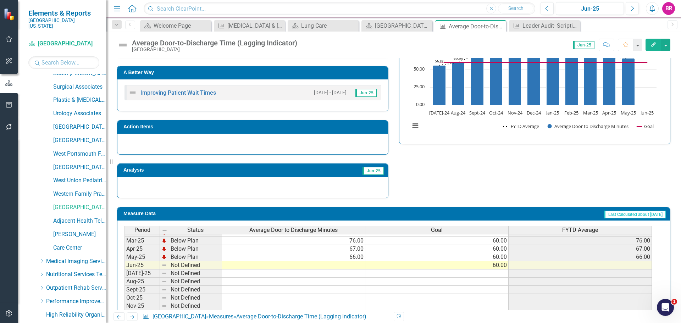
scroll to position [248, 0]
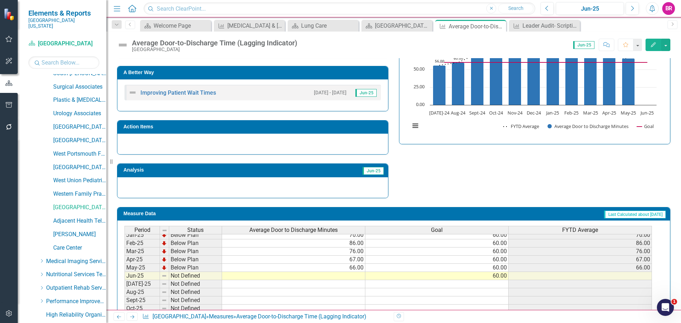
click at [125, 273] on div "Period Status Average Door to Discharge Minutes Goal FYTD Average [DATE]-24 On …" at bounding box center [125, 308] width 0 height 270
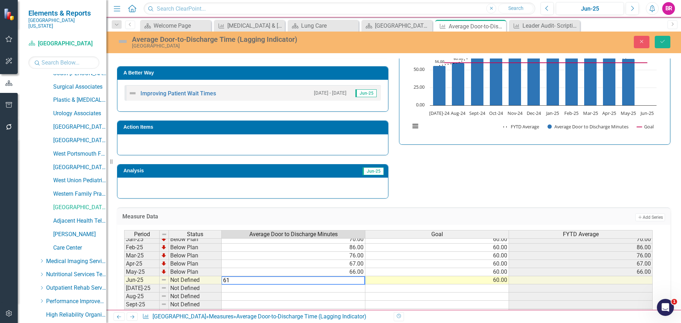
type textarea "61"
click at [435, 181] on div "Strategic Values Service MCF Departments Q4-25 A Better Way Improving Patient W…" at bounding box center [394, 101] width 564 height 196
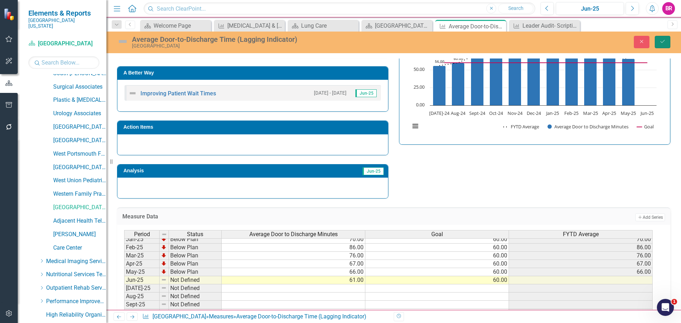
click at [664, 38] on button "Save" at bounding box center [663, 42] width 16 height 12
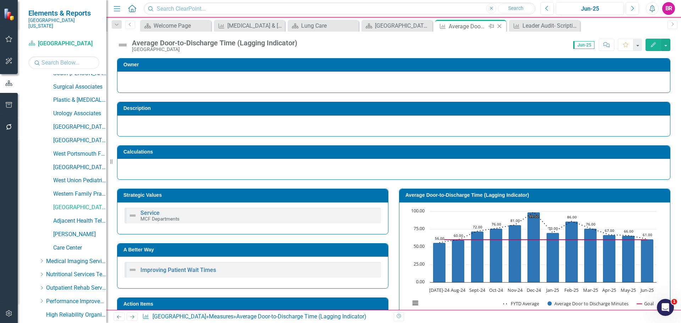
click at [502, 26] on icon "Close" at bounding box center [499, 26] width 7 height 6
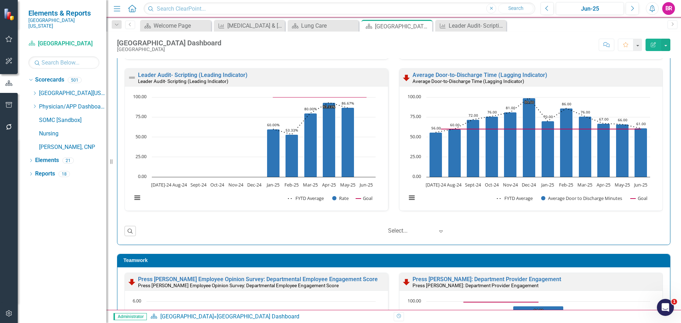
scroll to position [532, 0]
